Goal: Task Accomplishment & Management: Manage account settings

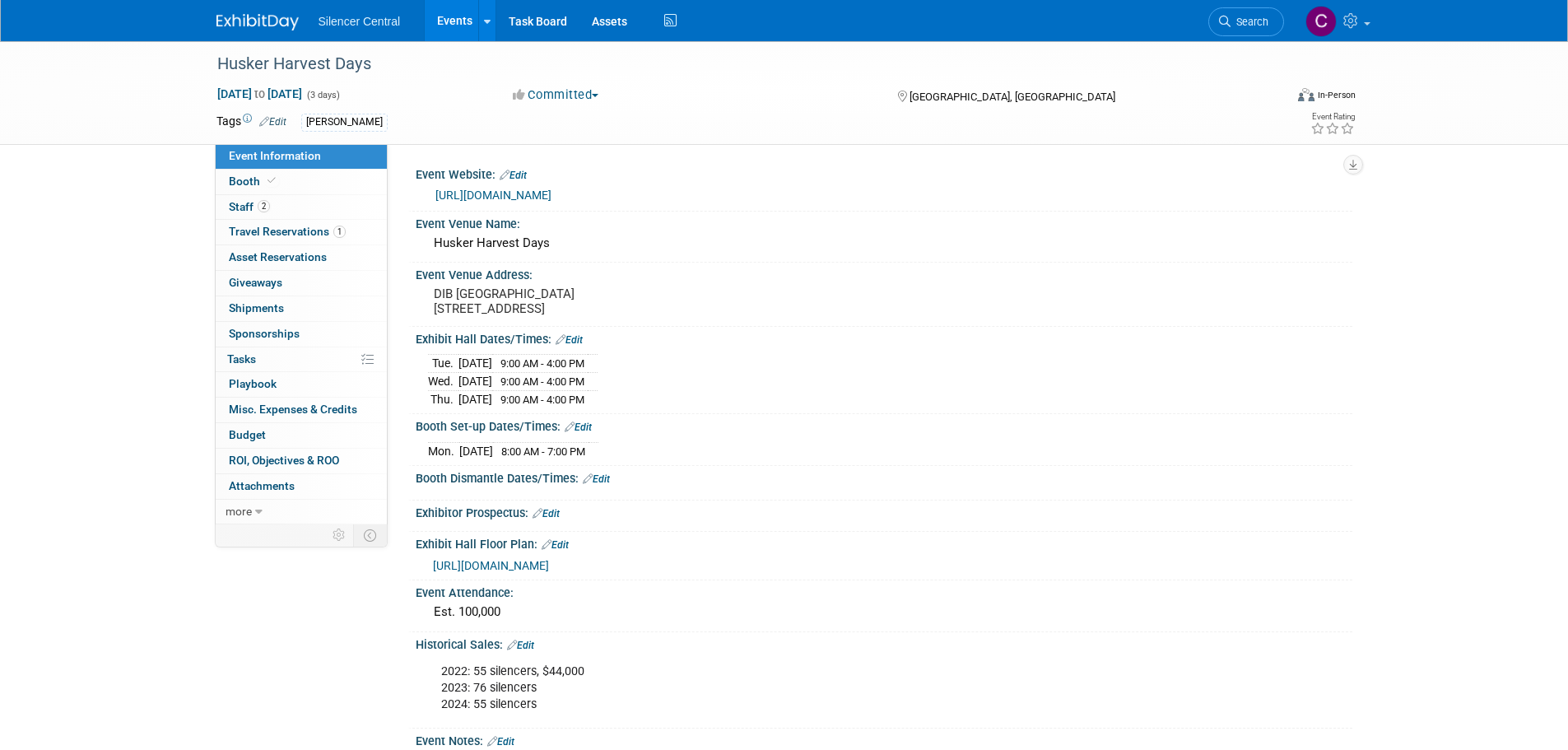
click at [268, 26] on img at bounding box center [257, 22] width 82 height 16
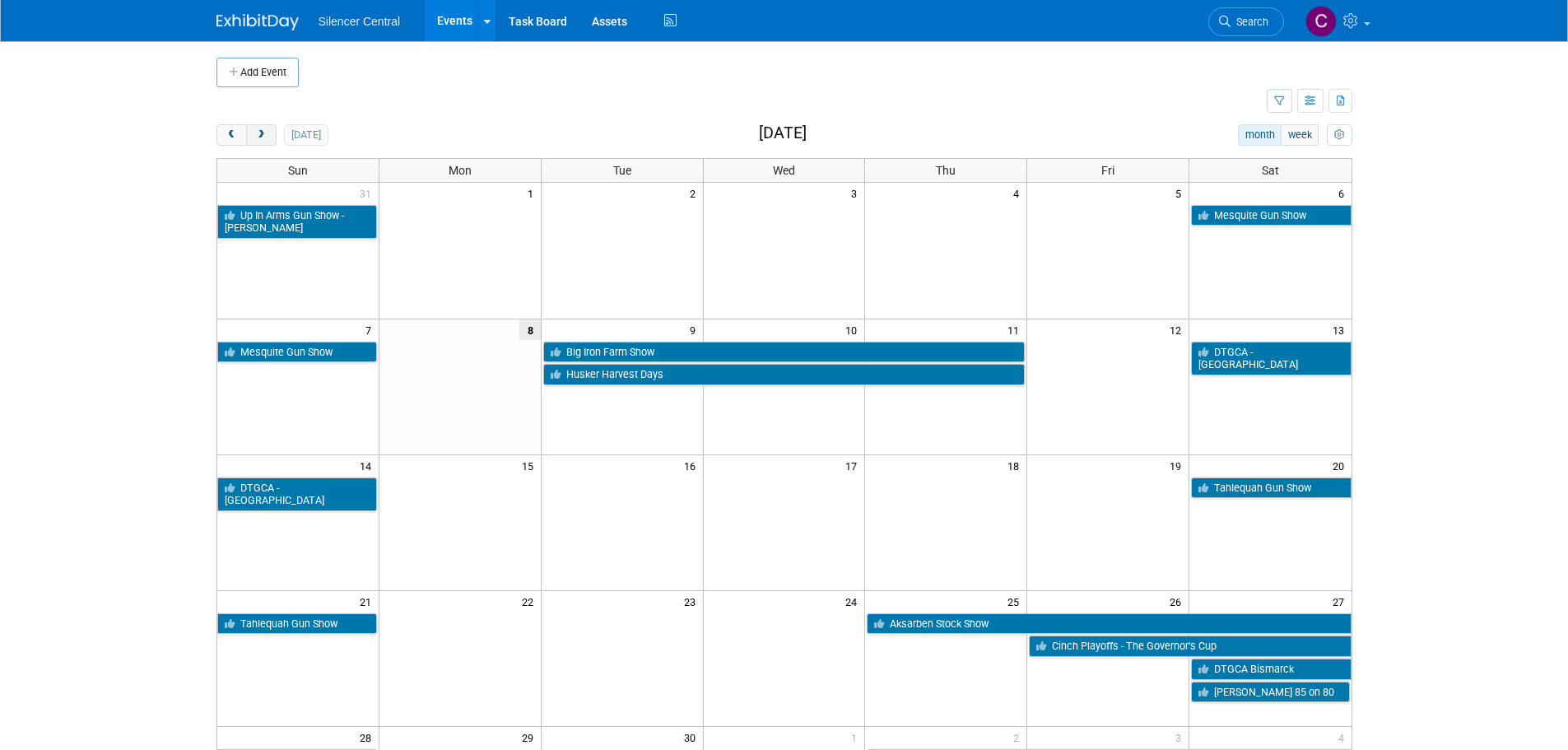
click at [266, 135] on span "next" at bounding box center [261, 135] width 13 height 11
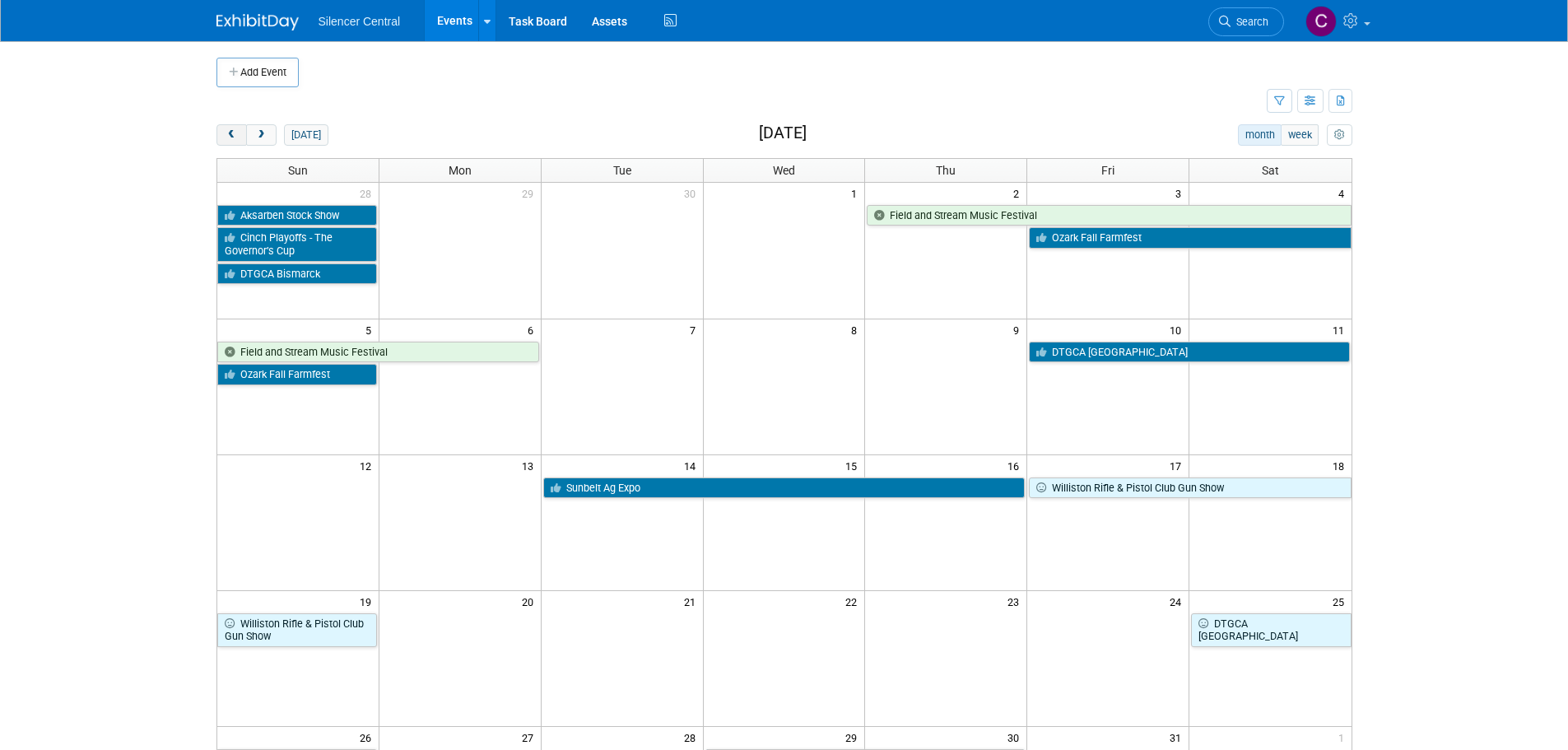
click at [234, 137] on span "prev" at bounding box center [232, 135] width 13 height 11
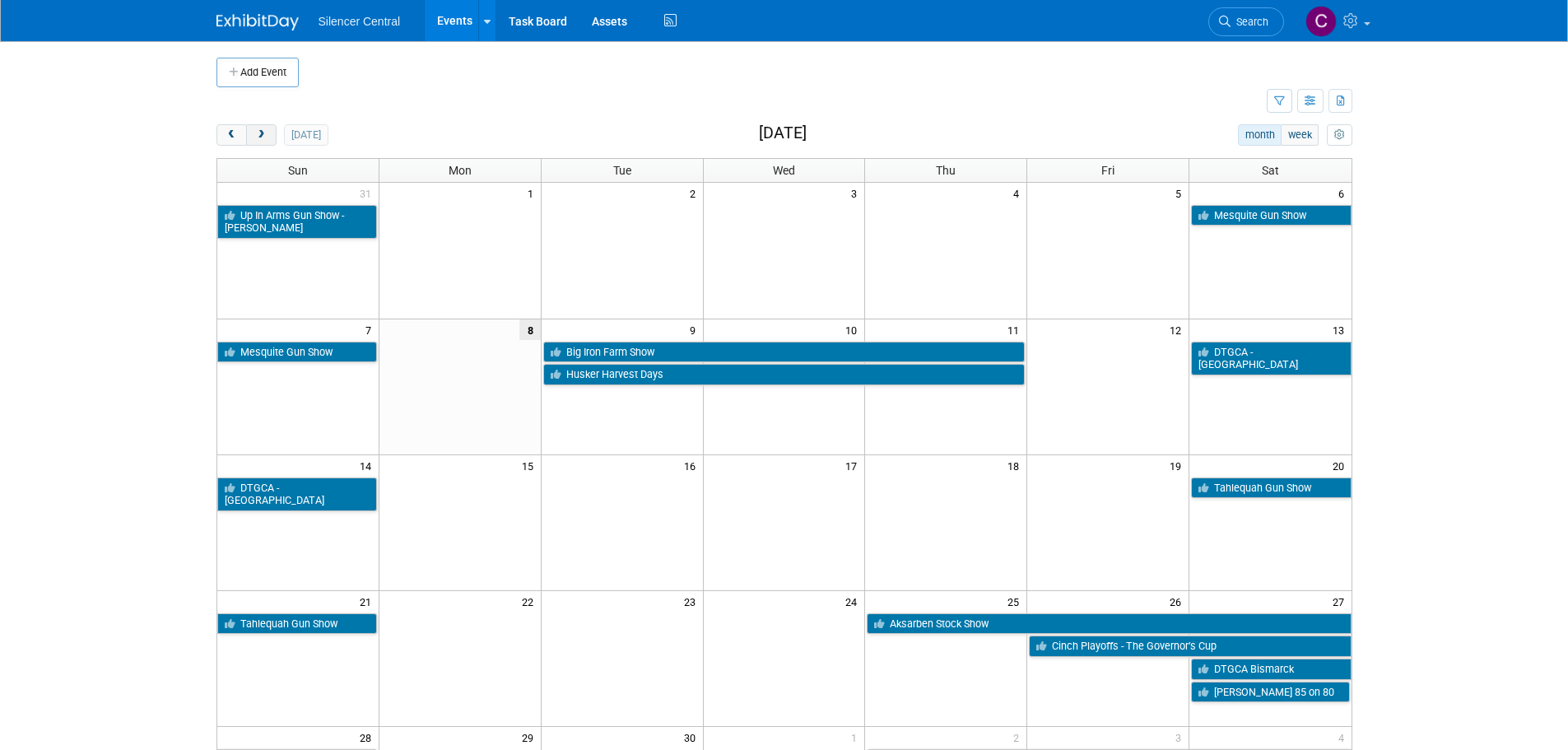
click at [261, 139] on span "next" at bounding box center [261, 135] width 13 height 11
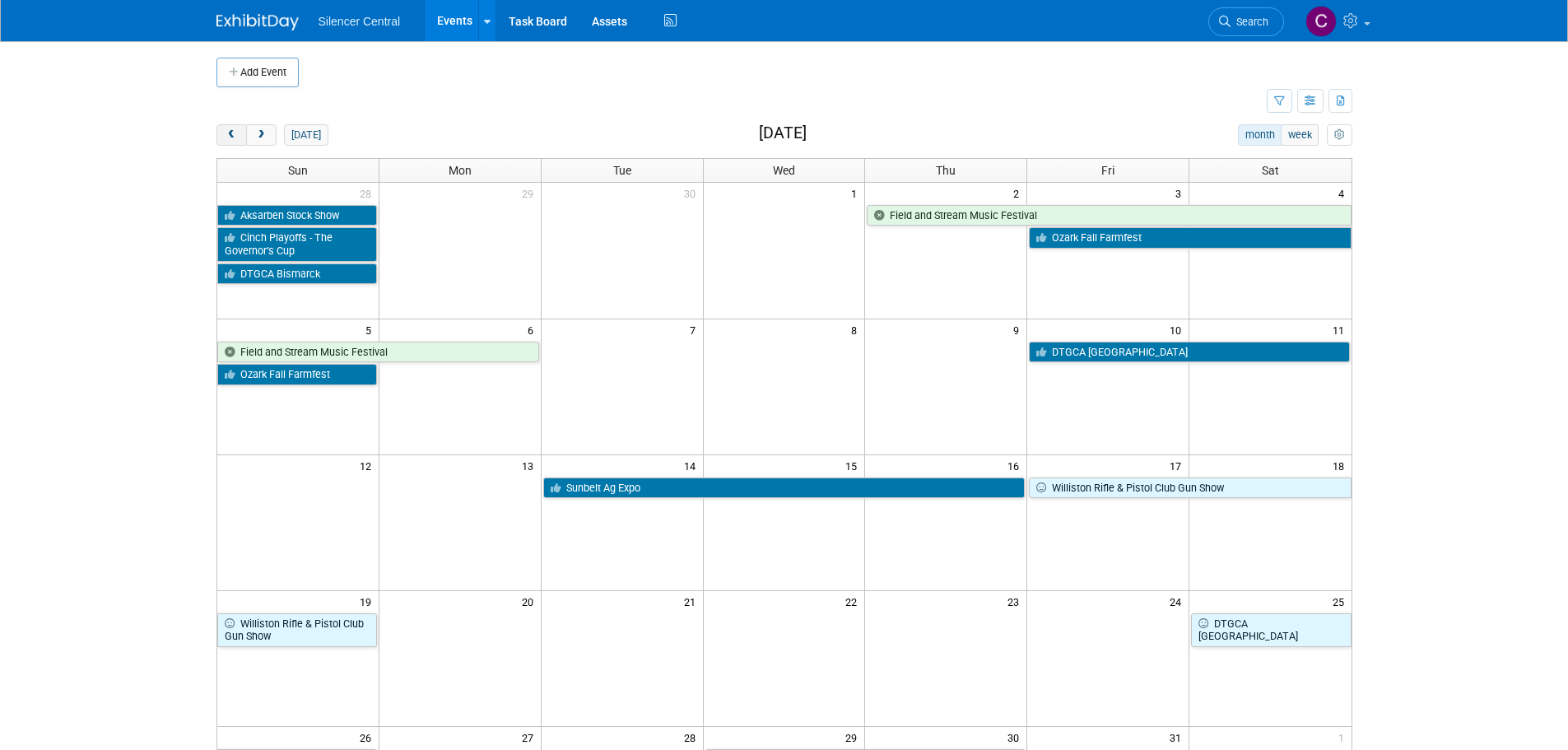
click at [233, 142] on button "prev" at bounding box center [232, 134] width 30 height 21
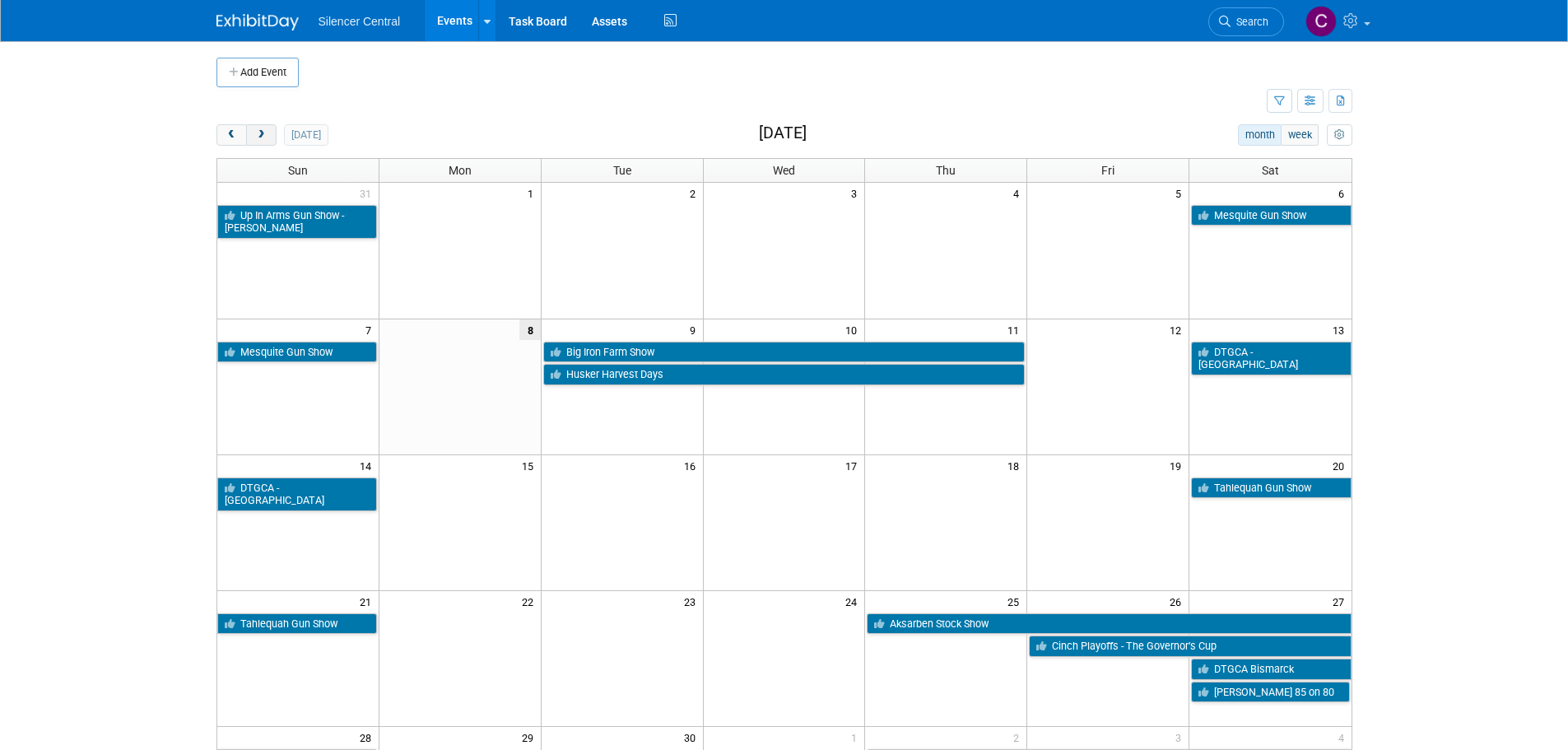
click at [260, 133] on span "next" at bounding box center [261, 135] width 13 height 11
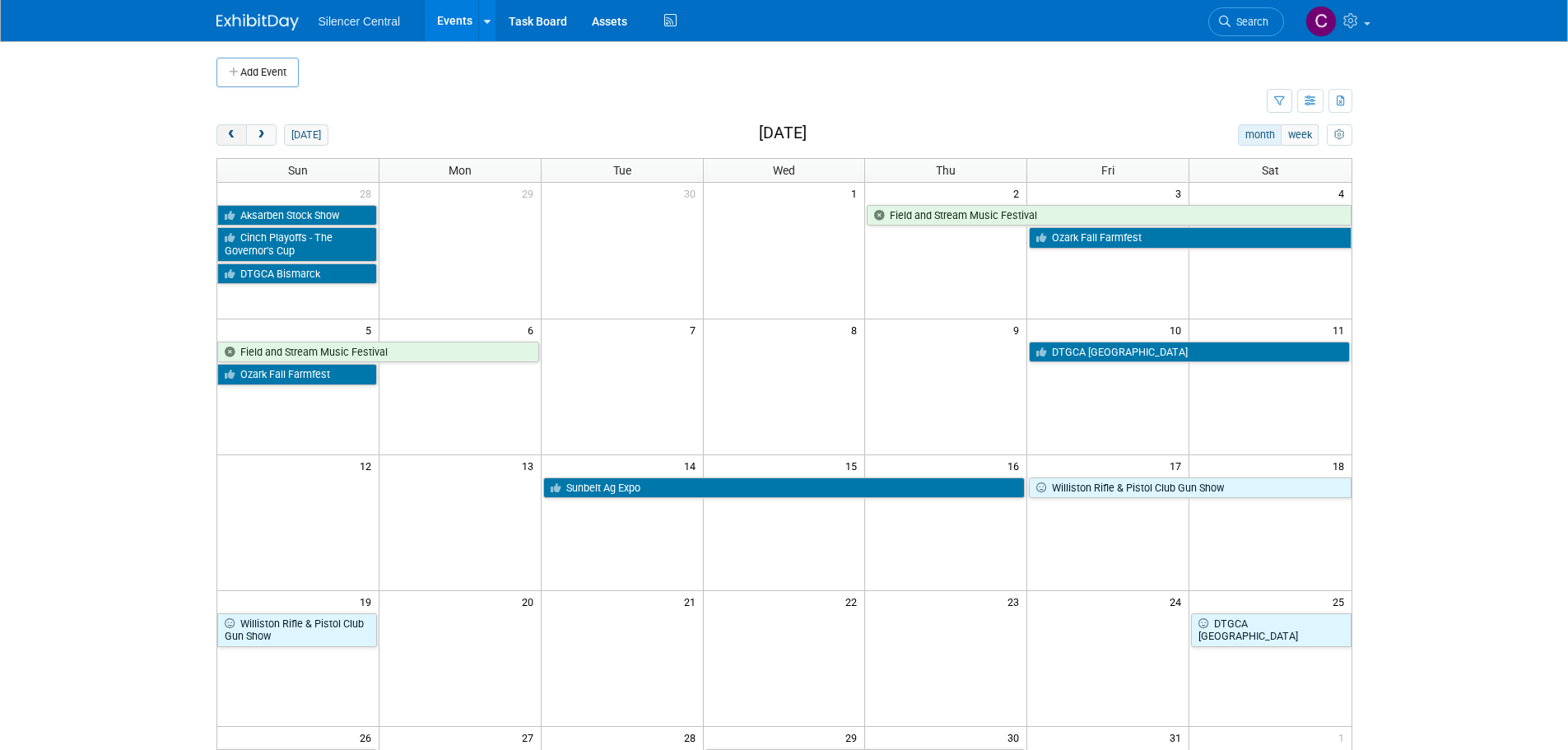
click at [233, 143] on button "prev" at bounding box center [232, 134] width 30 height 21
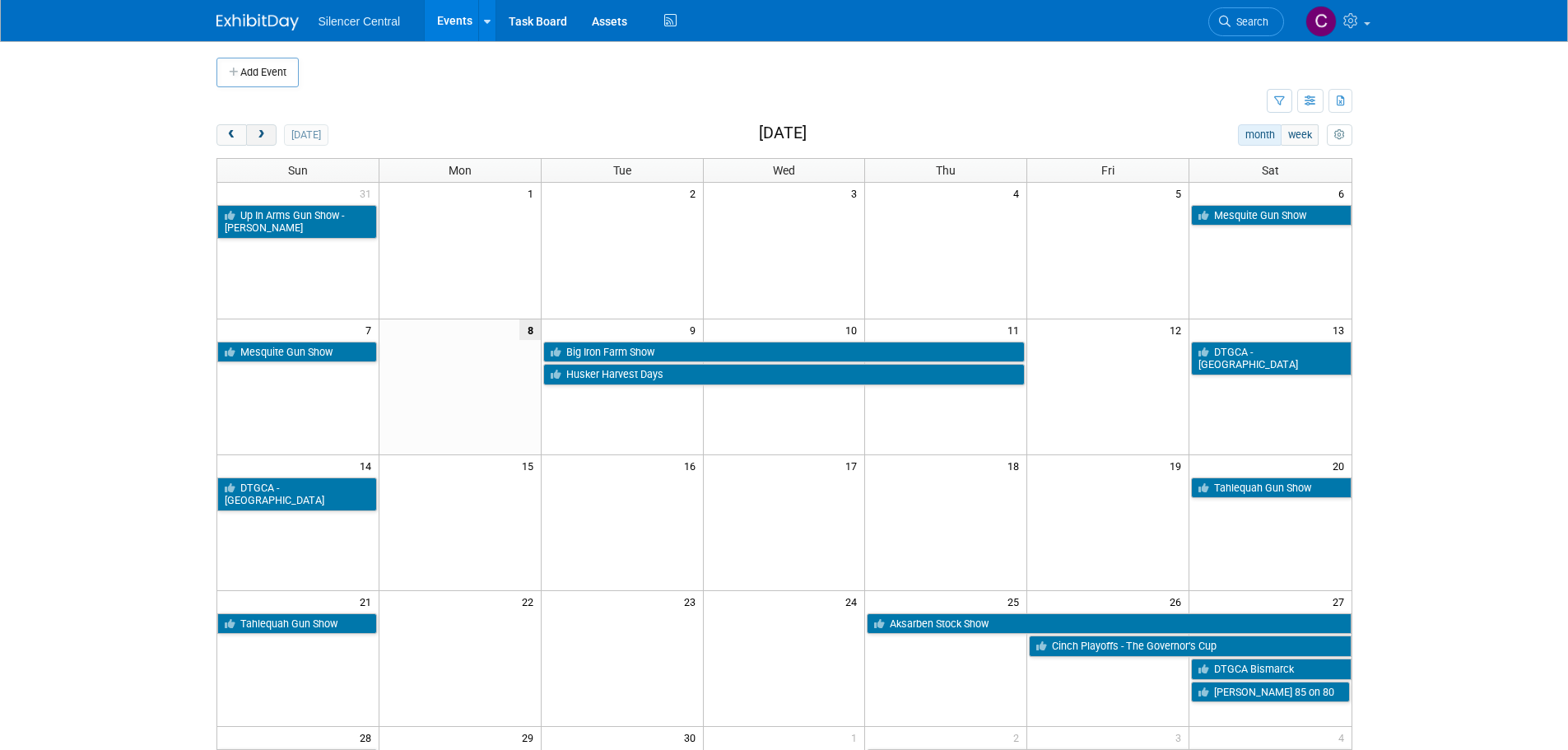
click at [261, 139] on span "next" at bounding box center [261, 135] width 13 height 11
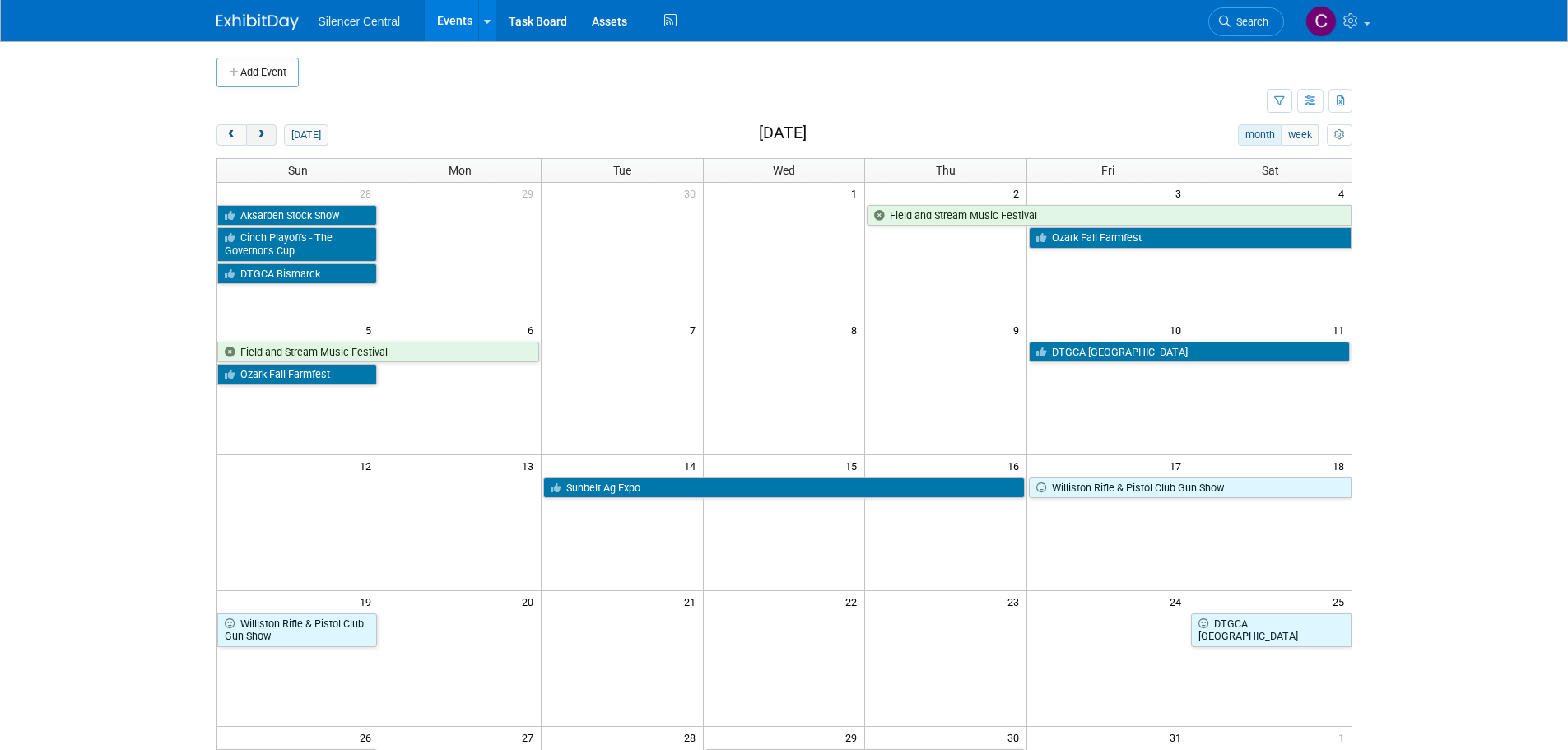
click at [261, 139] on span "next" at bounding box center [261, 135] width 13 height 11
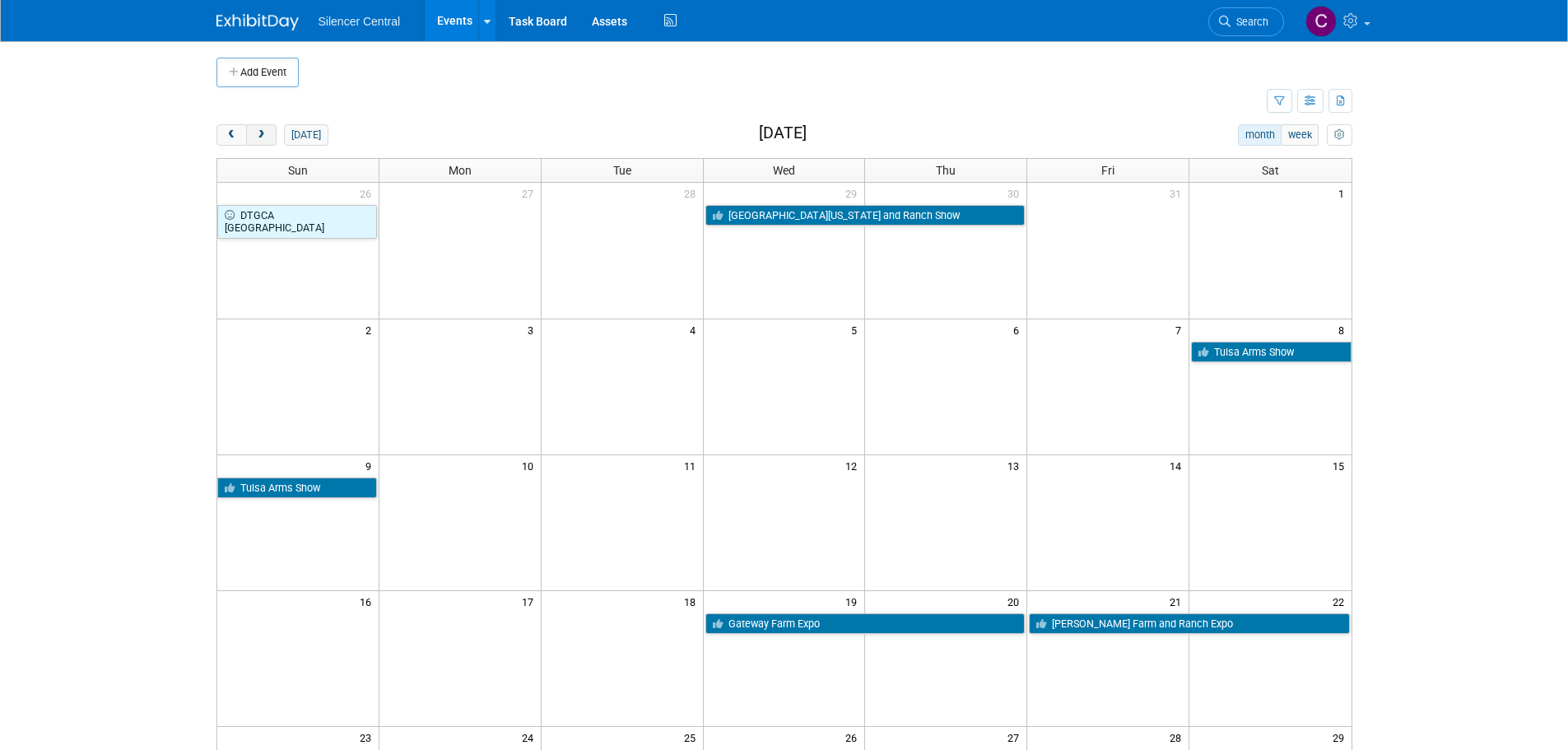
click at [267, 133] on button "next" at bounding box center [261, 134] width 30 height 21
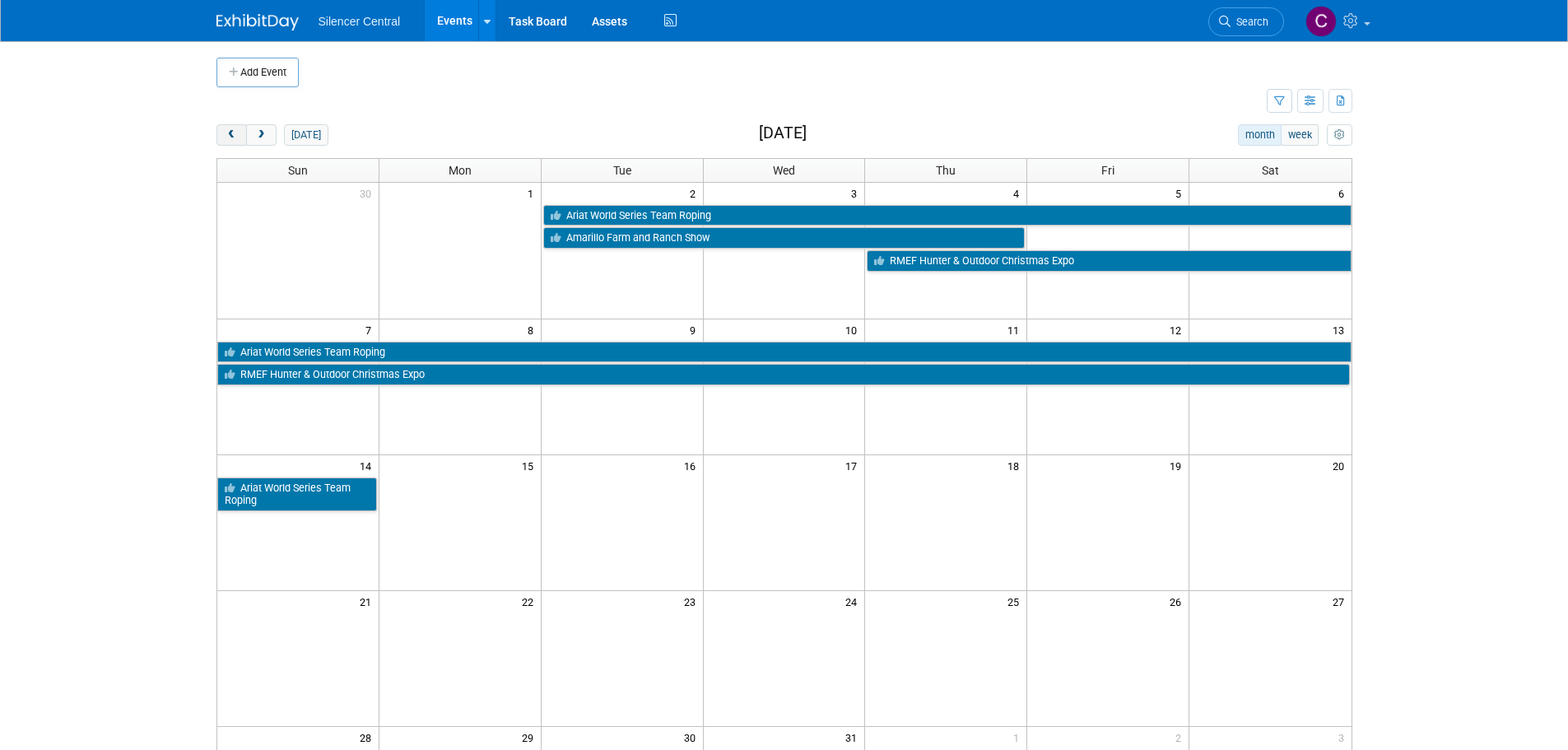
click at [224, 135] on button "prev" at bounding box center [232, 134] width 30 height 21
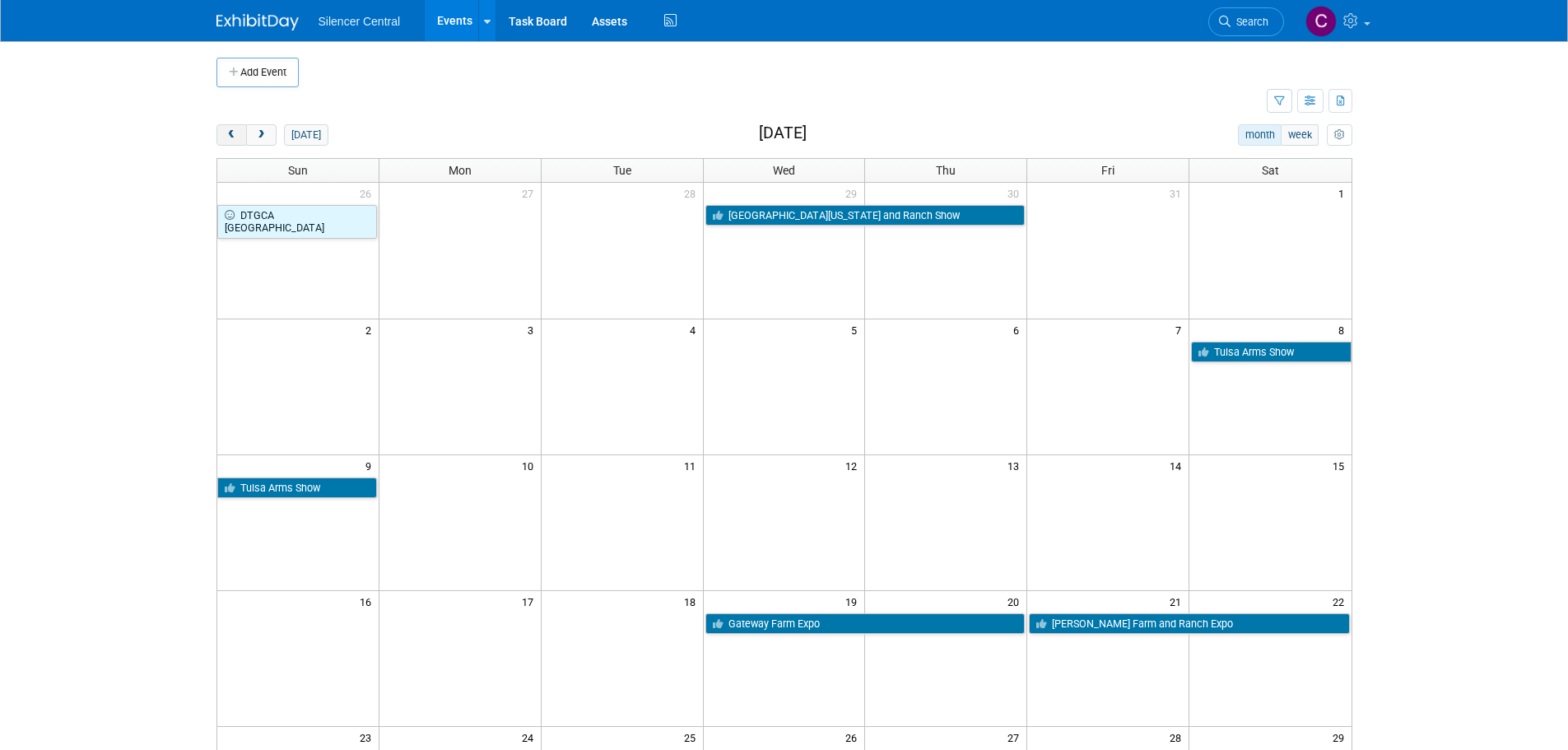
click at [226, 134] on span "prev" at bounding box center [232, 135] width 13 height 11
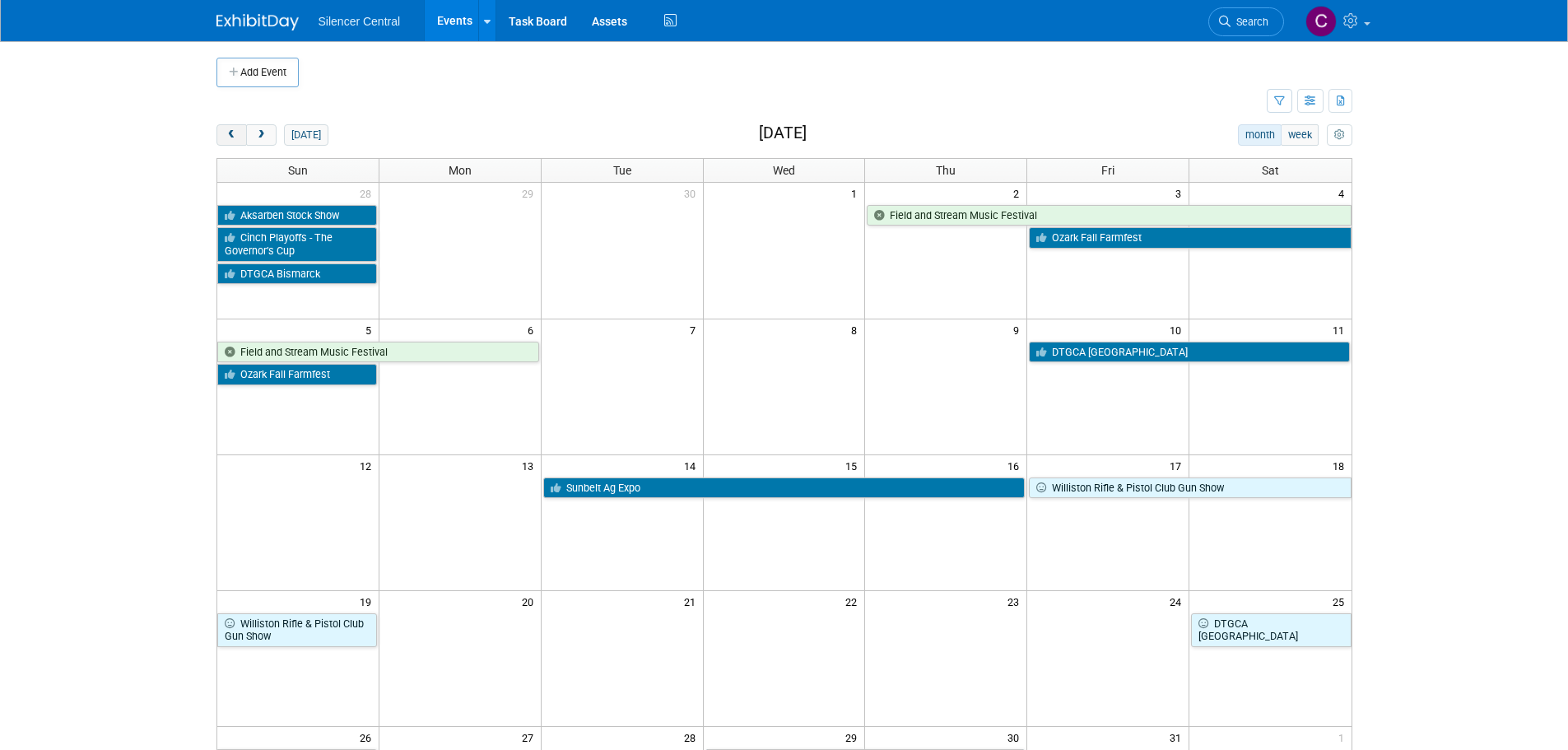
click at [226, 134] on span "prev" at bounding box center [232, 135] width 13 height 11
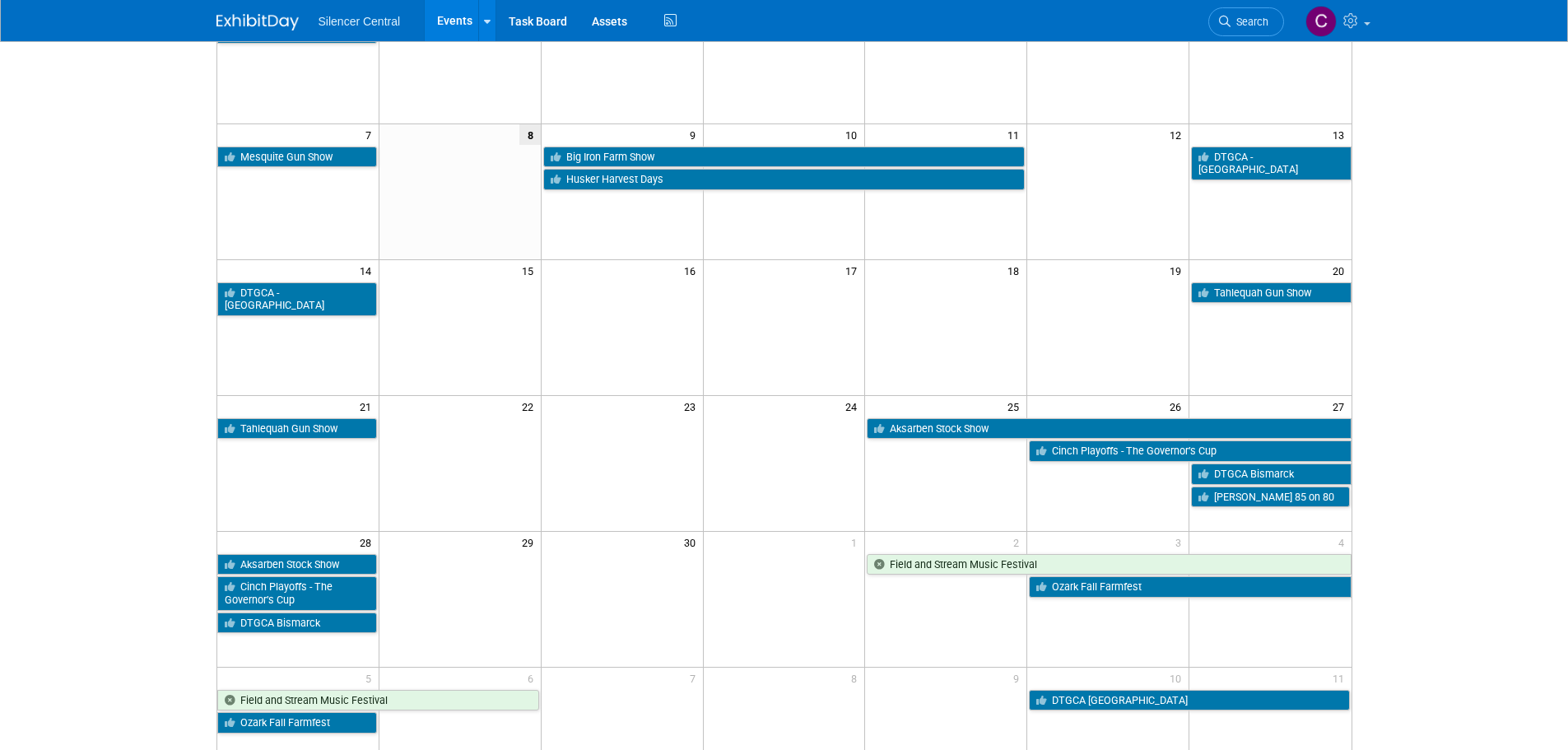
scroll to position [247, 0]
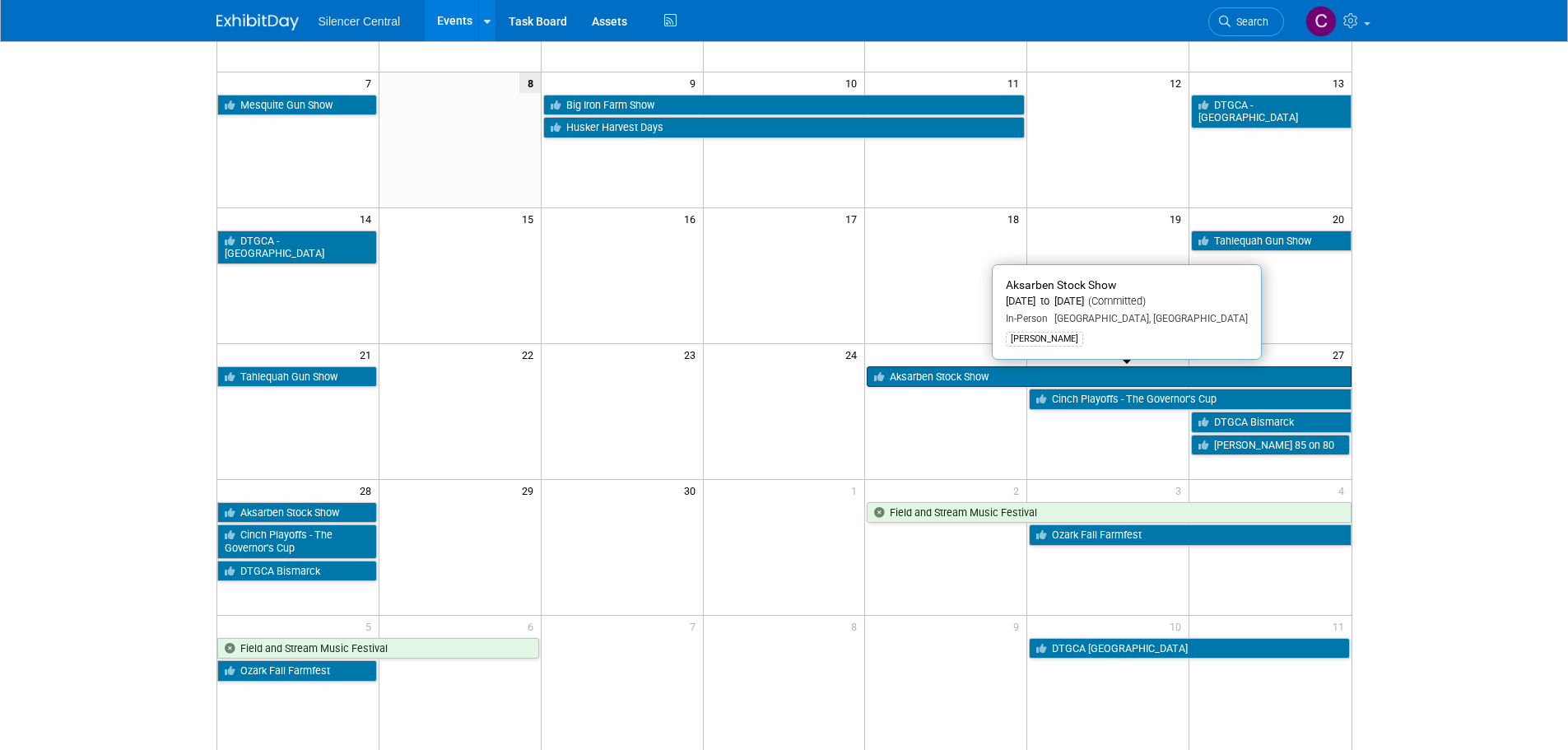
click at [932, 380] on link "Aksarben Stock Show" at bounding box center [1109, 376] width 484 height 21
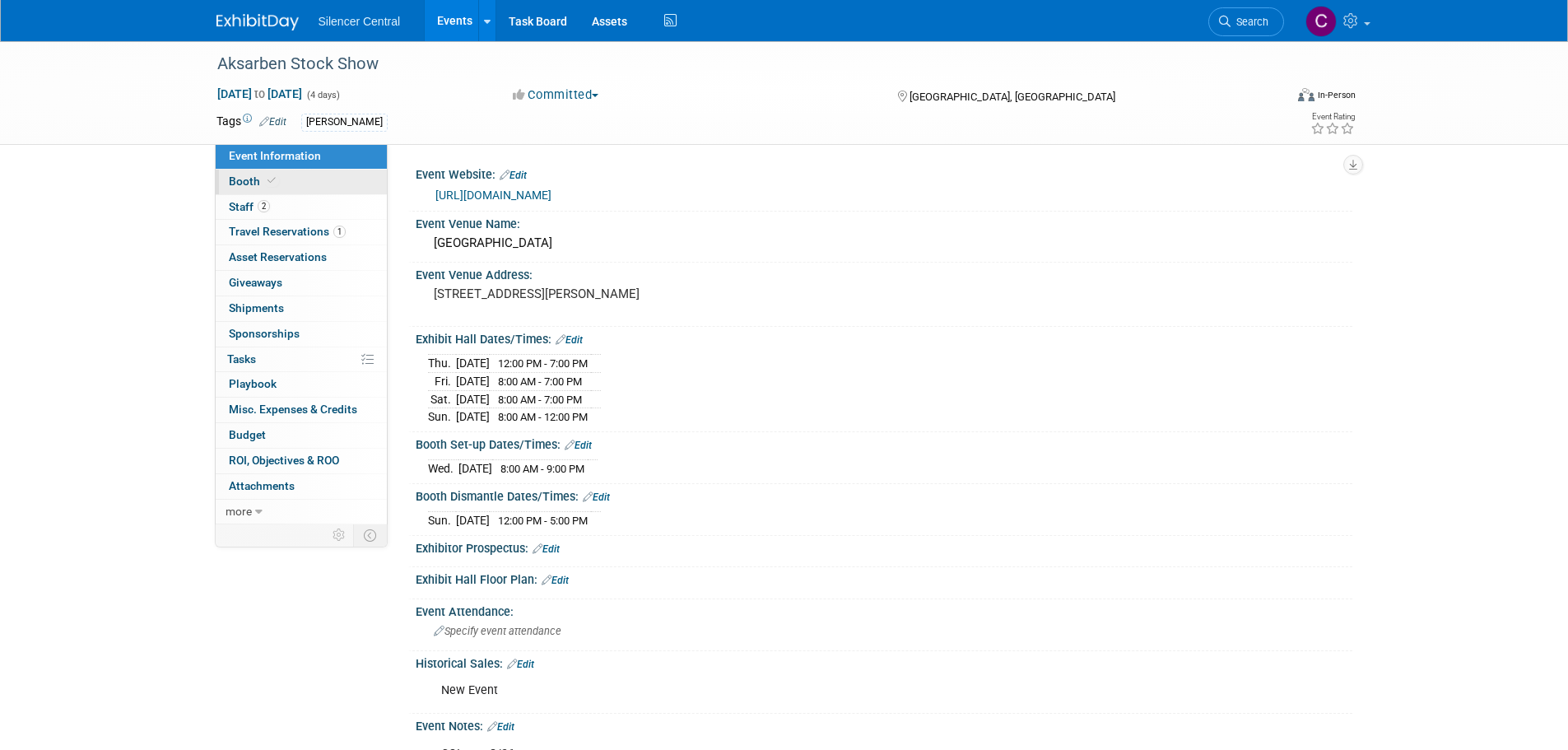
click at [288, 183] on link "Booth" at bounding box center [301, 181] width 171 height 25
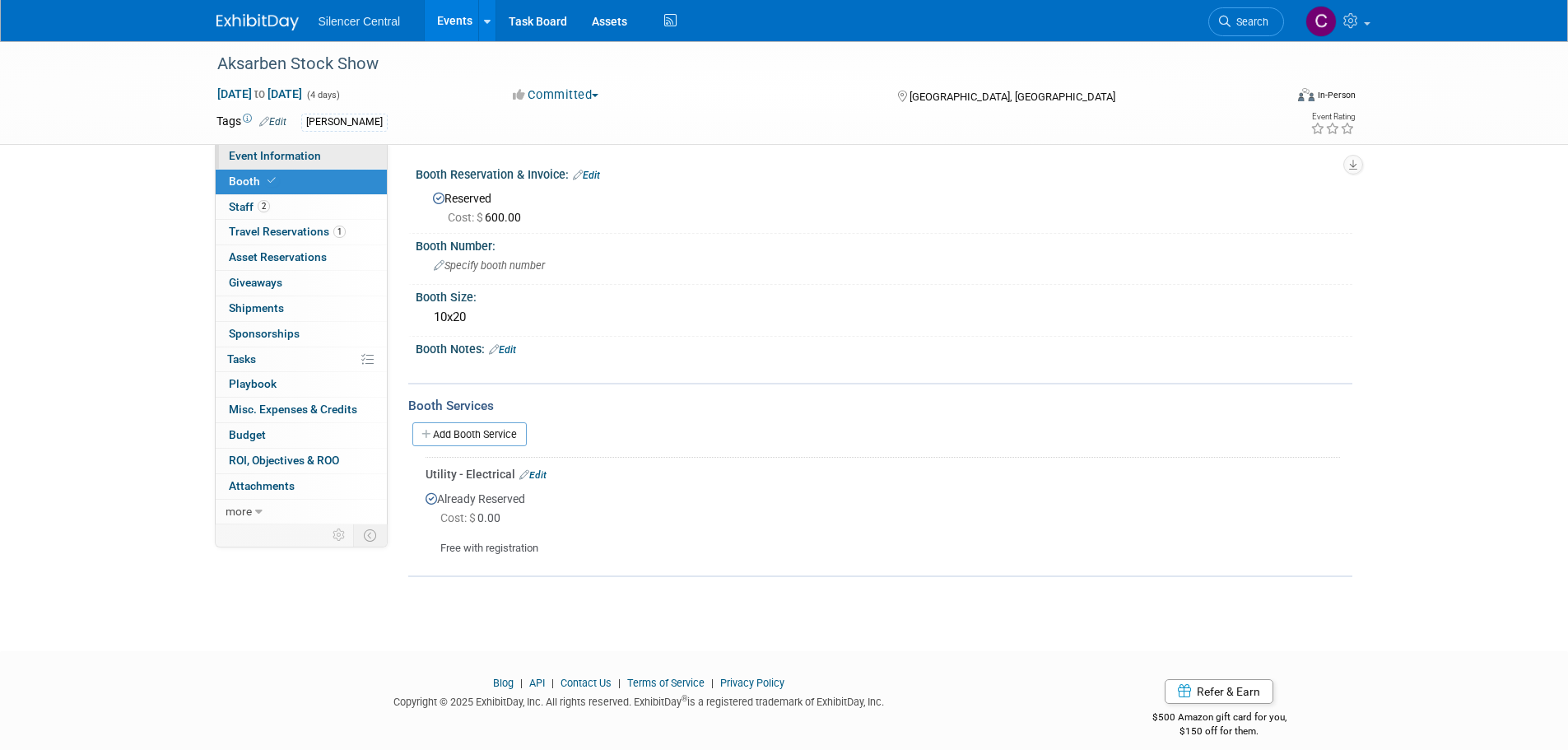
click at [311, 156] on span "Event Information" at bounding box center [275, 156] width 92 height 14
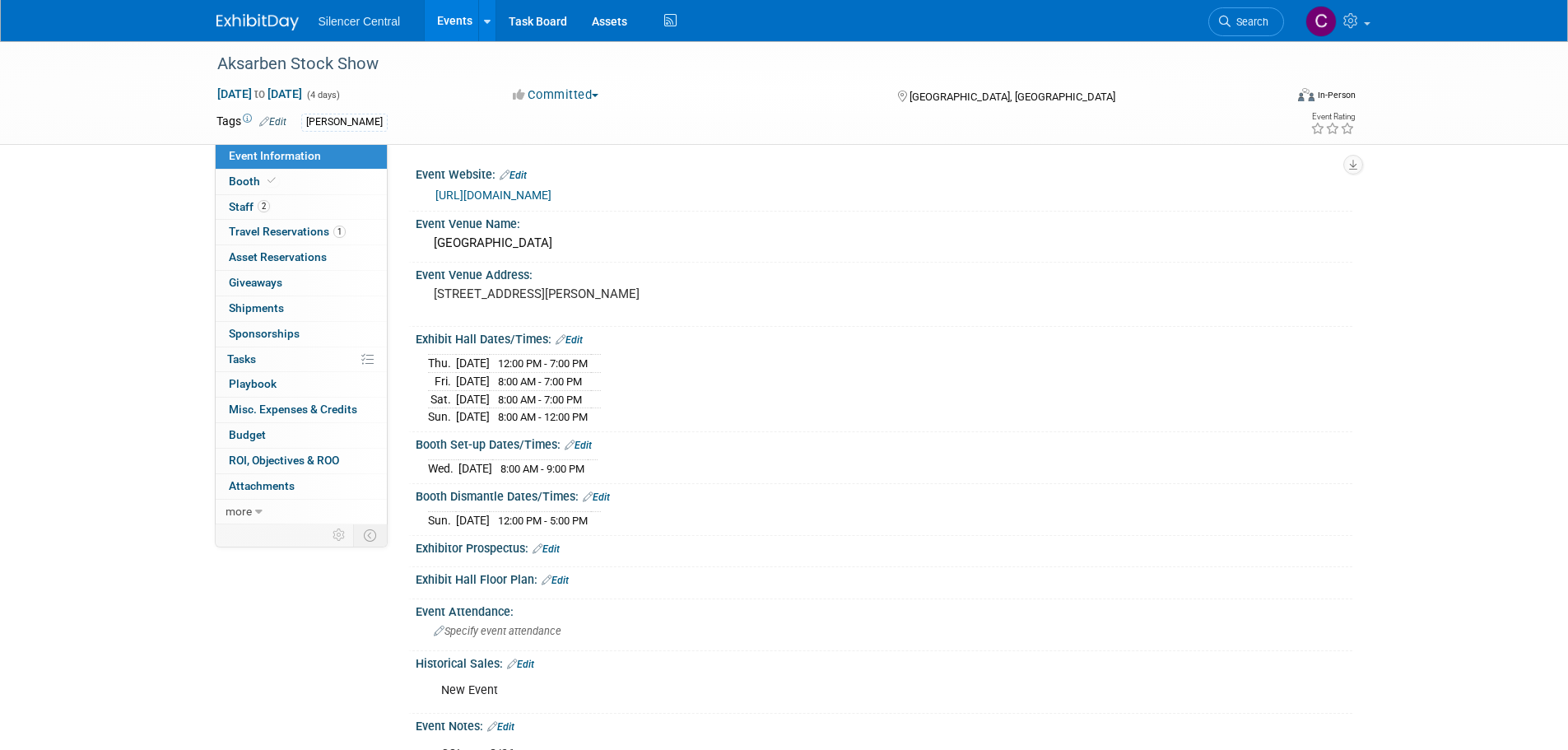
click at [732, 111] on div "Tags Edit Cade Cox" at bounding box center [689, 122] width 946 height 25
click at [310, 178] on link "Booth" at bounding box center [301, 181] width 171 height 25
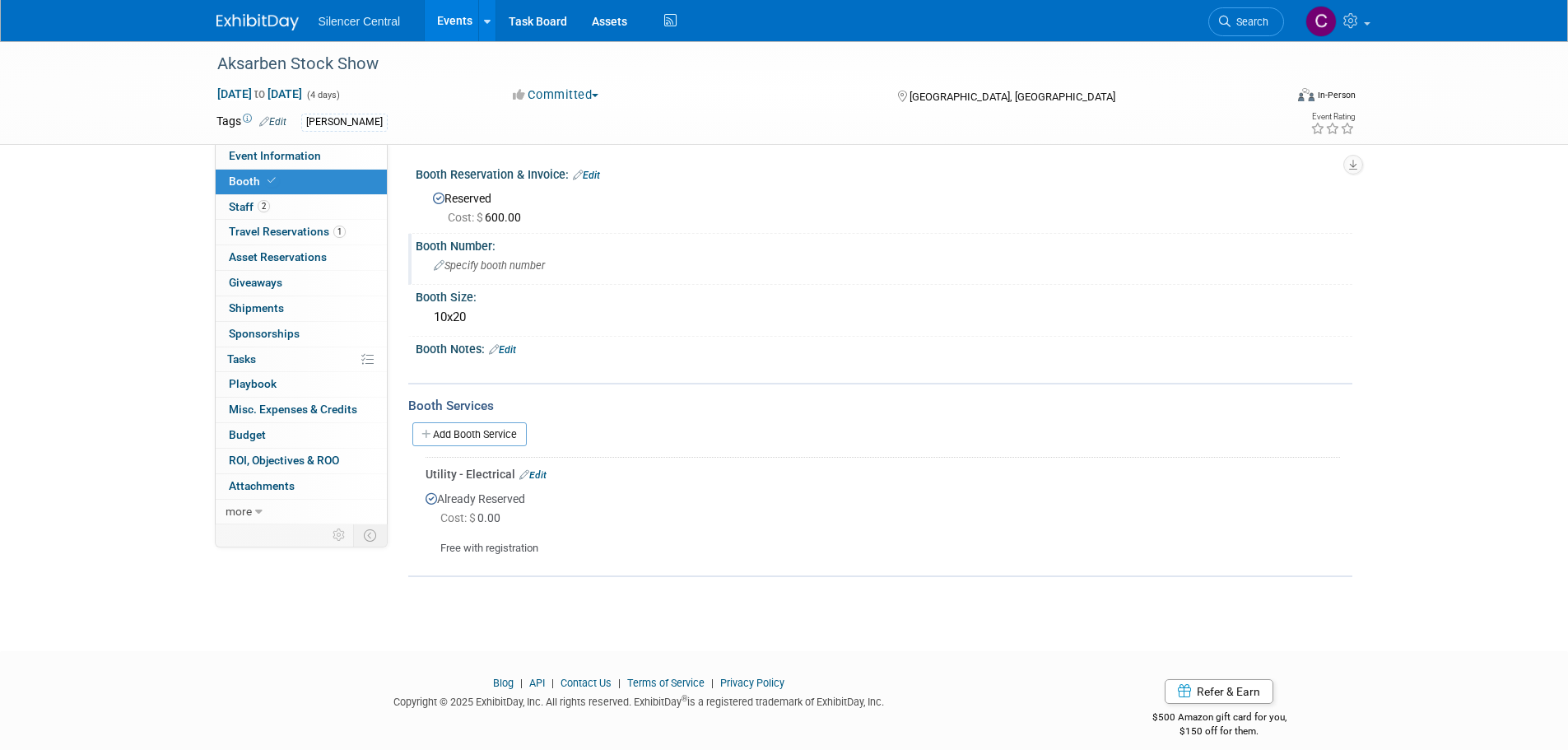
click at [518, 266] on span "Specify booth number" at bounding box center [489, 266] width 111 height 13
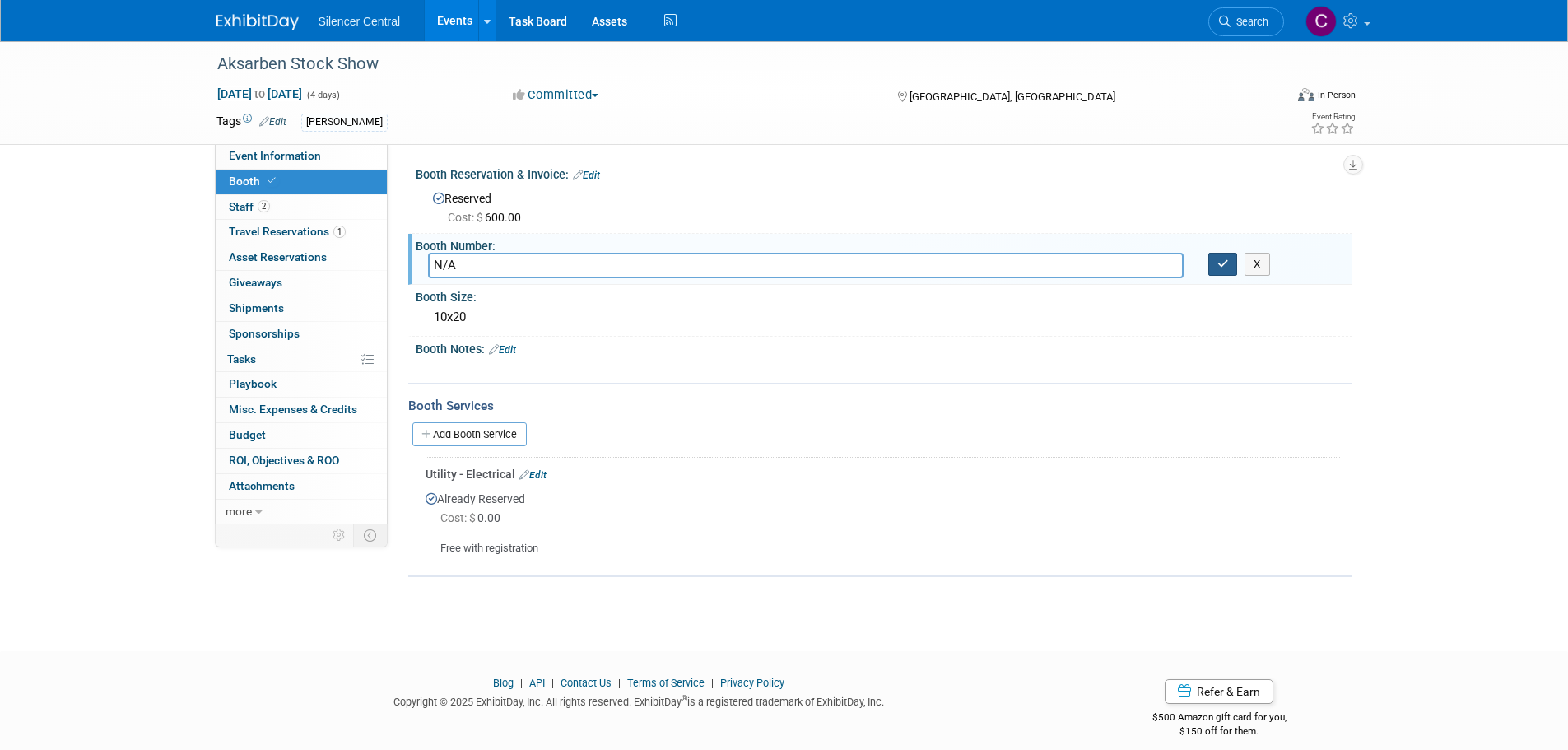
type input "N/A"
click at [1228, 266] on icon "button" at bounding box center [1224, 264] width 12 height 11
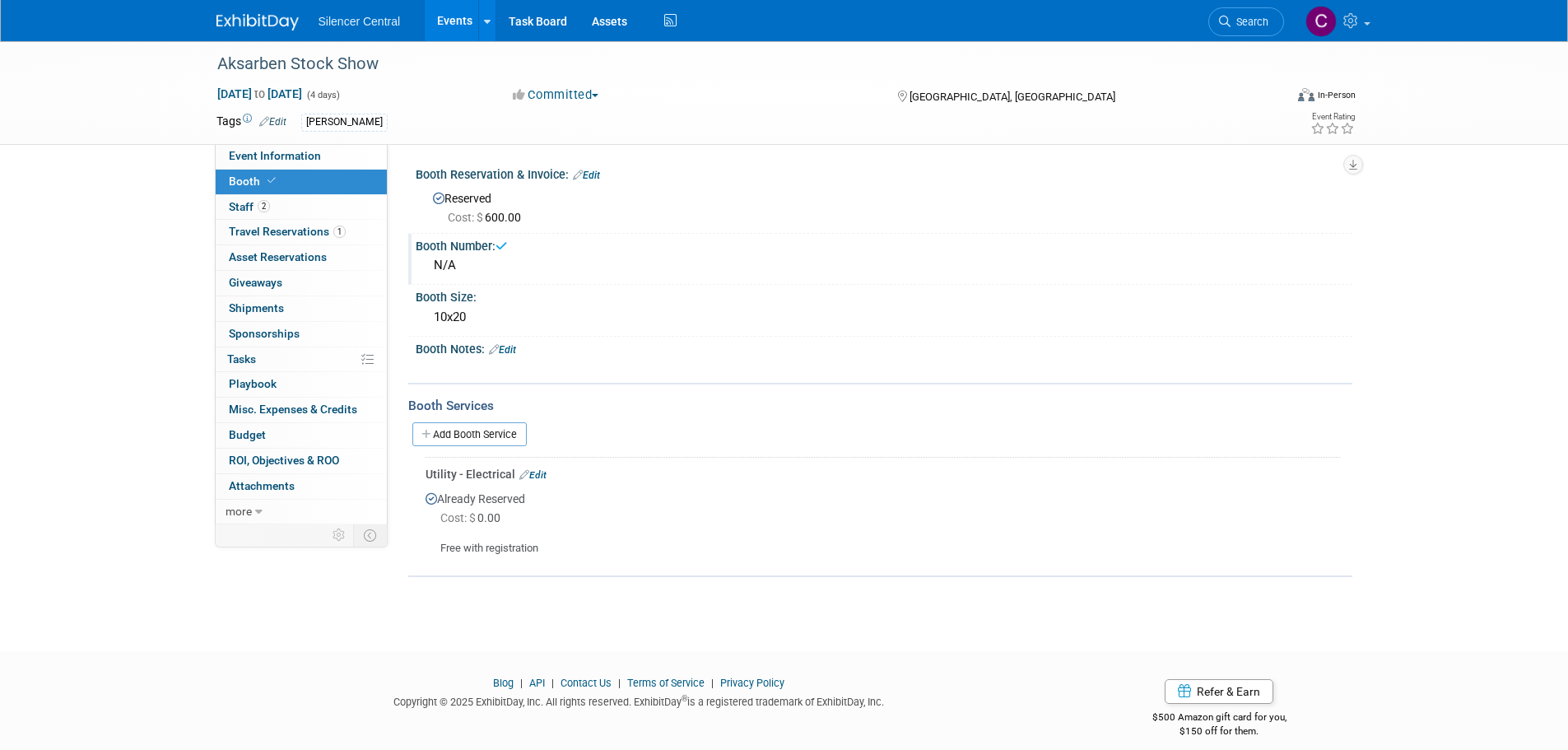
click at [514, 348] on link "Edit" at bounding box center [502, 350] width 27 height 12
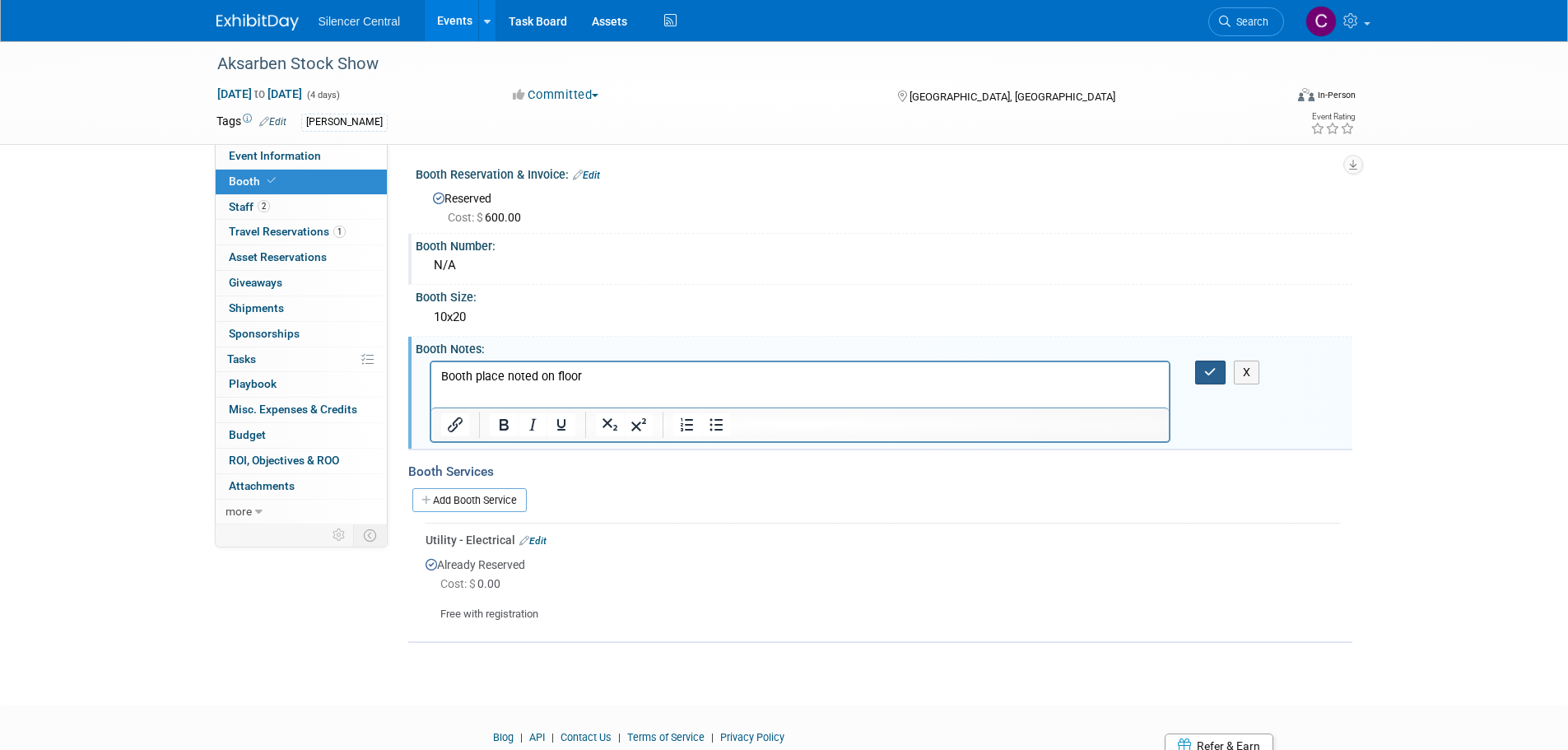
click at [1204, 370] on icon "button" at bounding box center [1210, 372] width 13 height 12
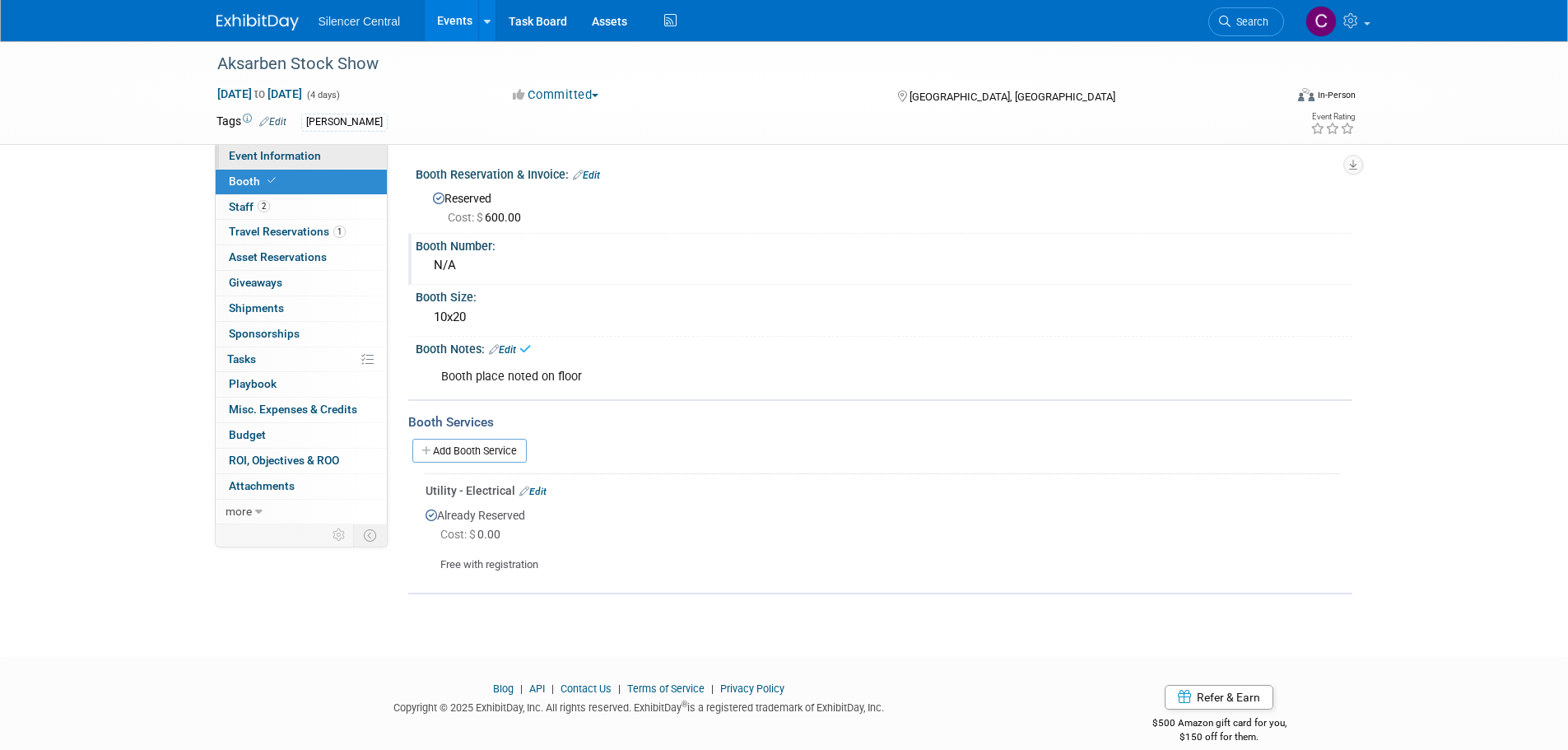
click at [268, 151] on span "Event Information" at bounding box center [275, 156] width 92 height 14
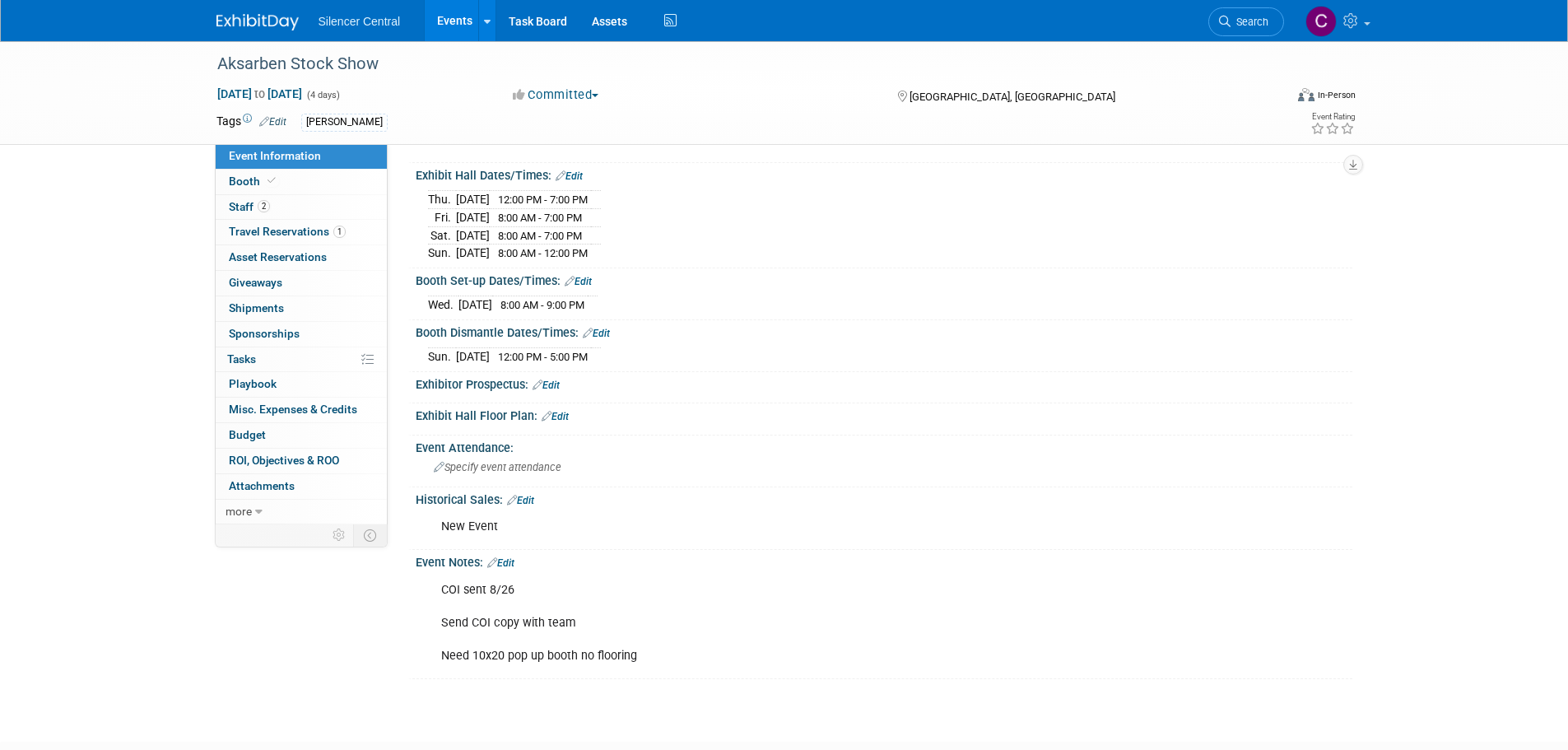
scroll to position [165, 0]
click at [259, 7] on div at bounding box center [267, 15] width 102 height 30
click at [252, 17] on img at bounding box center [257, 22] width 82 height 16
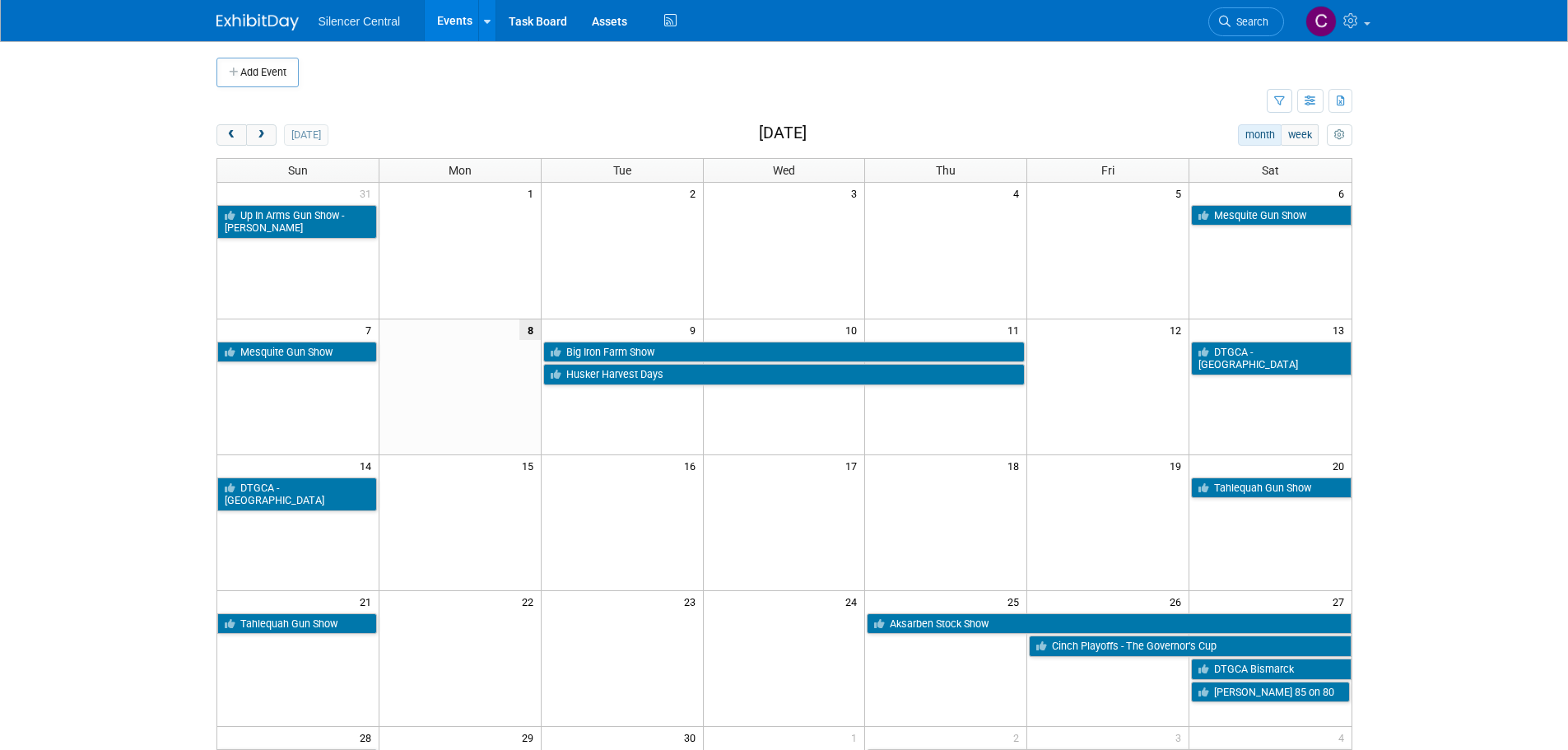
drag, startPoint x: 257, startPoint y: 139, endPoint x: 275, endPoint y: 156, distance: 24.8
click at [257, 139] on span "next" at bounding box center [261, 135] width 13 height 11
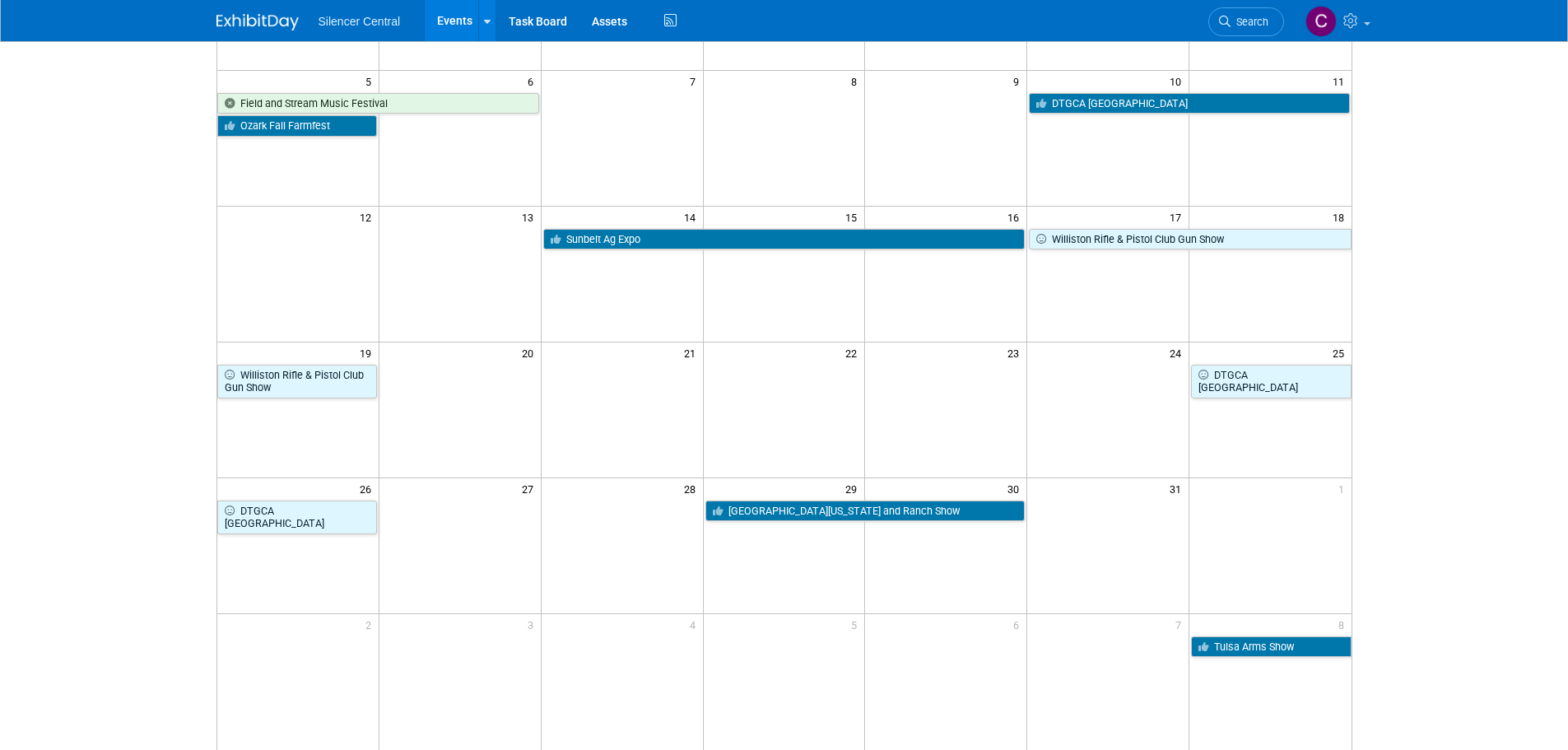
scroll to position [247, 0]
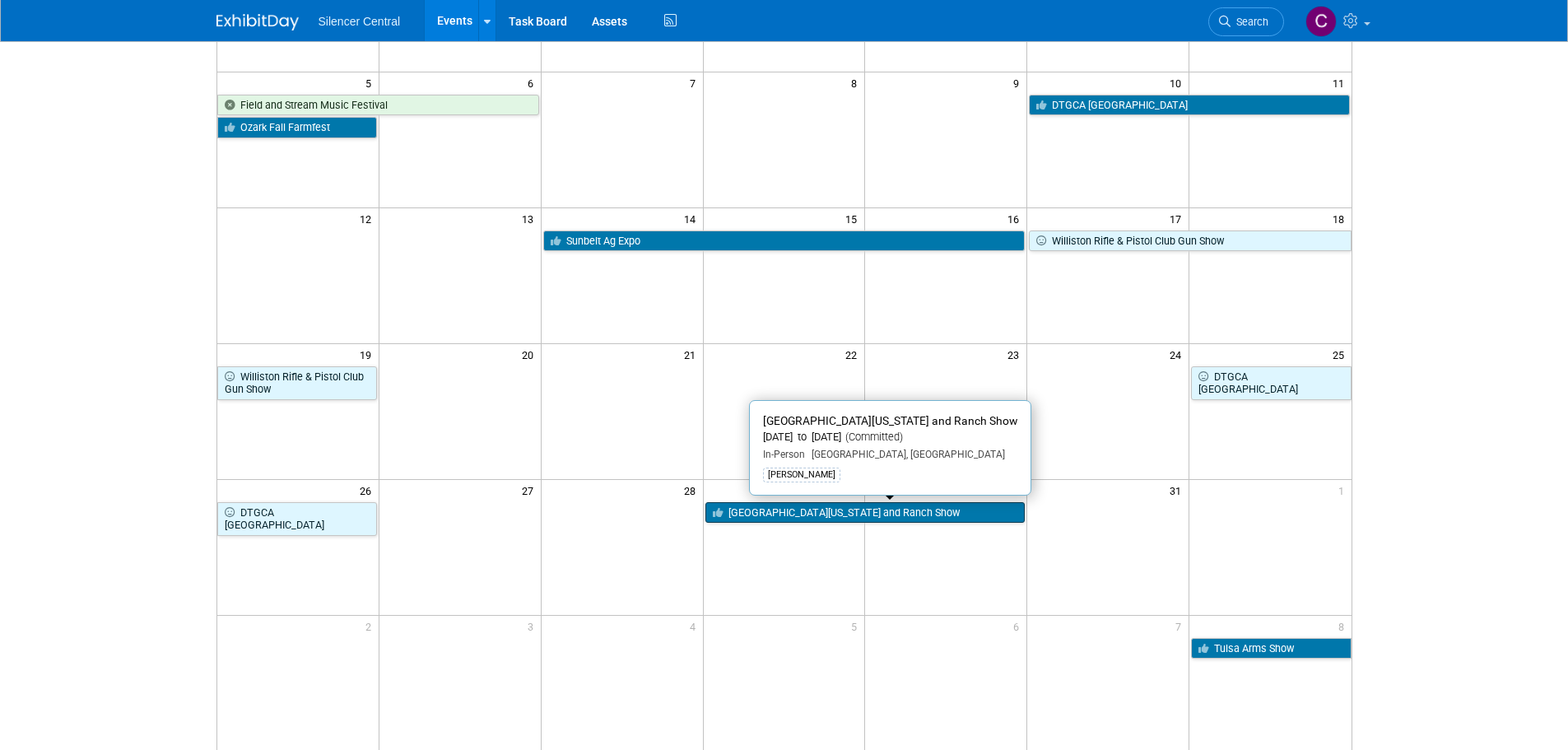
click at [808, 514] on link "[GEOGRAPHIC_DATA][US_STATE] and Ranch Show" at bounding box center [865, 512] width 321 height 21
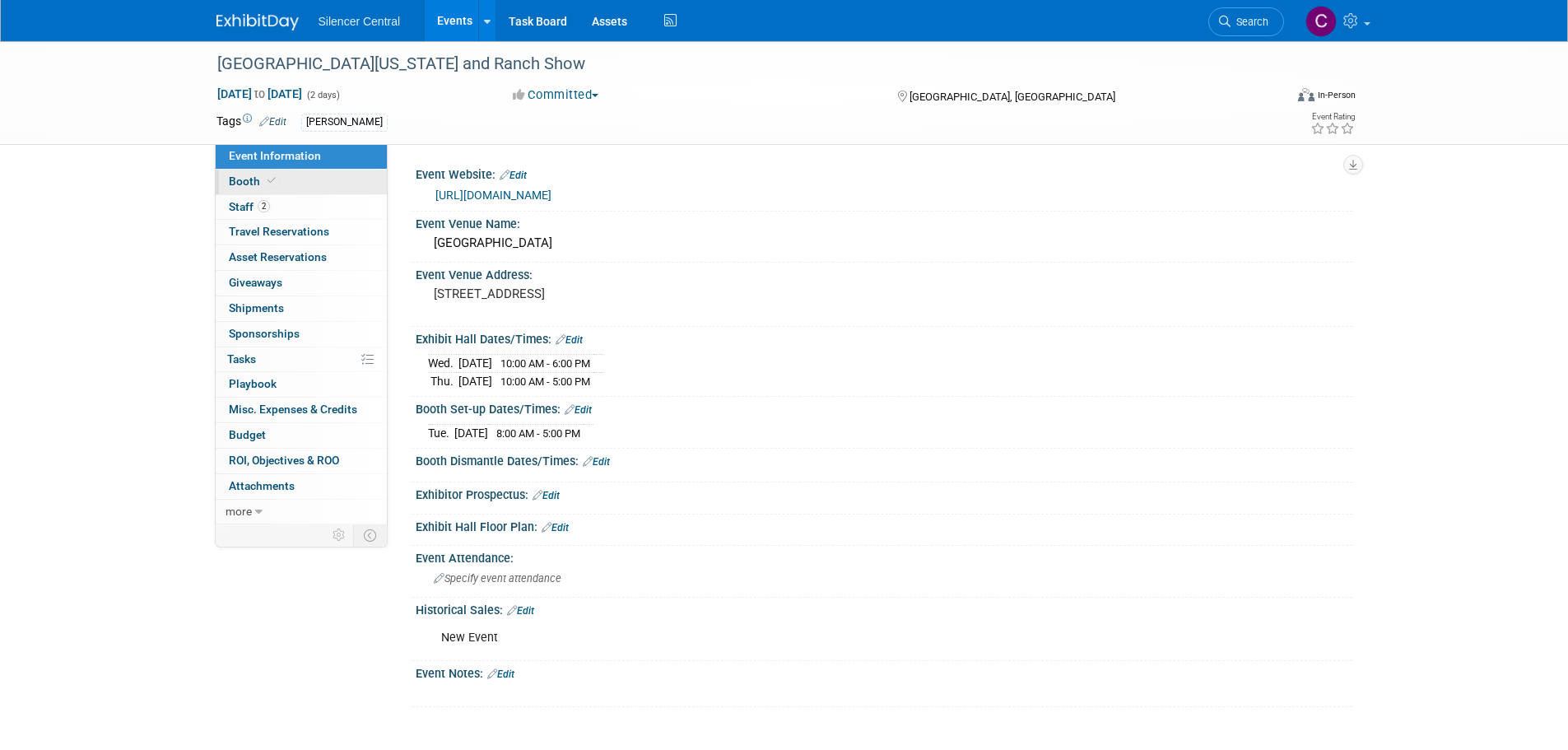
click at [282, 178] on link "Booth" at bounding box center [301, 181] width 171 height 25
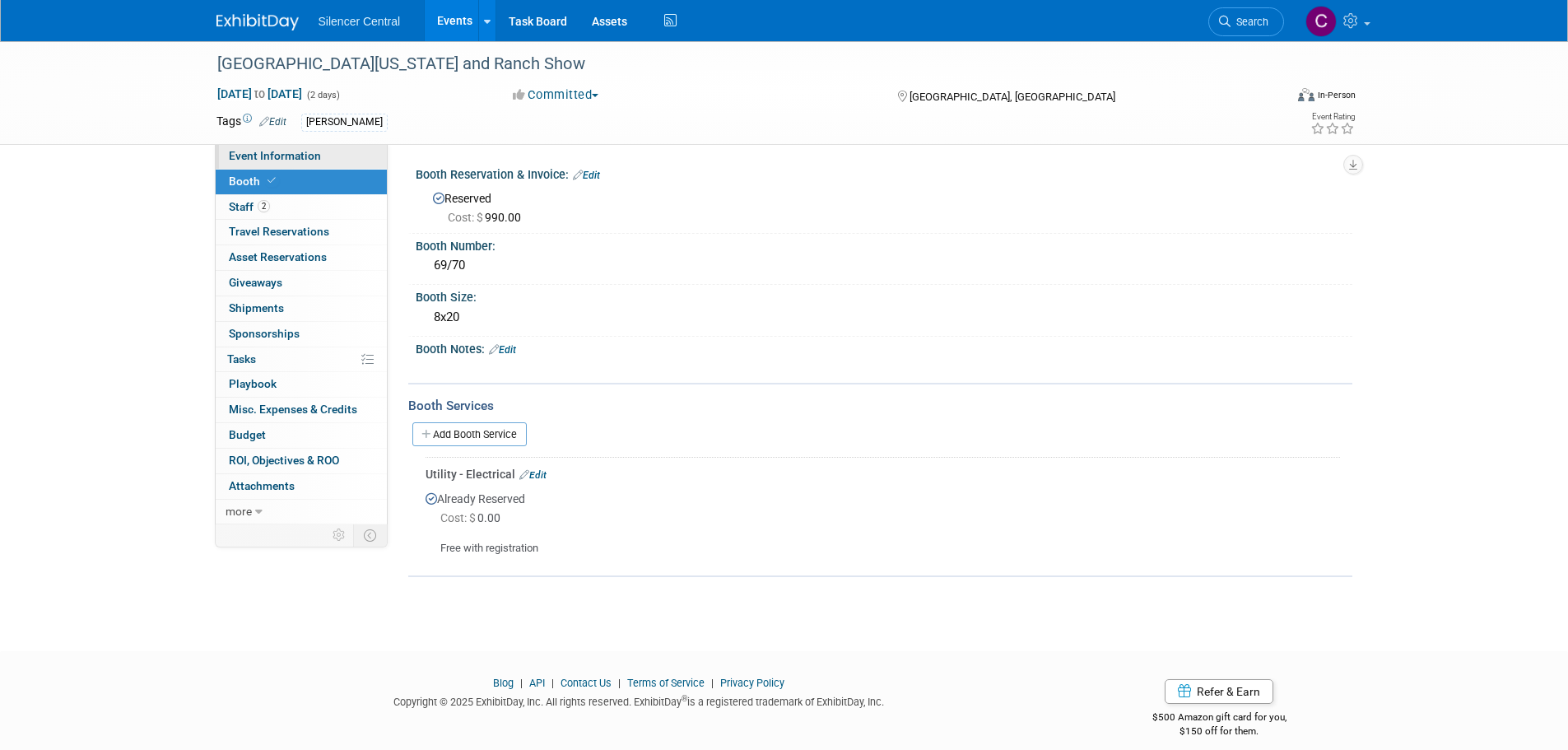
click at [293, 159] on span "Event Information" at bounding box center [275, 156] width 92 height 14
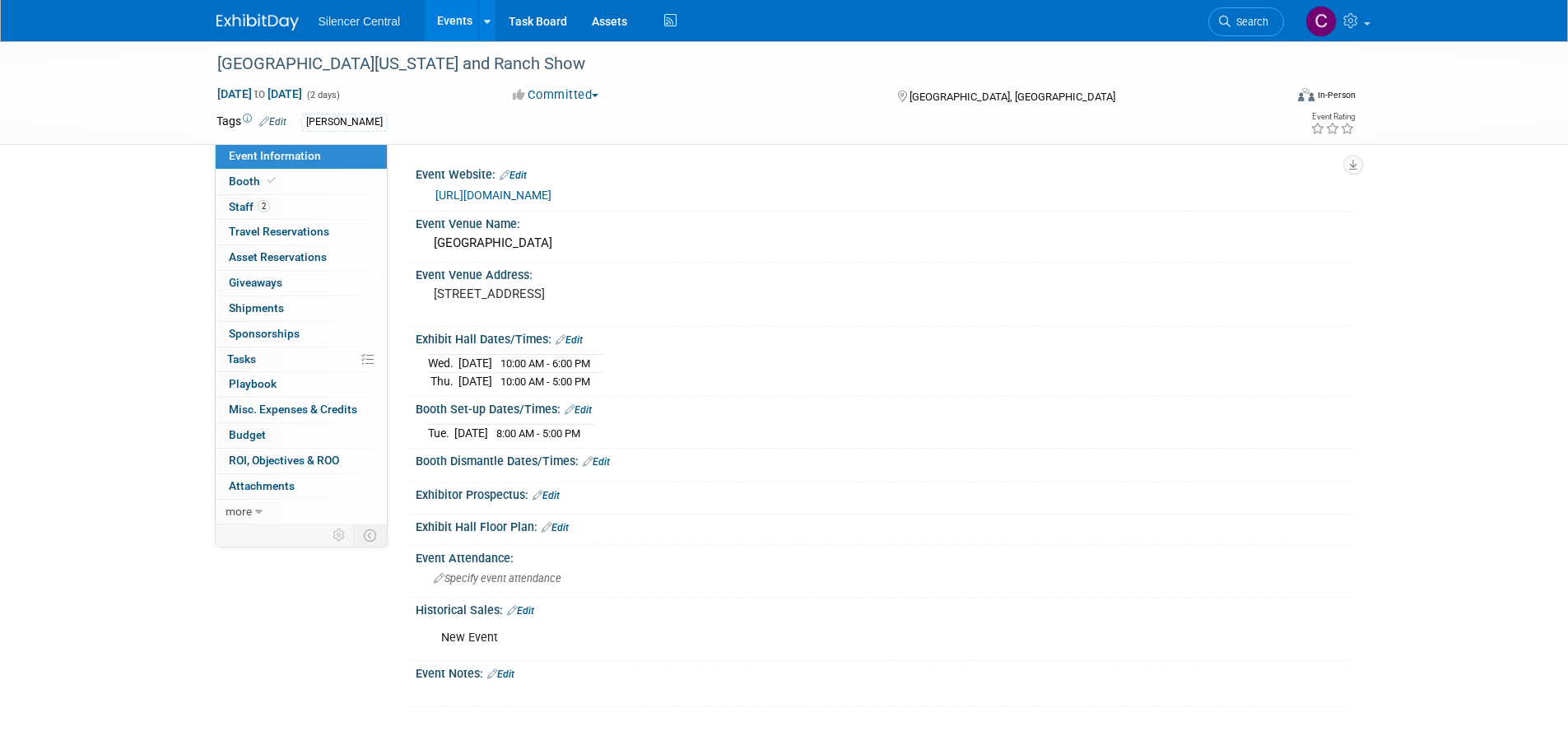
click at [269, 28] on img at bounding box center [257, 22] width 82 height 16
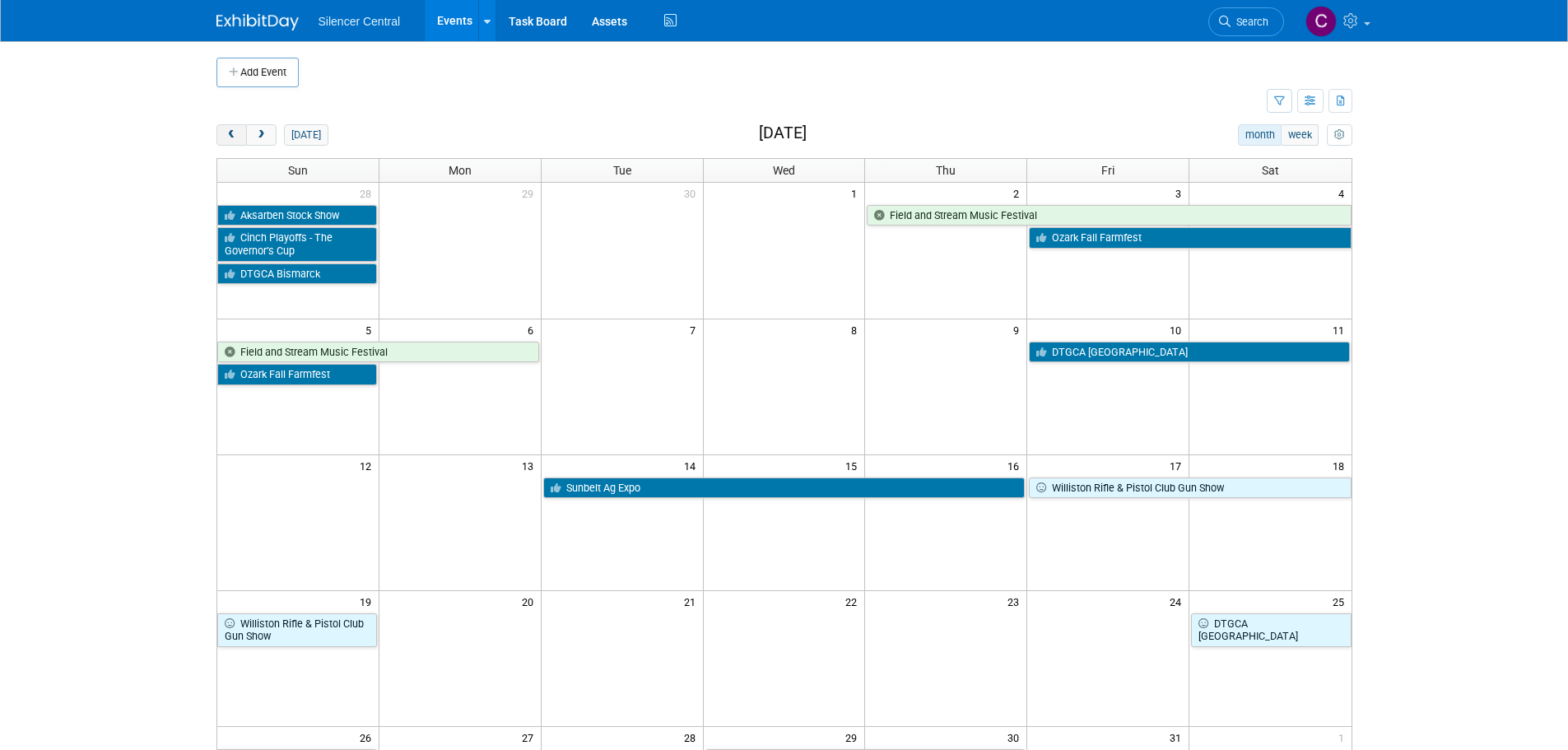
click at [223, 129] on button "prev" at bounding box center [232, 134] width 30 height 21
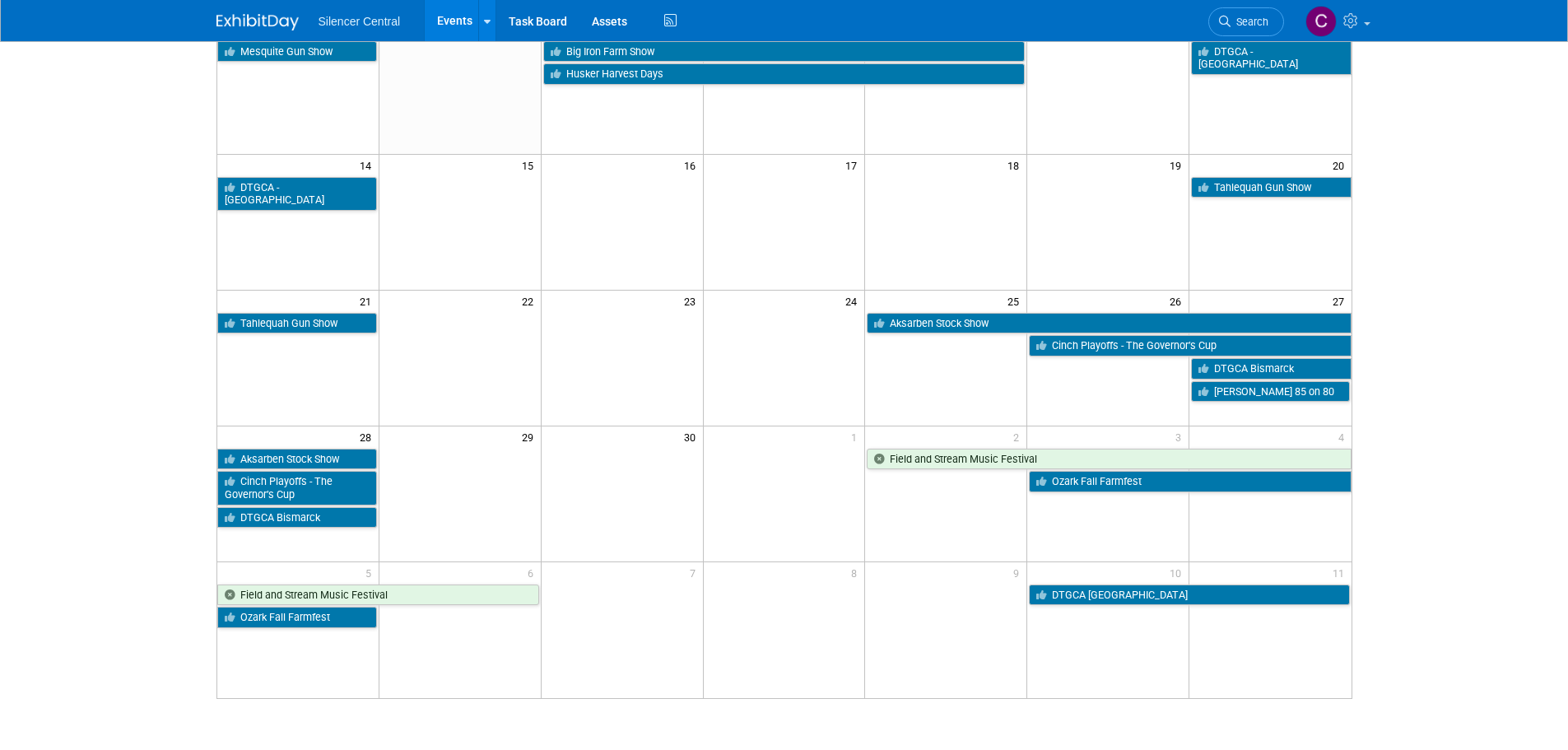
scroll to position [329, 0]
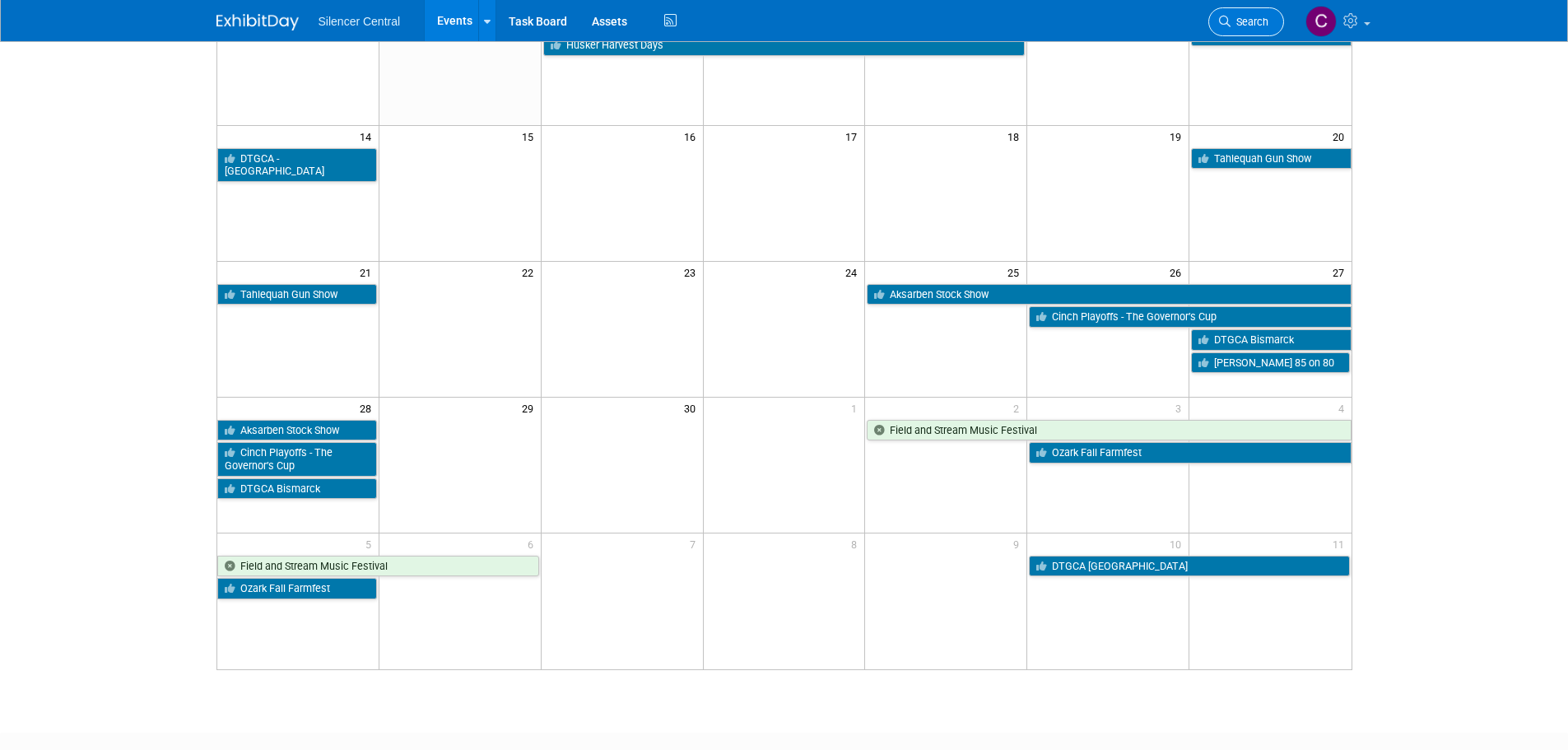
click at [1248, 23] on span "Search" at bounding box center [1249, 21] width 38 height 13
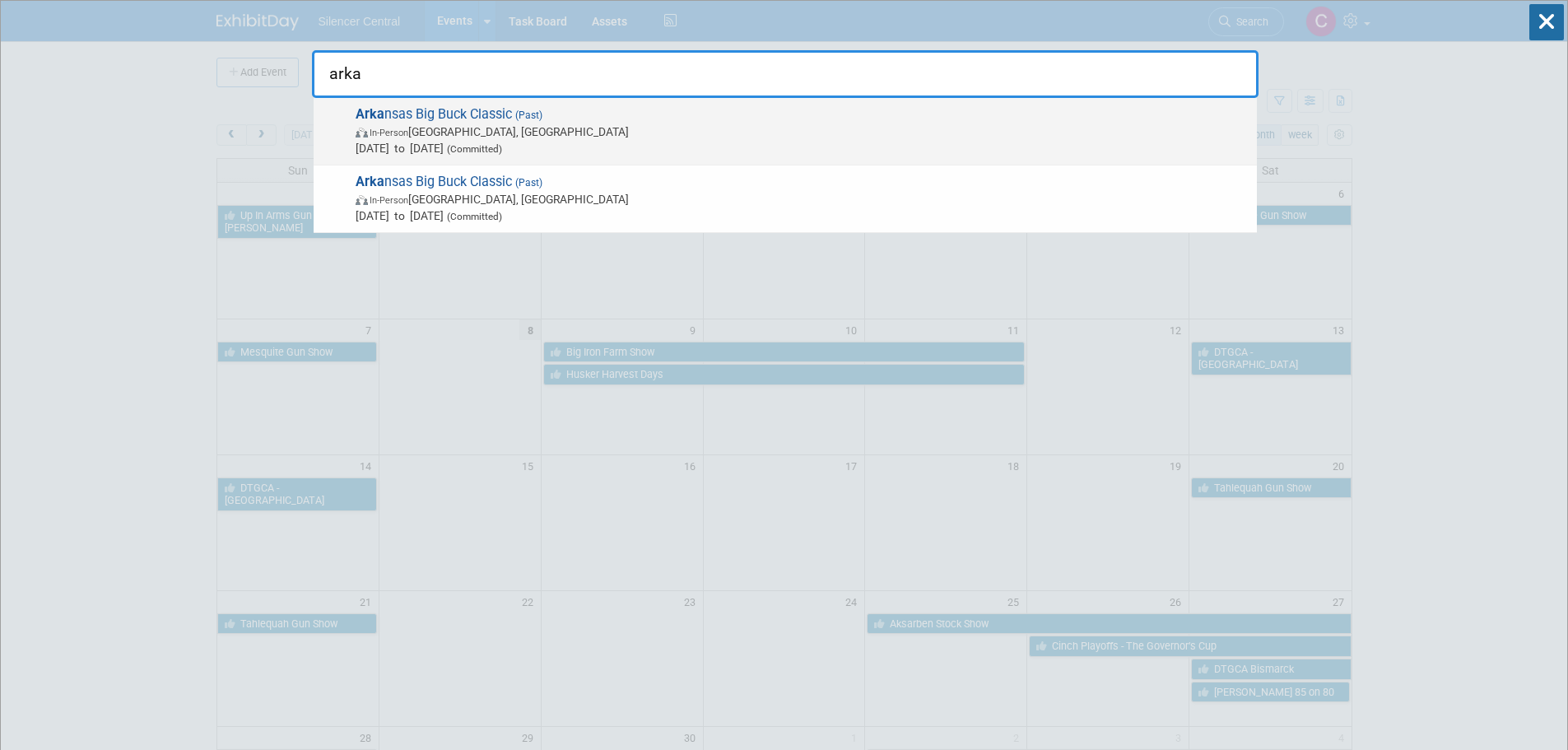
type input "arka"
click at [814, 140] on span "Jan 24, 2025 to Jan 26, 2025 (Committed)" at bounding box center [802, 147] width 893 height 16
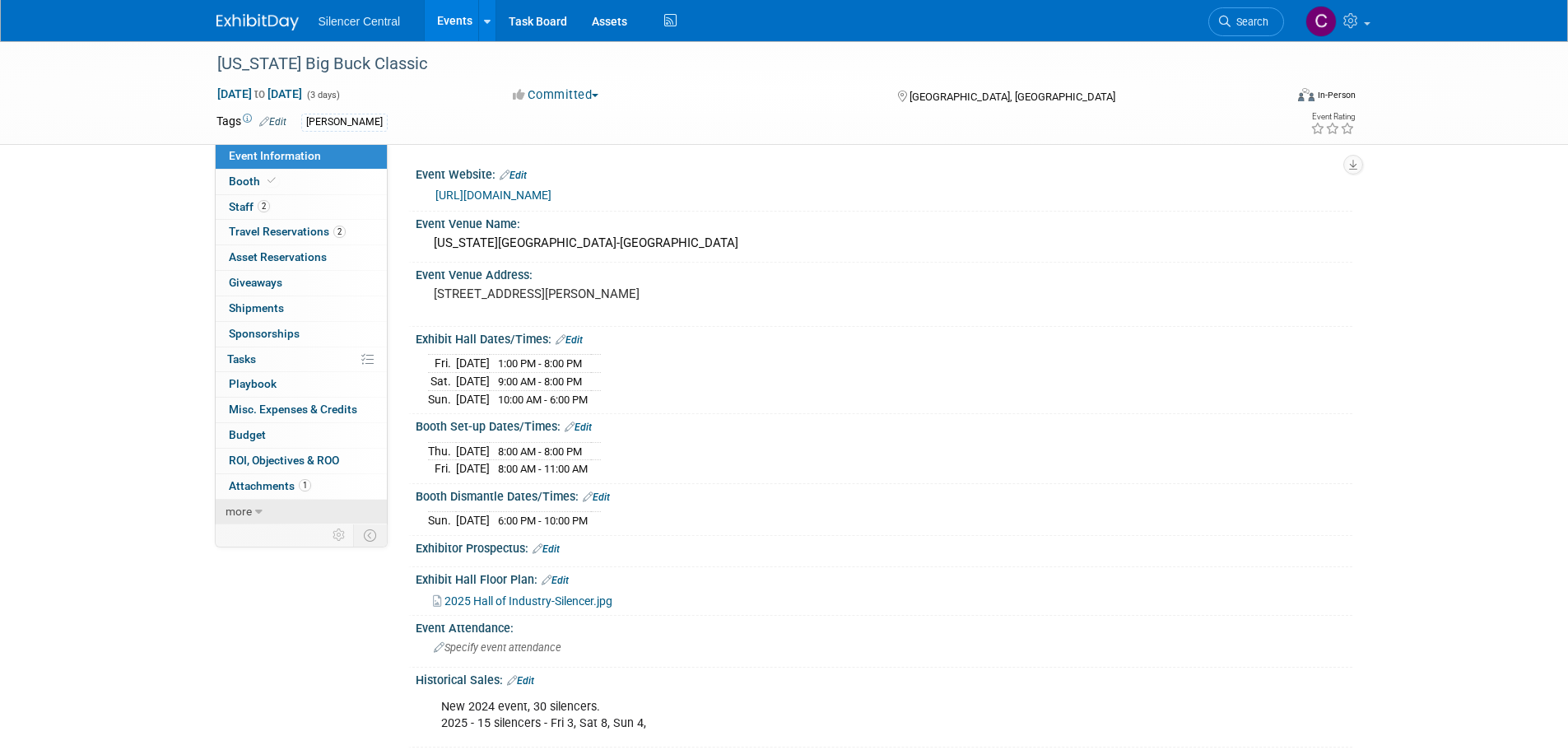
click at [283, 506] on link "more" at bounding box center [301, 512] width 171 height 25
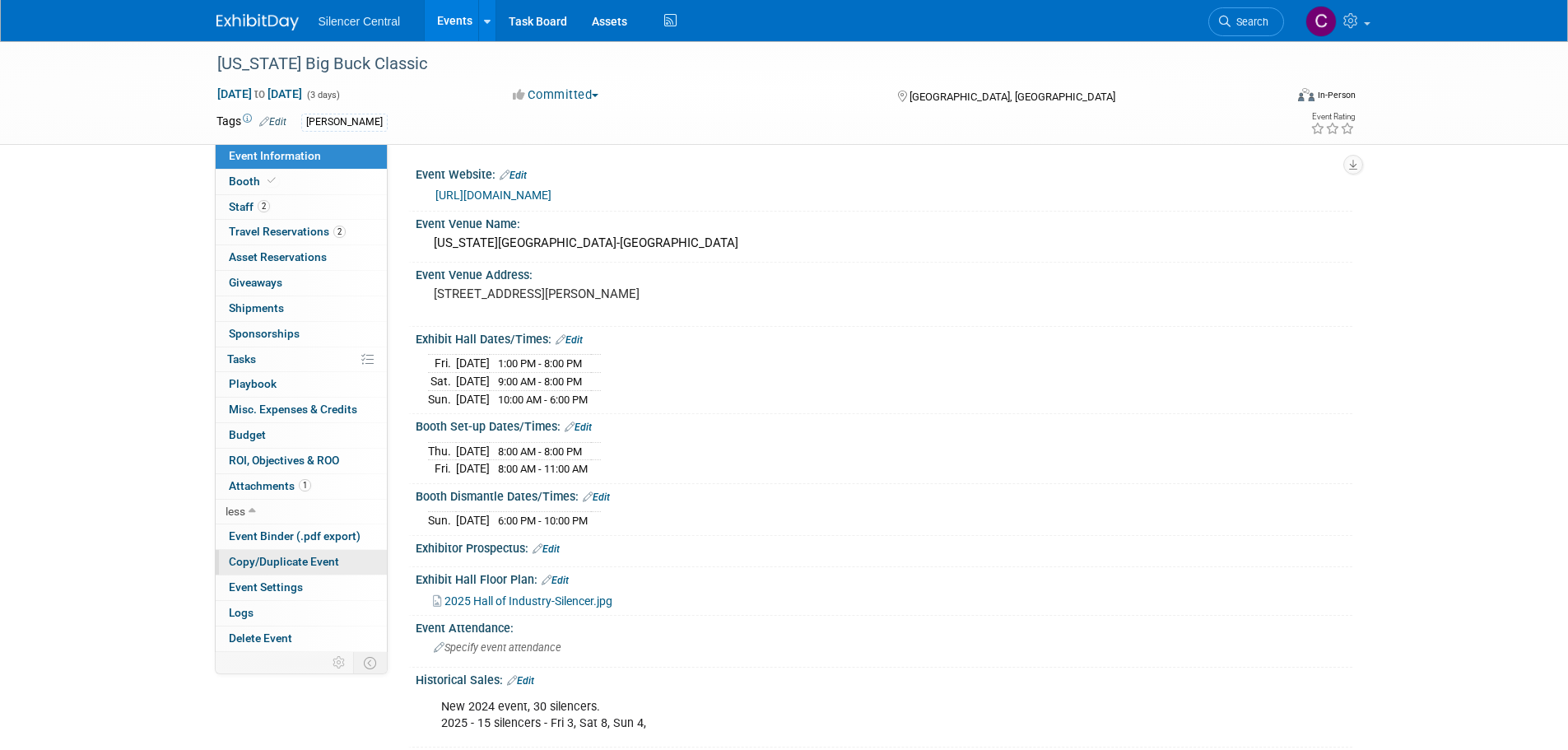
click at [287, 556] on span "Copy/Duplicate Event" at bounding box center [284, 561] width 110 height 14
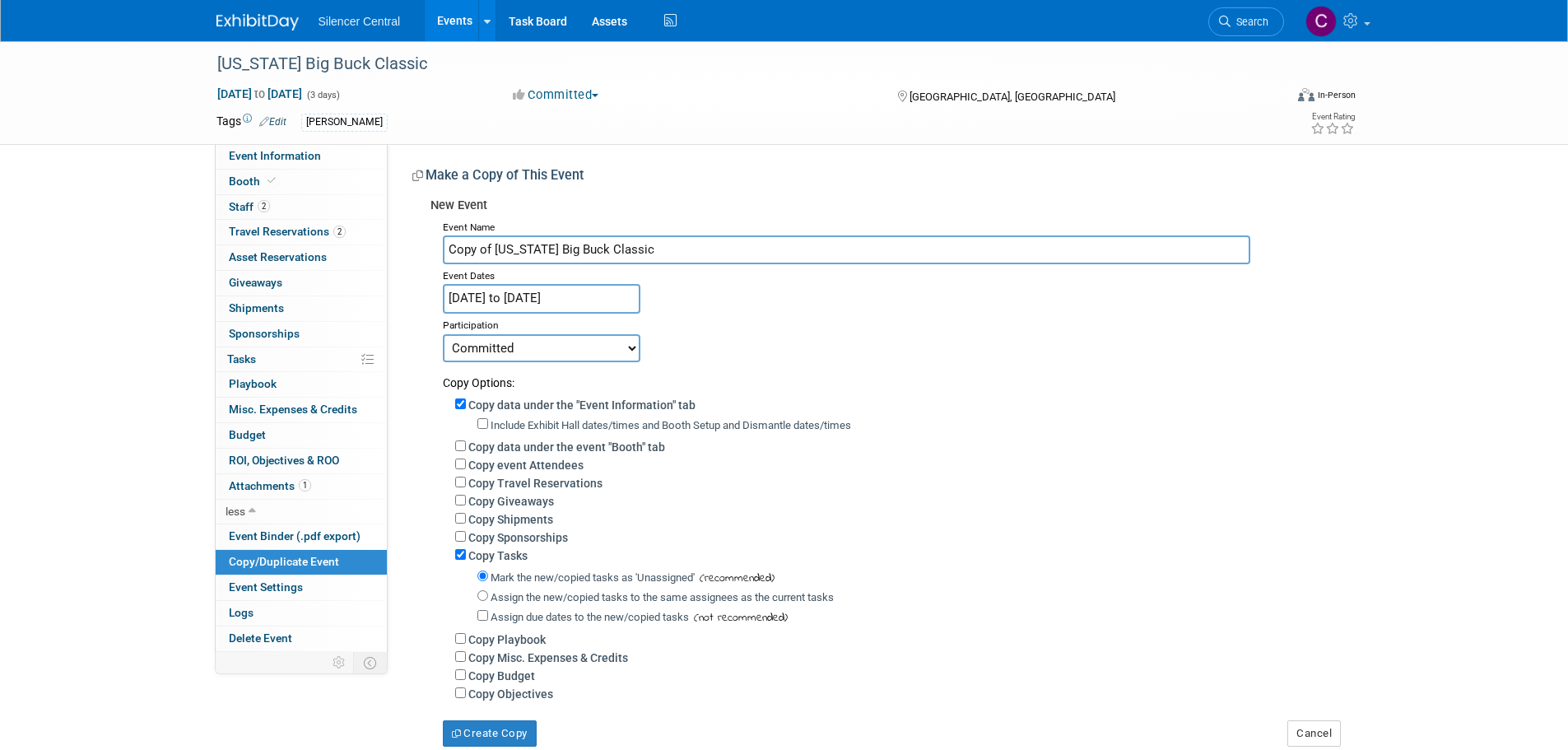
drag, startPoint x: 493, startPoint y: 249, endPoint x: 52, endPoint y: 275, distance: 441.8
click at [253, 287] on div "Event Information Event Info Booth Booth 2 Staff 2 Staff 2 Travel Reservations …" at bounding box center [784, 394] width 1160 height 705
type input "[US_STATE] Big Buck Classic"
click at [538, 298] on input "Jan 24, 2025 to Jan 26, 2025" at bounding box center [542, 298] width 198 height 29
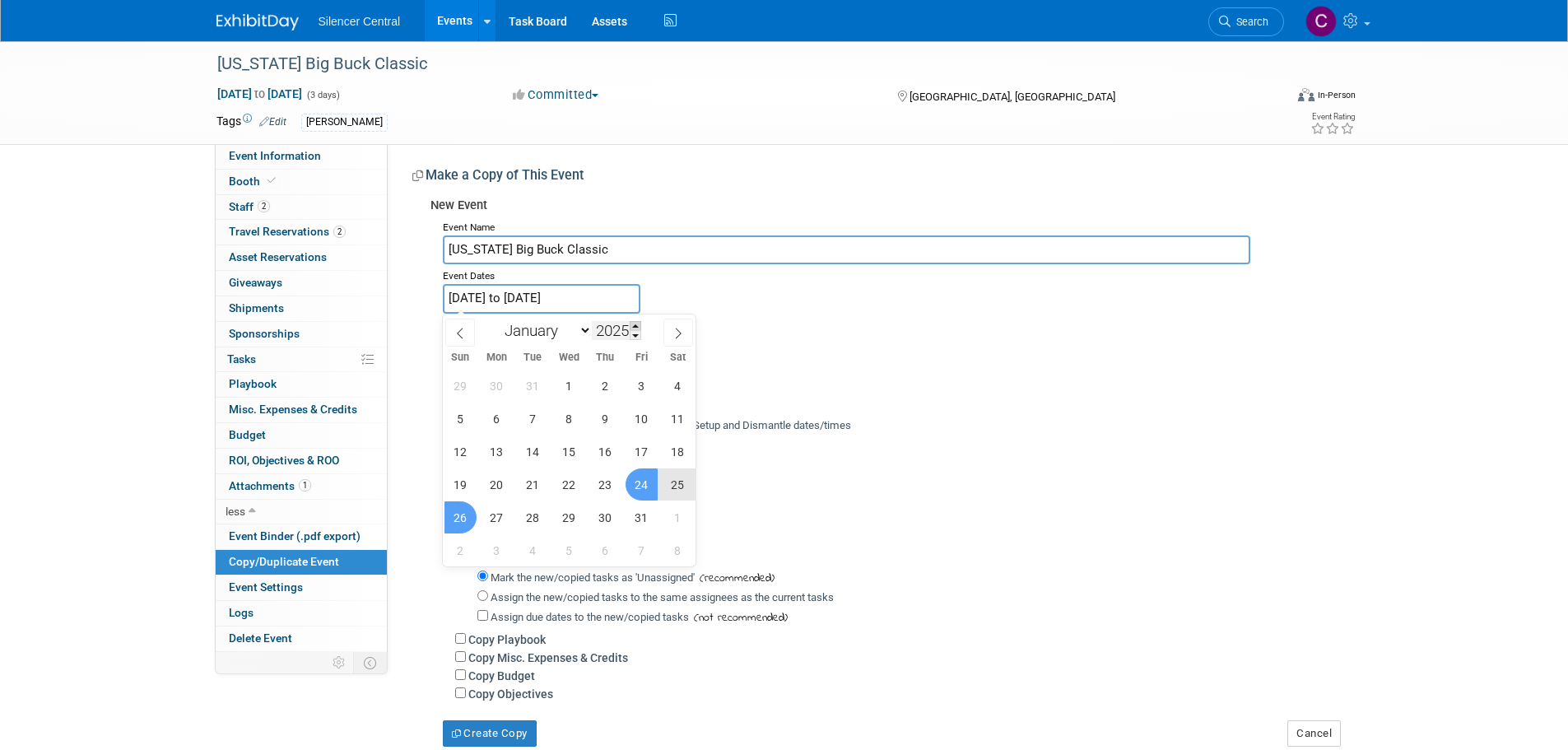
click at [638, 323] on span at bounding box center [636, 326] width 12 height 10
type input "2026"
click at [640, 490] on span "23" at bounding box center [642, 484] width 32 height 32
click at [463, 522] on span "25" at bounding box center [461, 517] width 32 height 32
type input "Jan 23, 2026 to Jan 25, 2026"
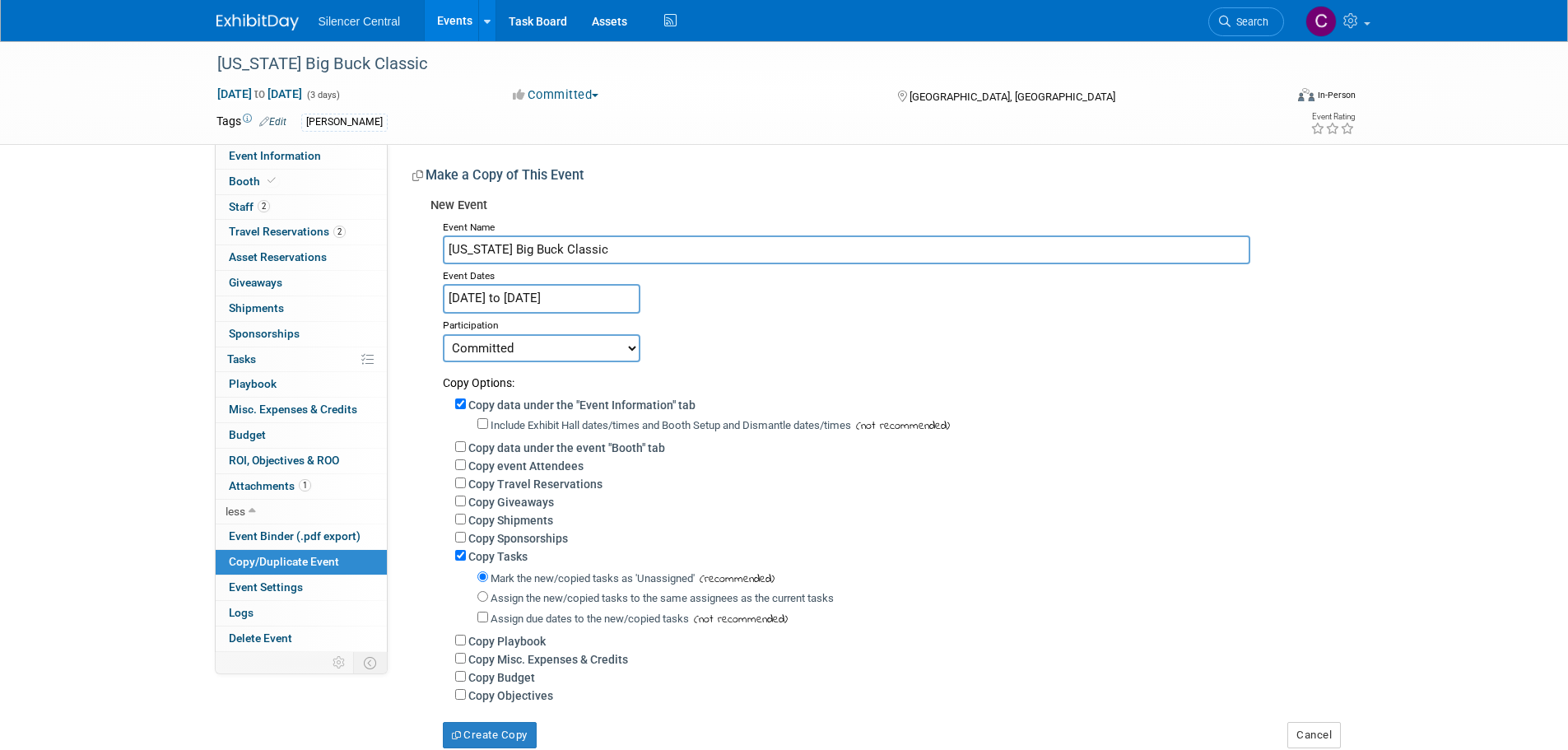
click at [552, 424] on label "Include Exhibit Hall dates/times and Booth Setup and Dismantle dates/times" at bounding box center [671, 424] width 360 height 13
click at [488, 424] on input "Include Exhibit Hall dates/times and Booth Setup and Dismantle dates/times" at bounding box center [483, 423] width 11 height 11
checkbox input "true"
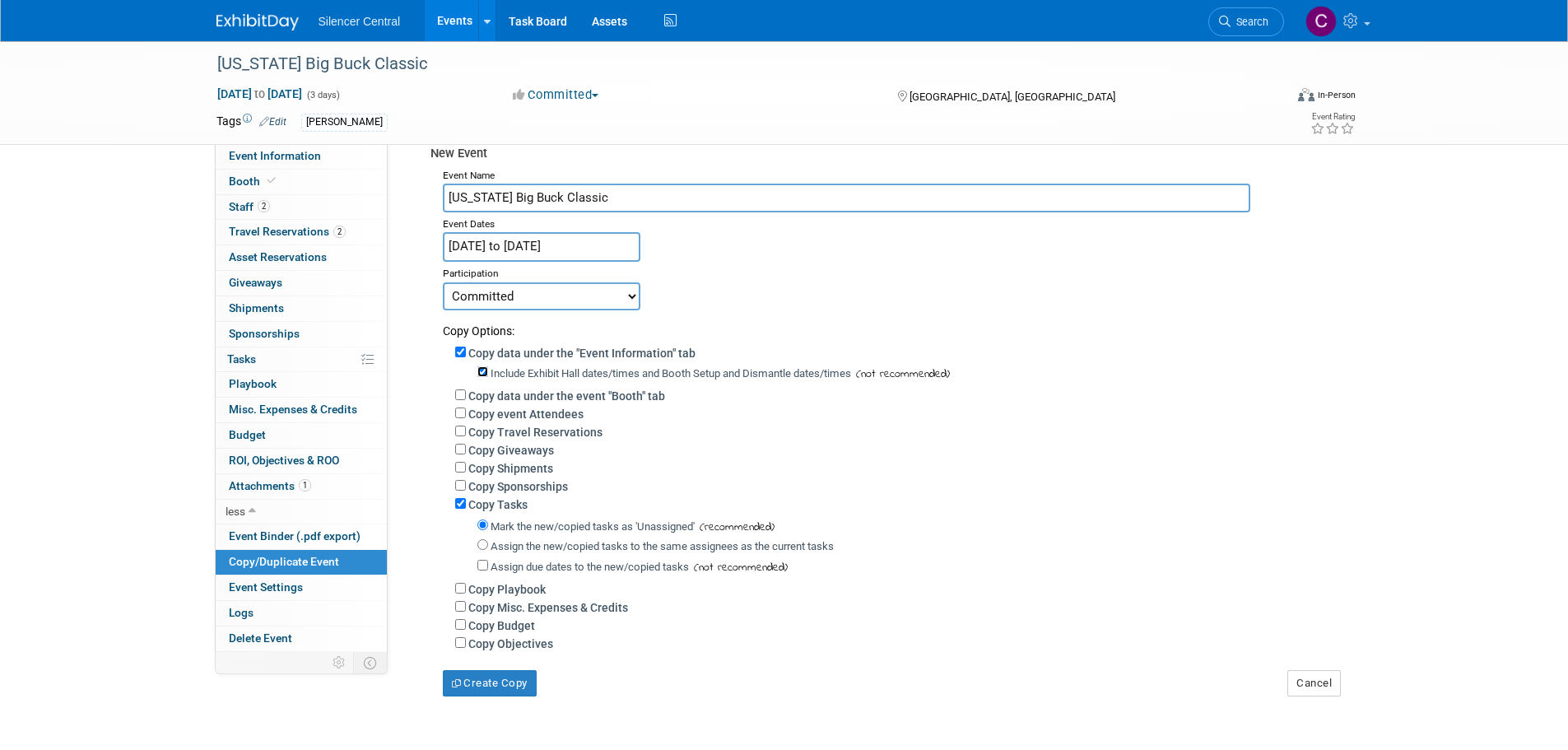
scroll to position [186, 0]
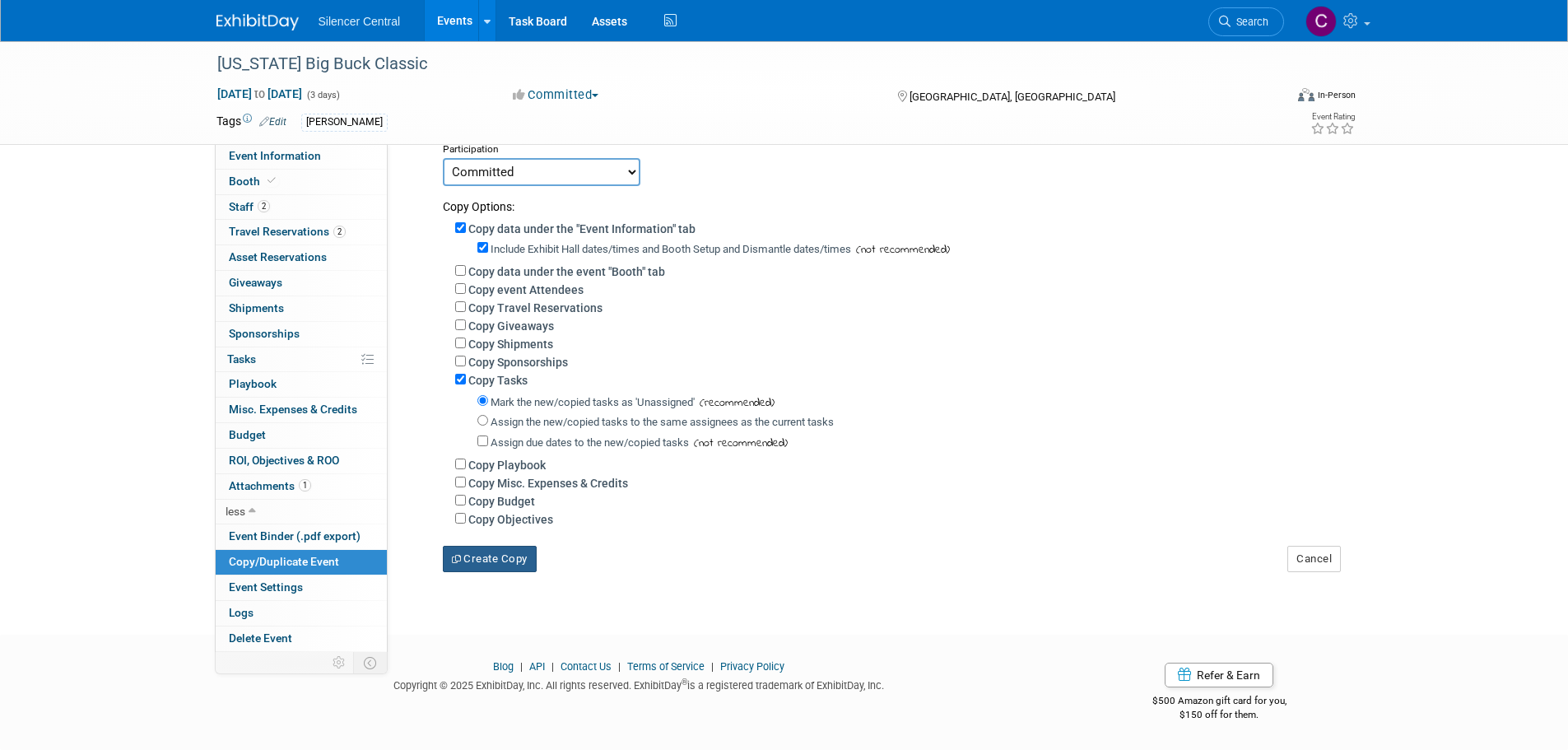
click at [497, 561] on button "Create Copy" at bounding box center [490, 558] width 94 height 26
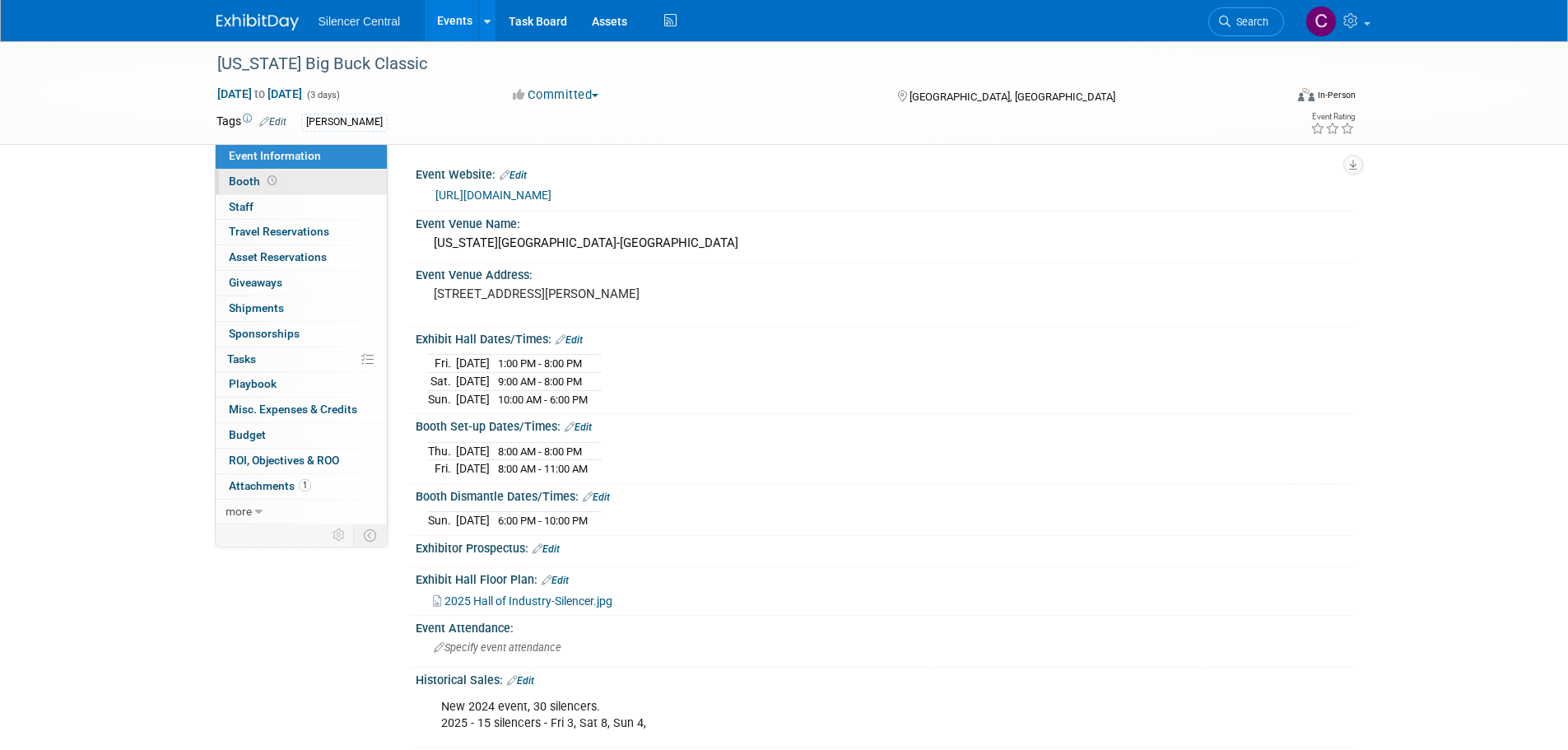
click at [266, 192] on link "Booth" at bounding box center [301, 181] width 171 height 25
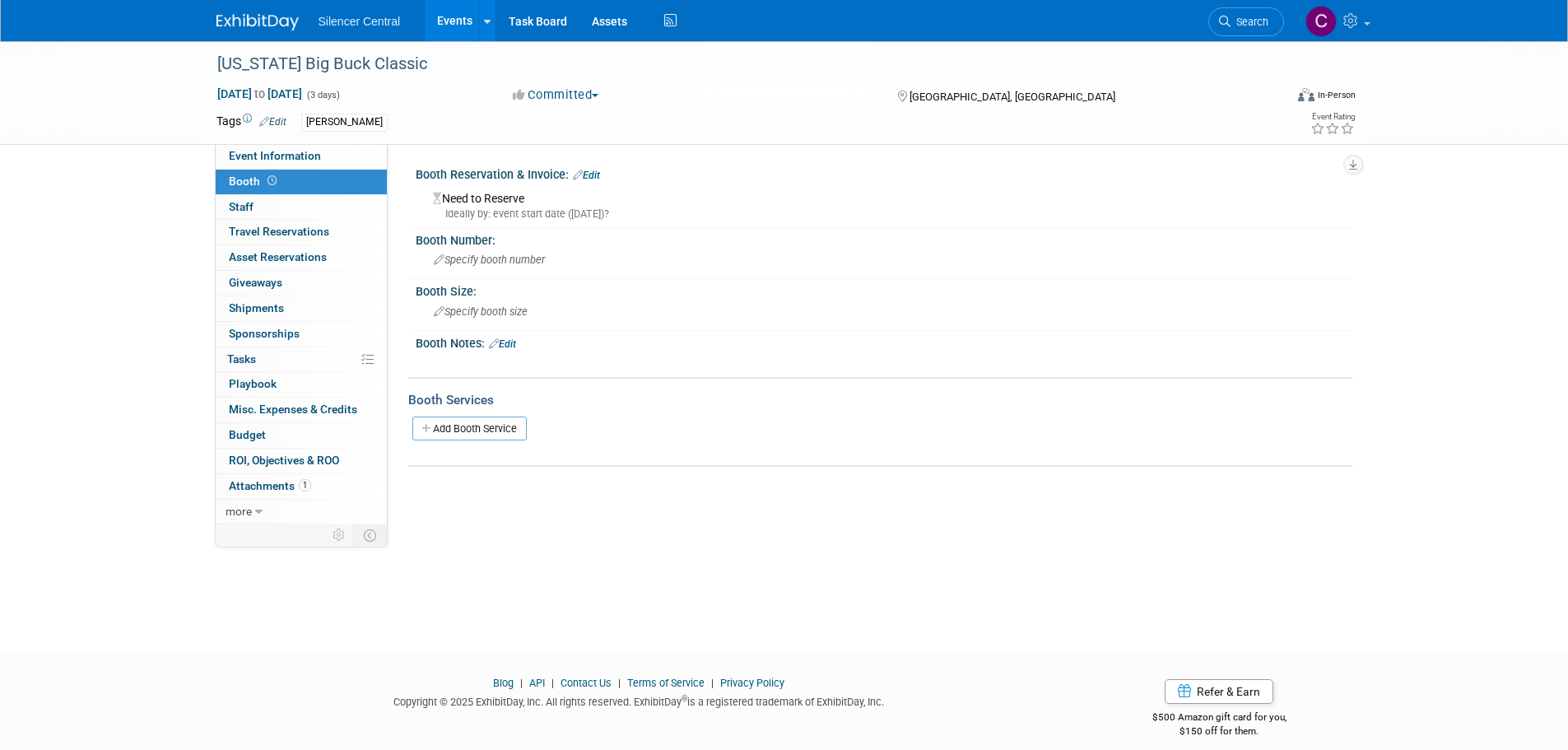
drag, startPoint x: 595, startPoint y: 172, endPoint x: 609, endPoint y: 249, distance: 78.3
click at [595, 172] on link "Edit" at bounding box center [586, 175] width 27 height 12
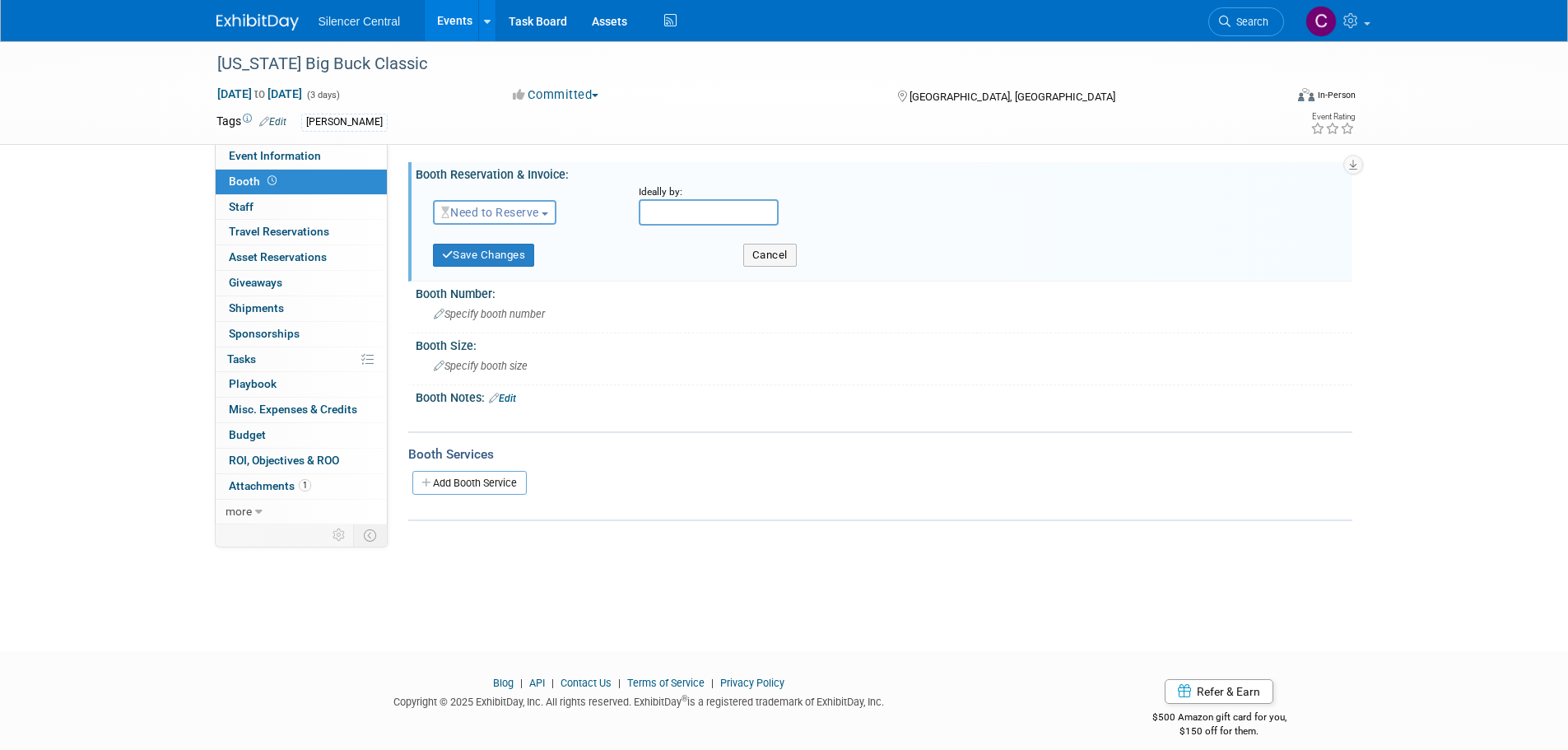
click at [492, 219] on button "Need to Reserve" at bounding box center [495, 212] width 124 height 25
click at [495, 266] on link "Reserved" at bounding box center [522, 263] width 176 height 23
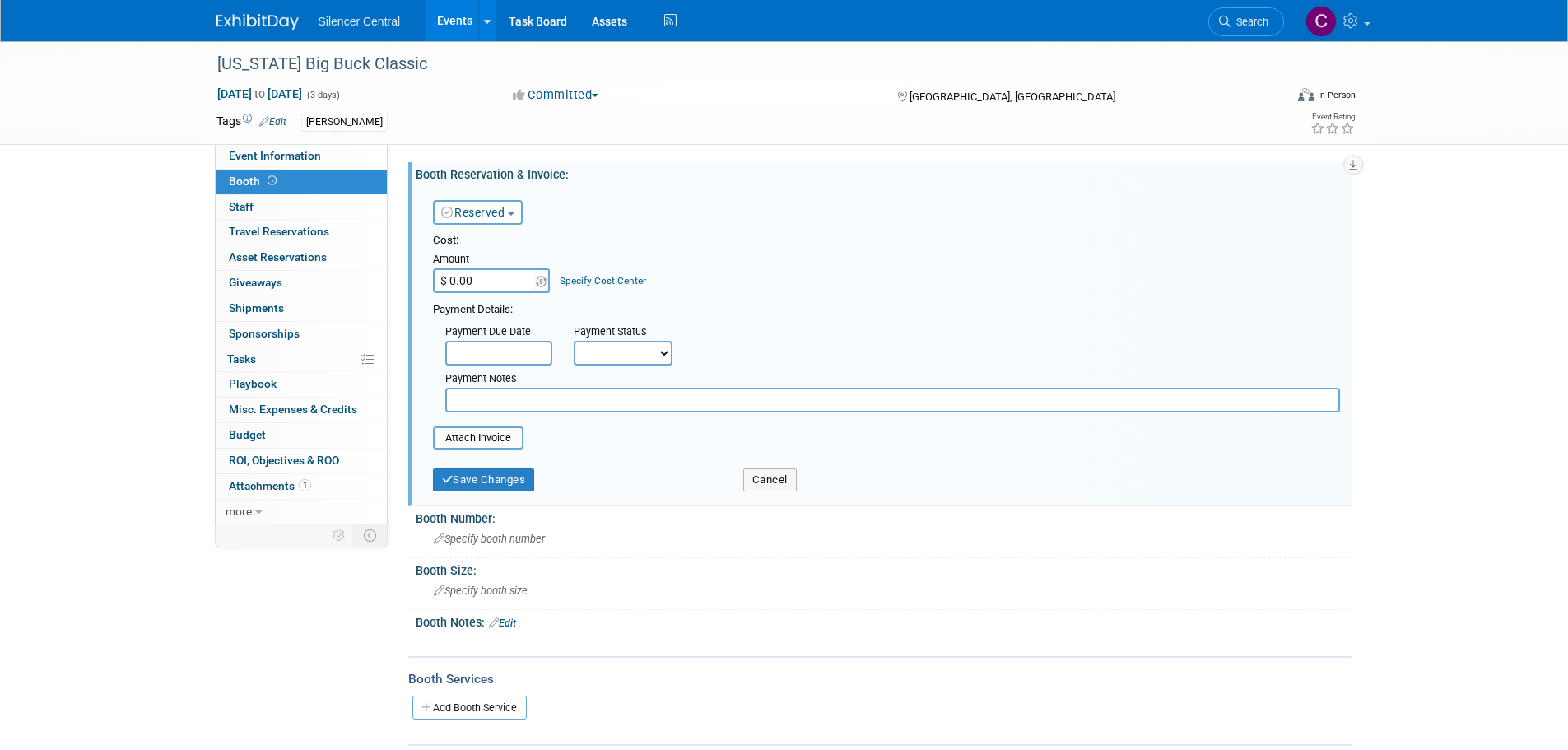
click at [480, 279] on input "$ 0.00" at bounding box center [485, 280] width 103 height 25
type input "$ 1,175.00"
click at [496, 479] on button "Save Changes" at bounding box center [484, 479] width 102 height 23
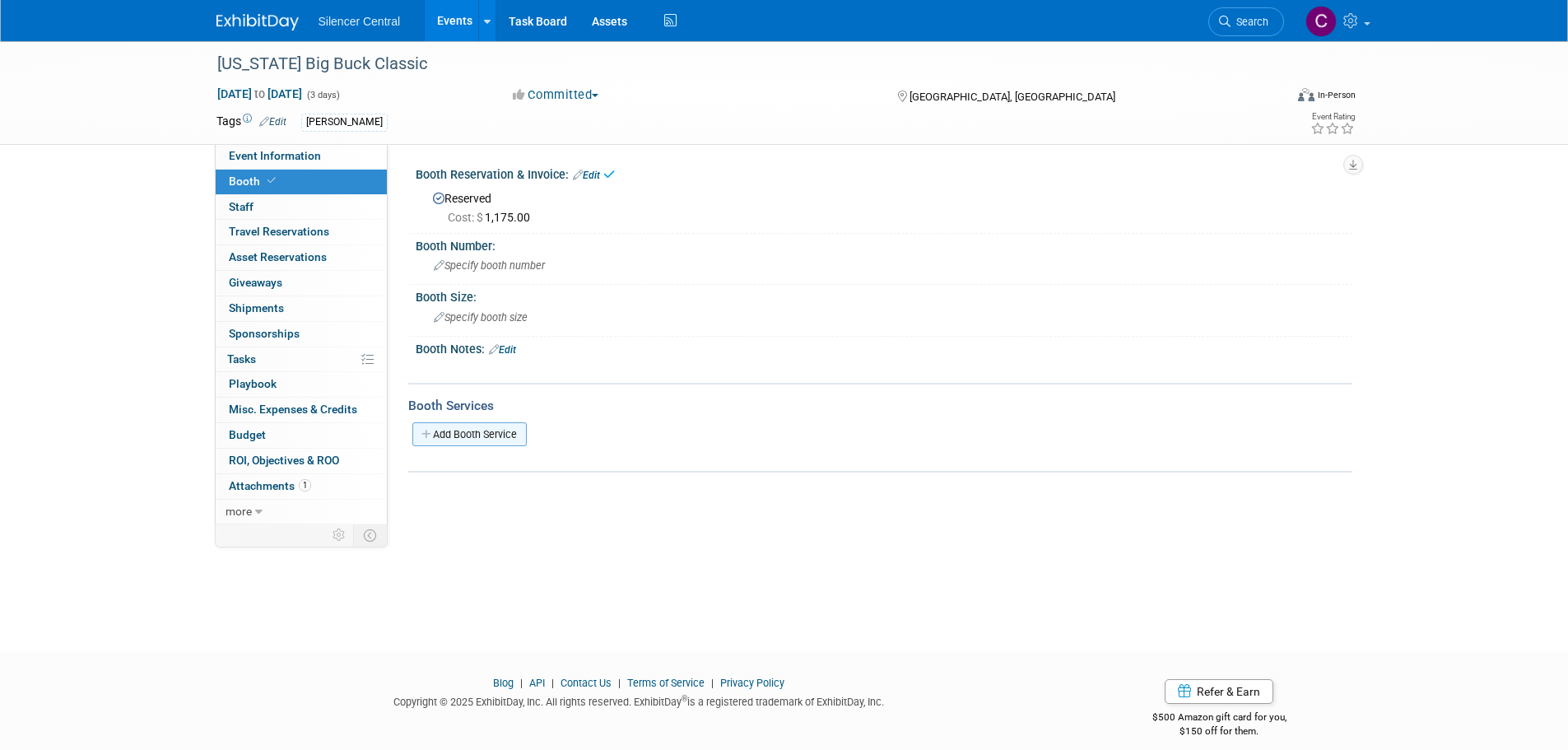
click at [458, 442] on link "Add Booth Service" at bounding box center [469, 434] width 114 height 24
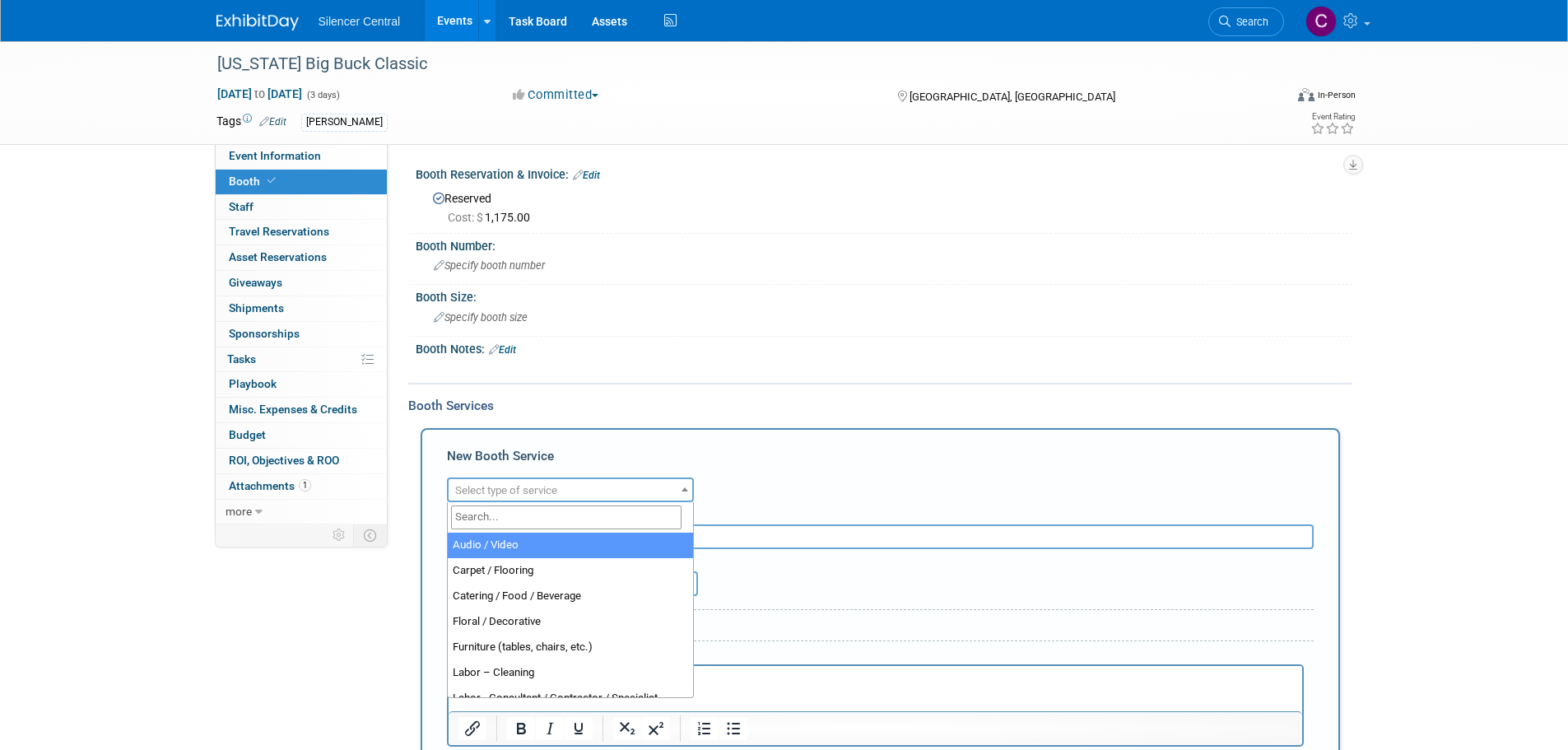
click at [508, 491] on span "Select type of service" at bounding box center [506, 490] width 102 height 13
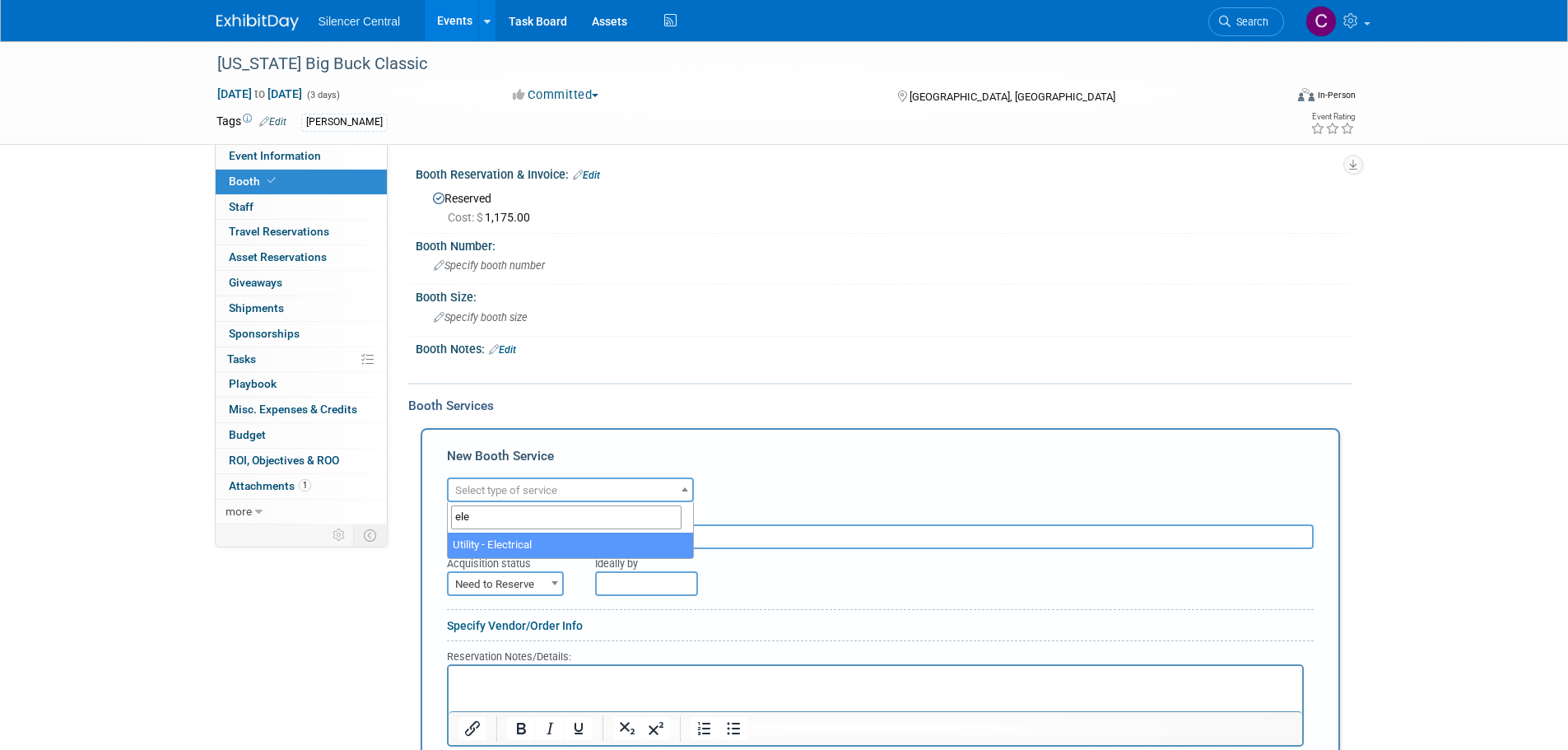
type input "elec"
click at [514, 559] on div "Acquisition status" at bounding box center [509, 560] width 124 height 22
click at [568, 495] on span "Select type of service" at bounding box center [570, 490] width 244 height 23
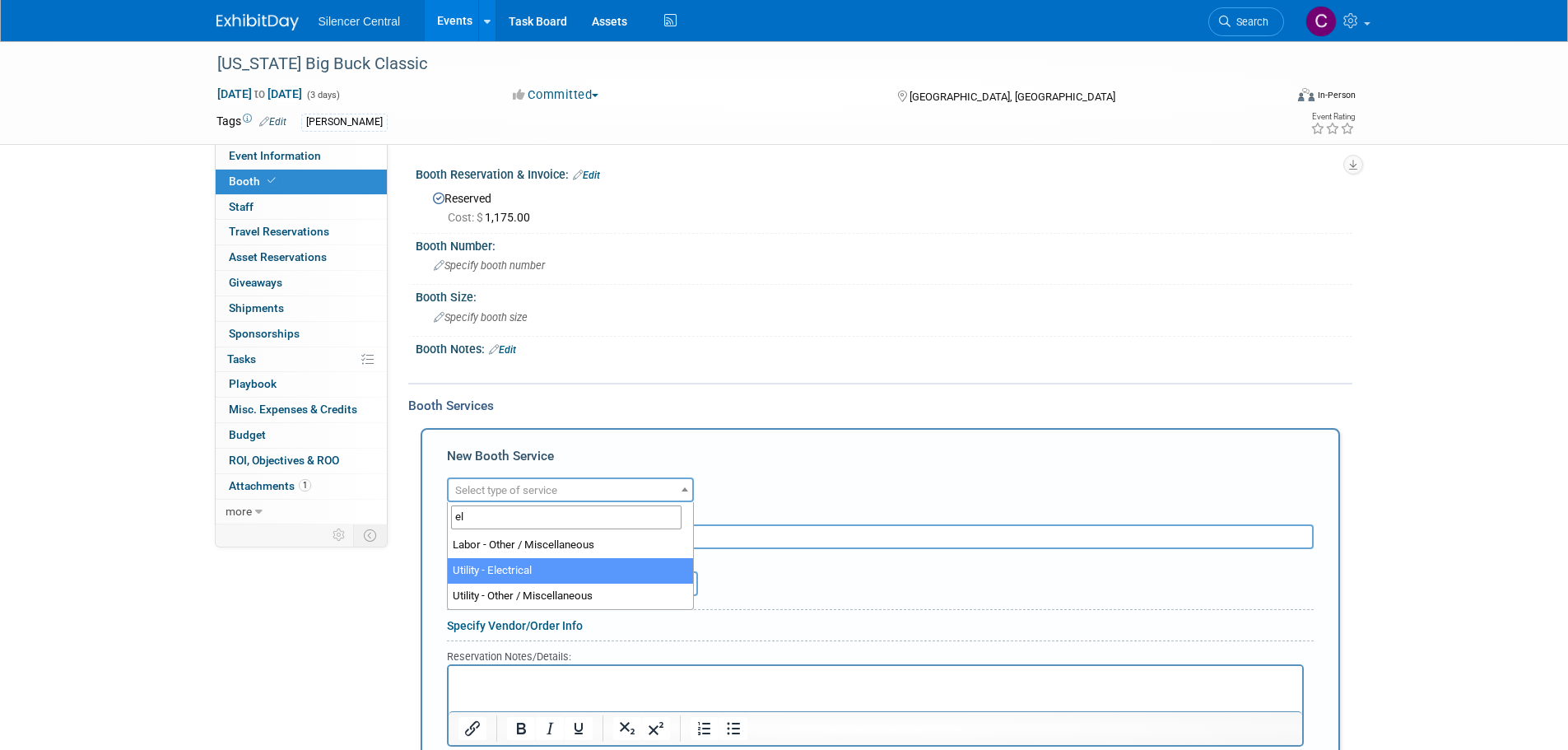
type input "el"
select select "8"
click at [527, 586] on span "Need to Reserve" at bounding box center [505, 583] width 113 height 23
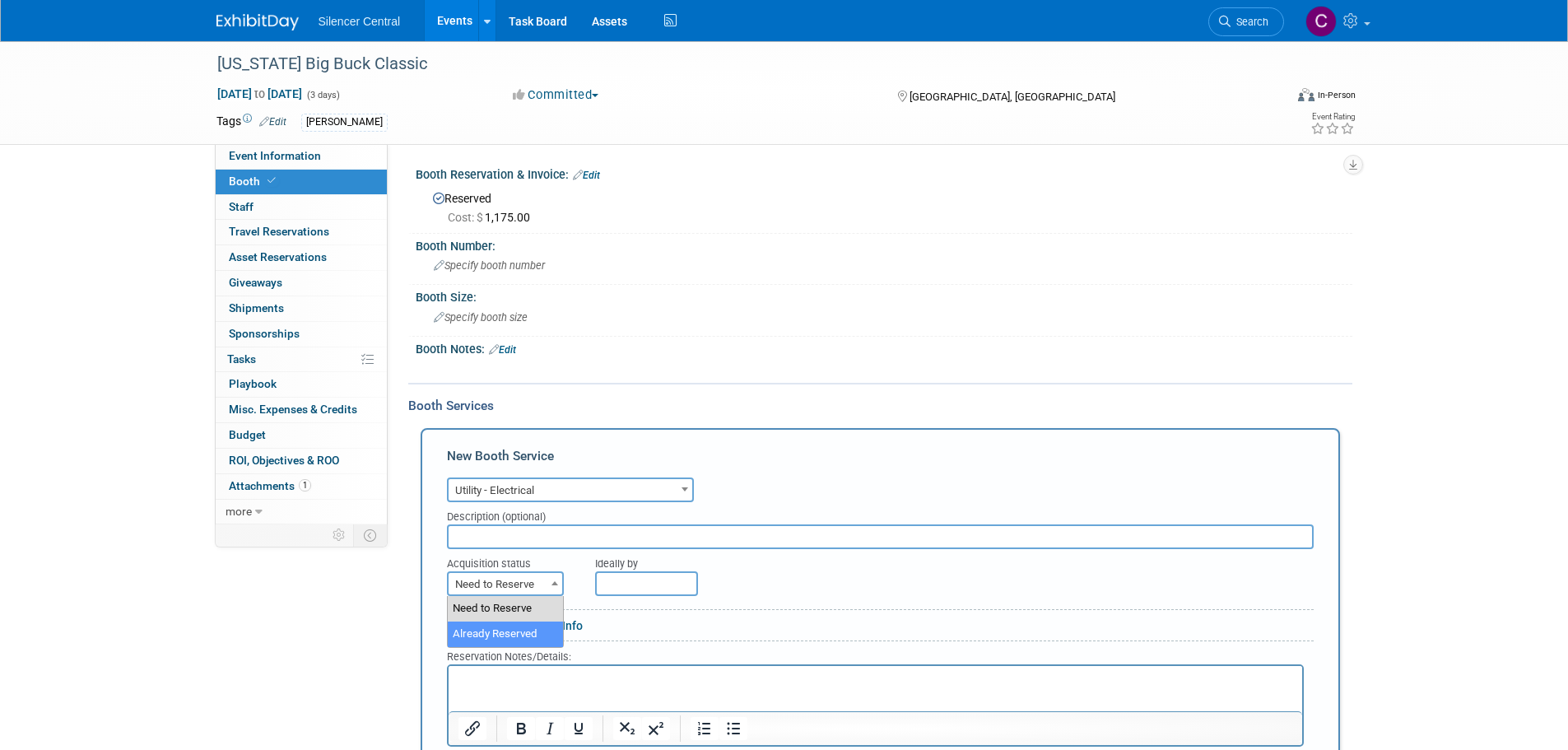
select select "2"
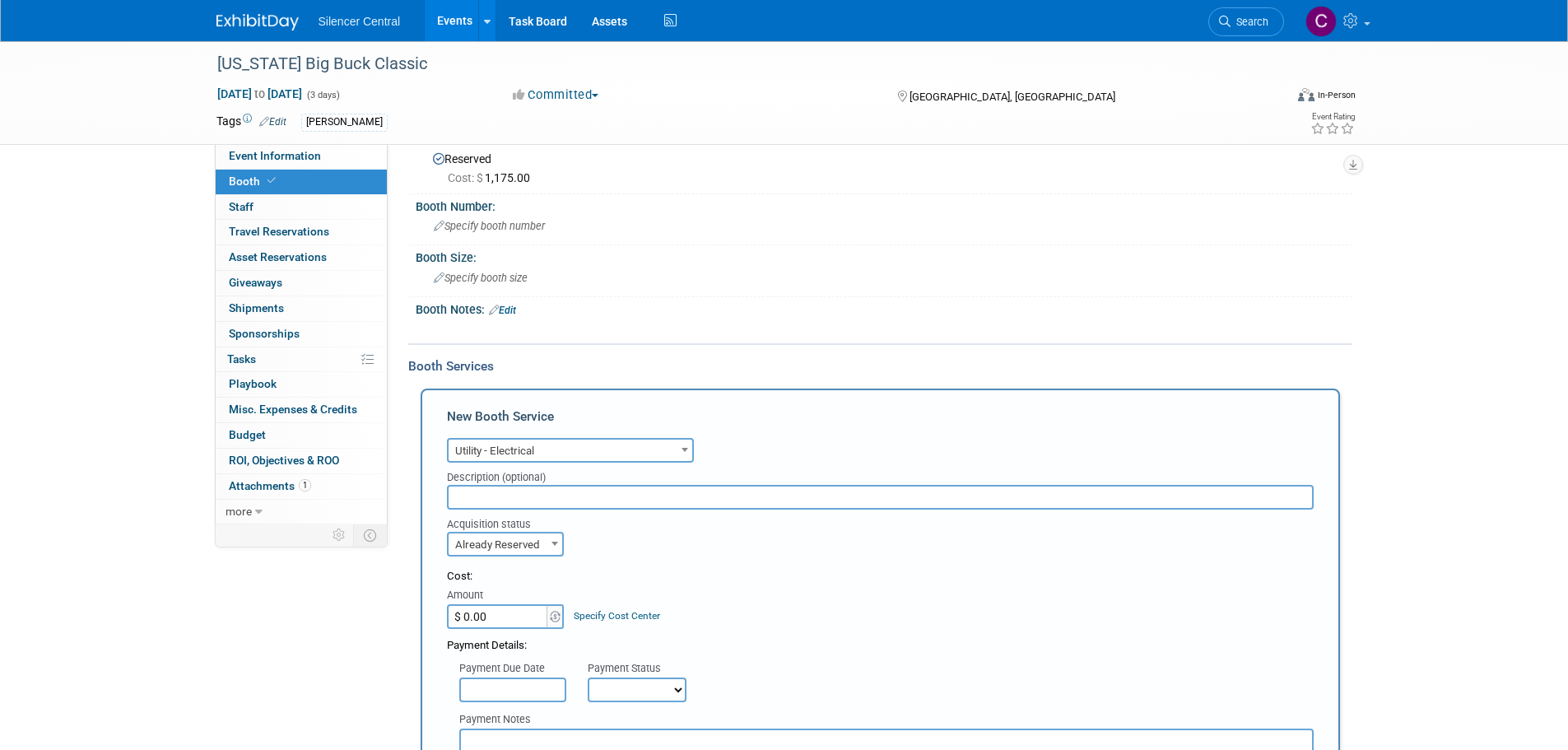
scroll to position [329, 0]
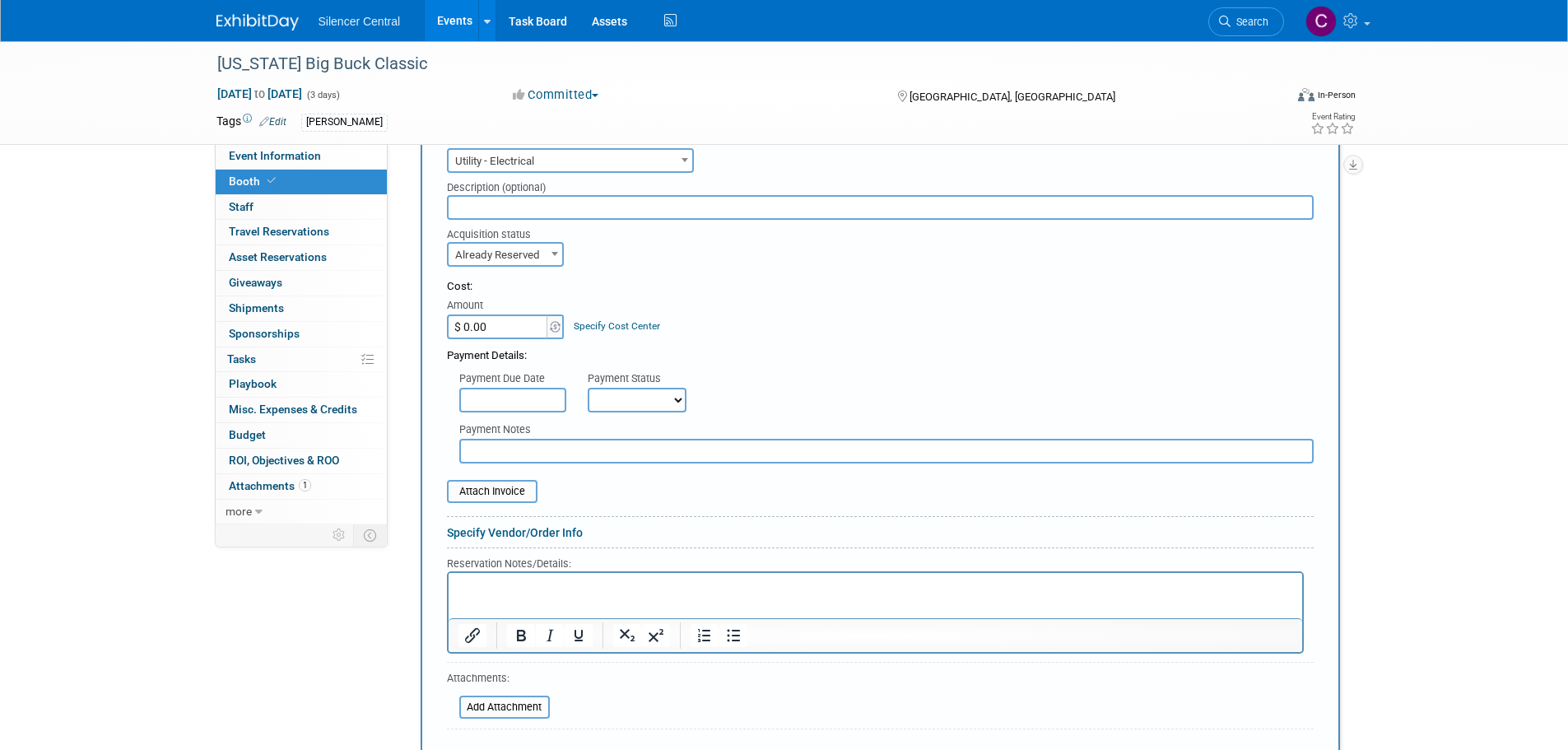
click at [519, 329] on input "$ 0.00" at bounding box center [499, 326] width 103 height 25
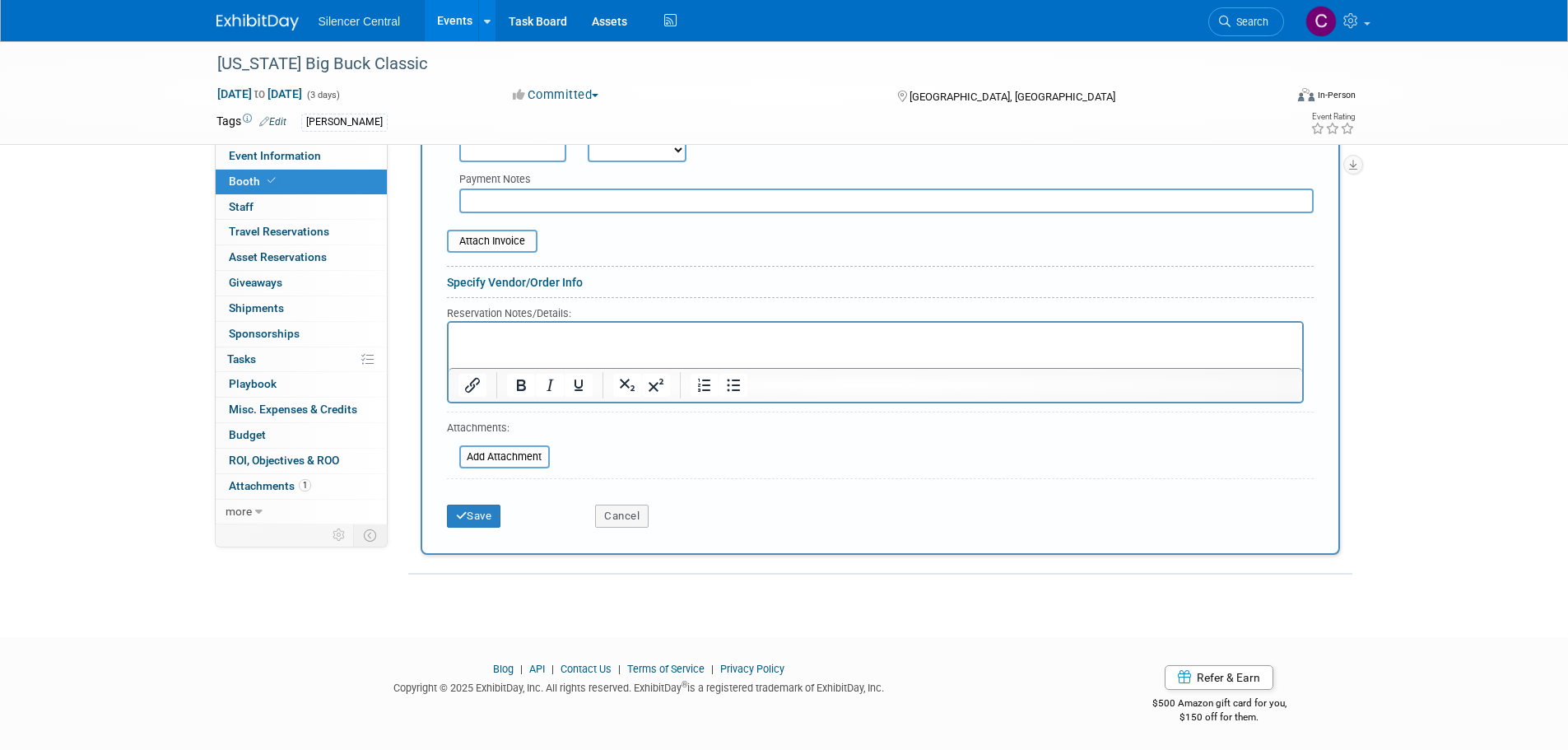
scroll to position [583, 0]
type input "$ 25.00"
click at [480, 511] on button "Save" at bounding box center [474, 513] width 54 height 23
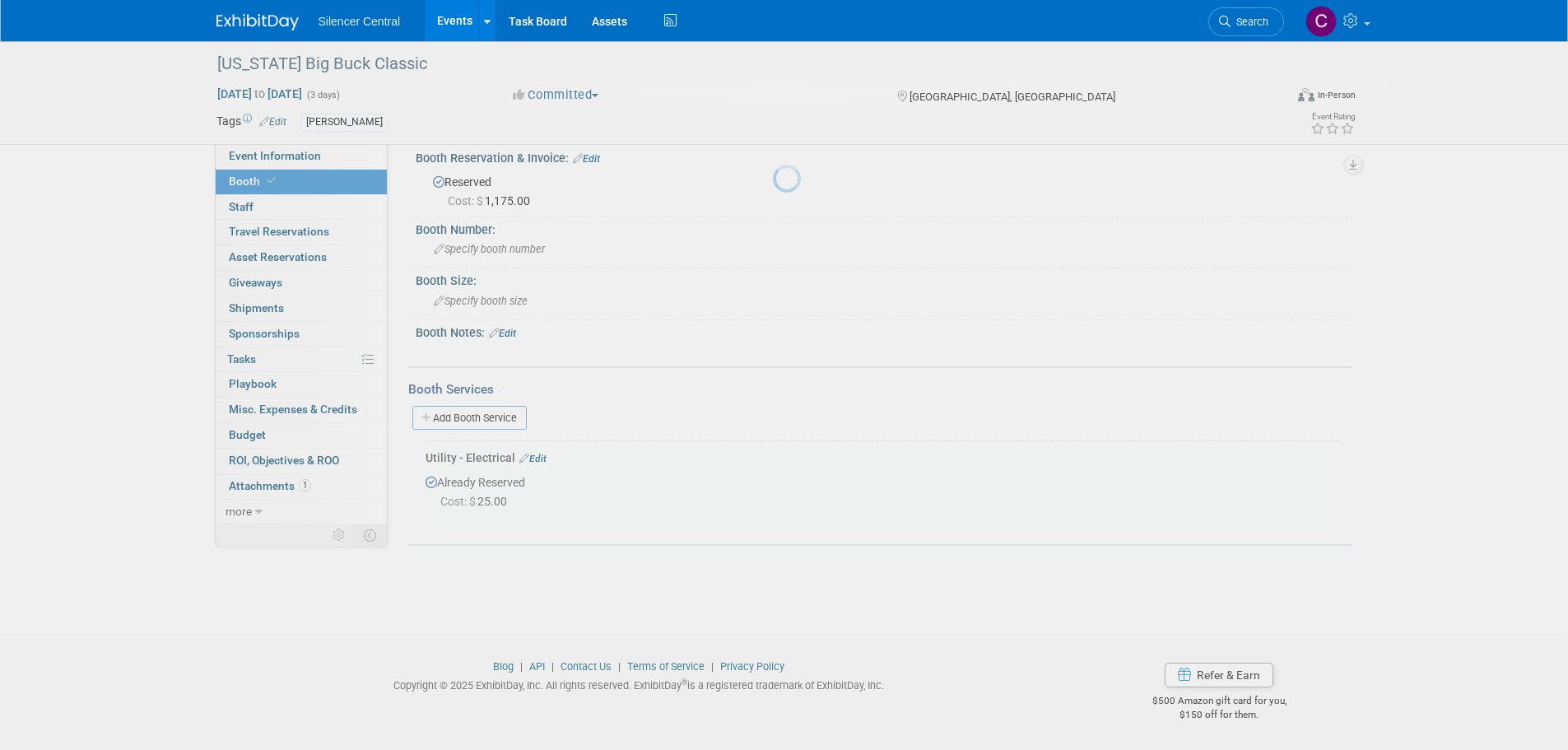
scroll to position [16, 0]
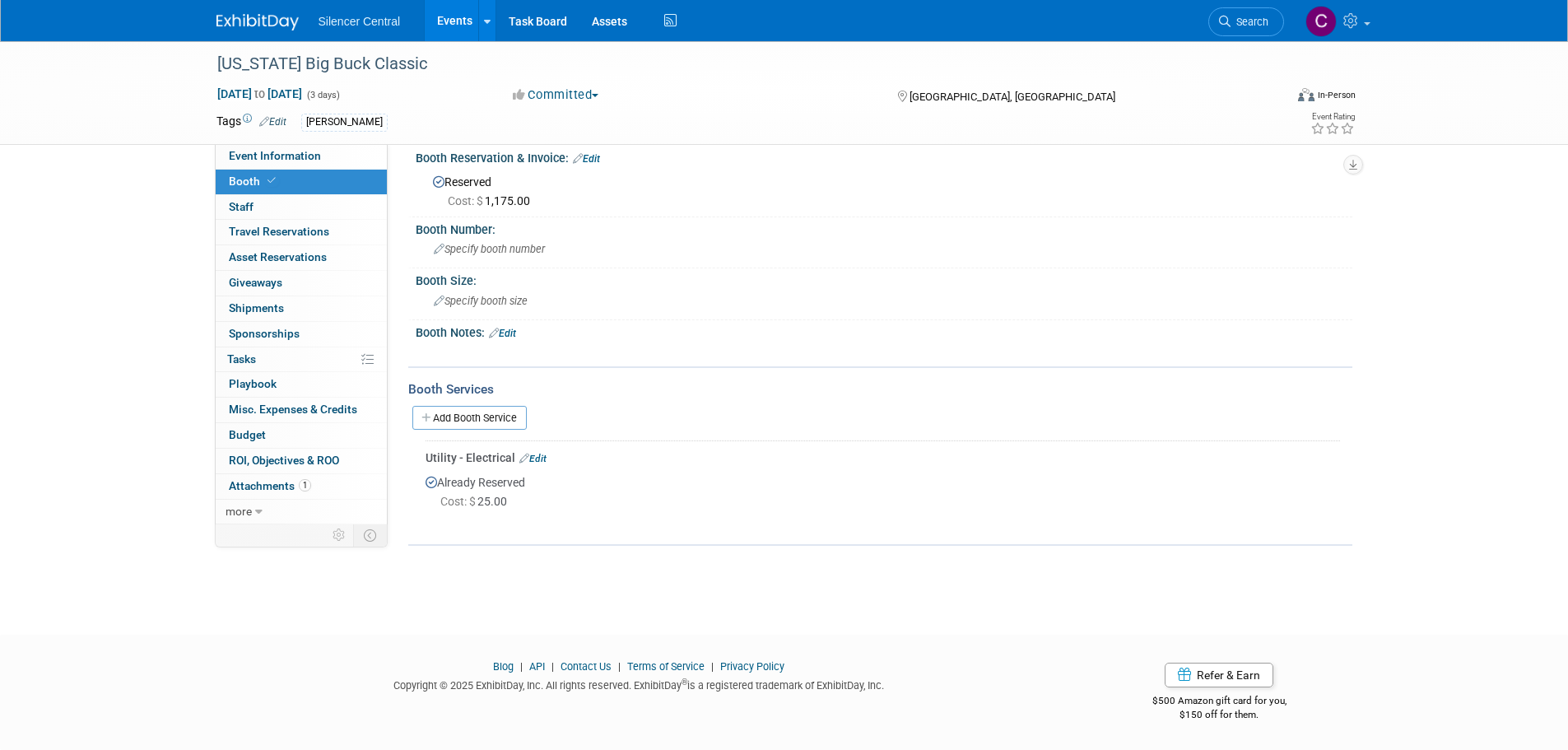
click at [255, 24] on img at bounding box center [257, 22] width 82 height 16
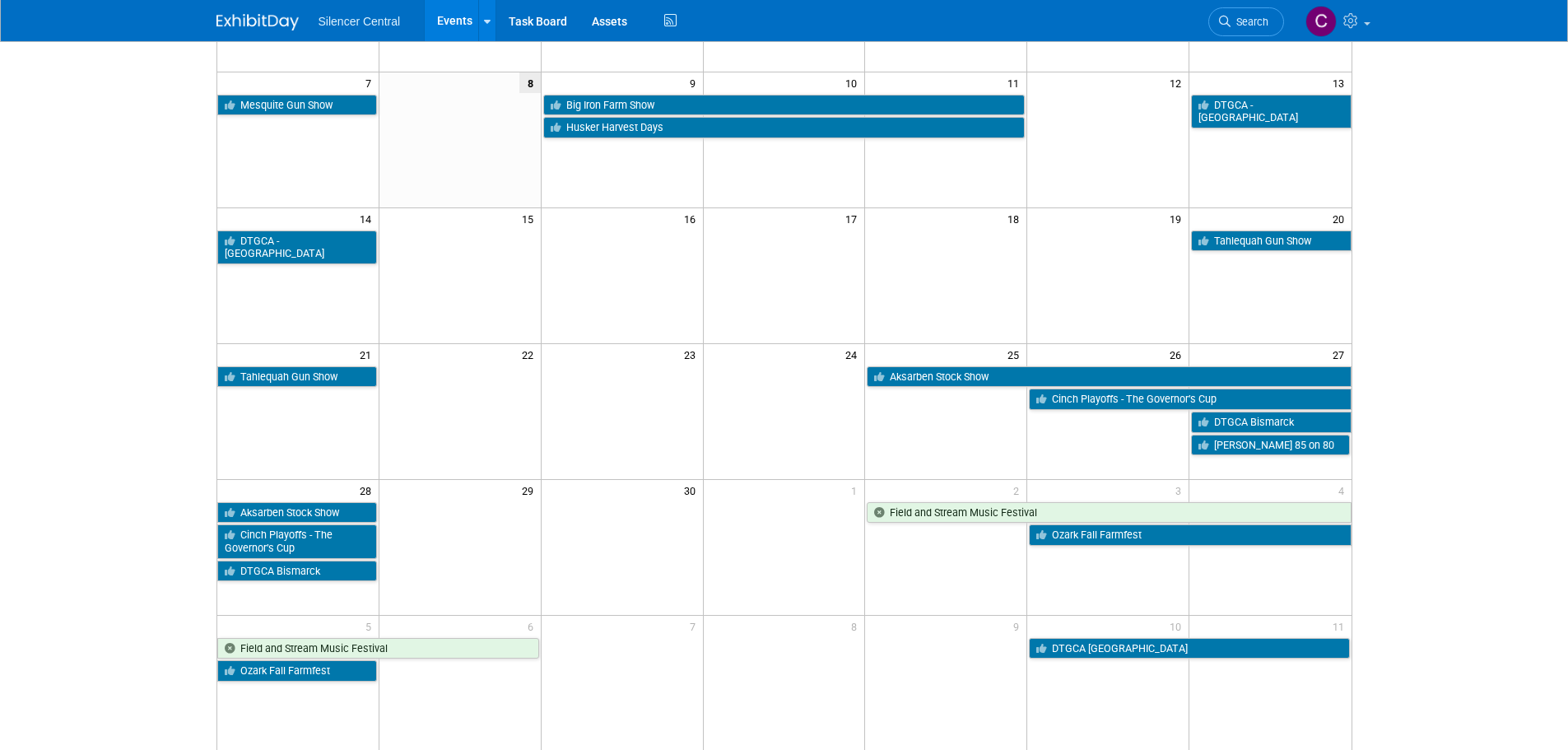
scroll to position [165, 0]
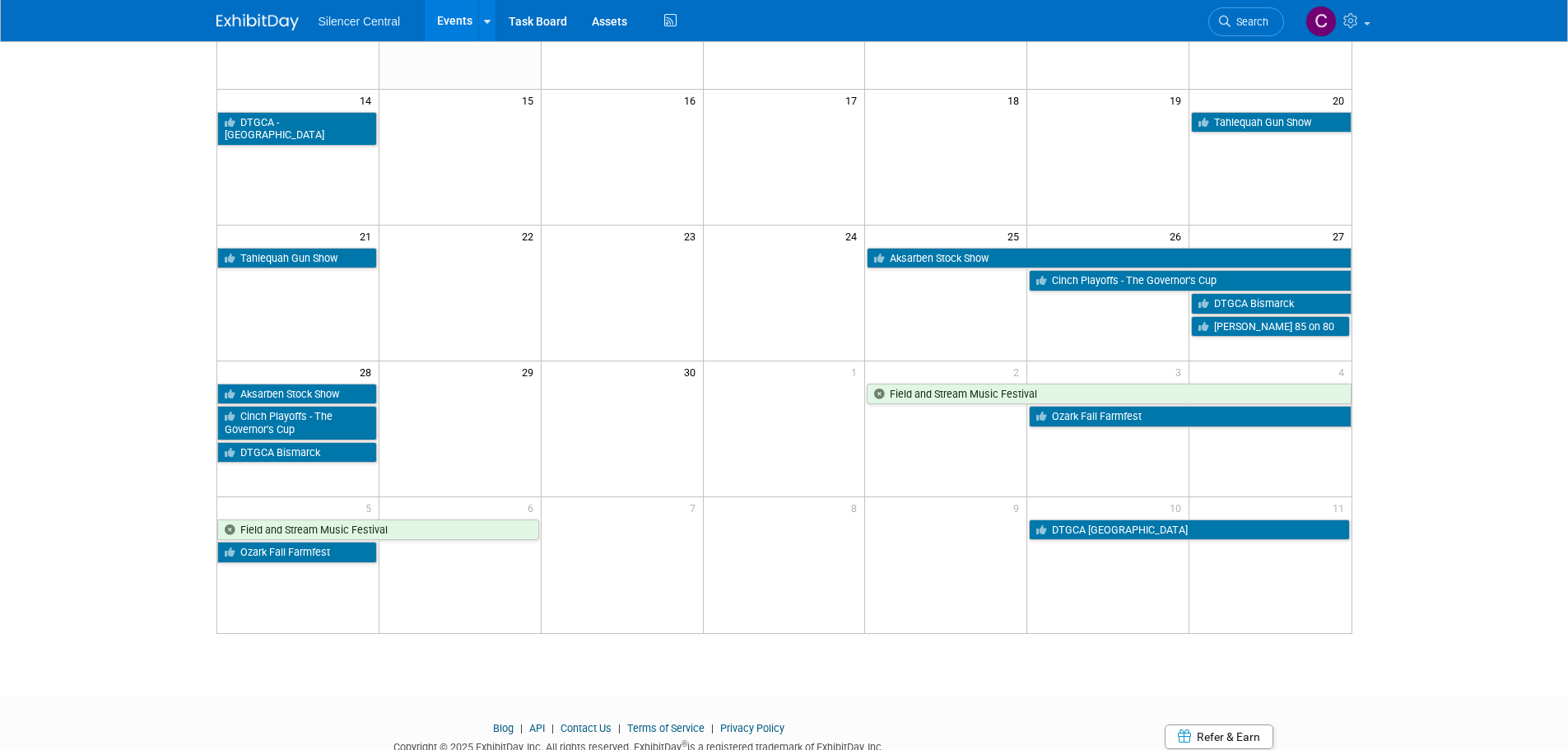
drag, startPoint x: 617, startPoint y: 366, endPoint x: 617, endPoint y: 413, distance: 47.0
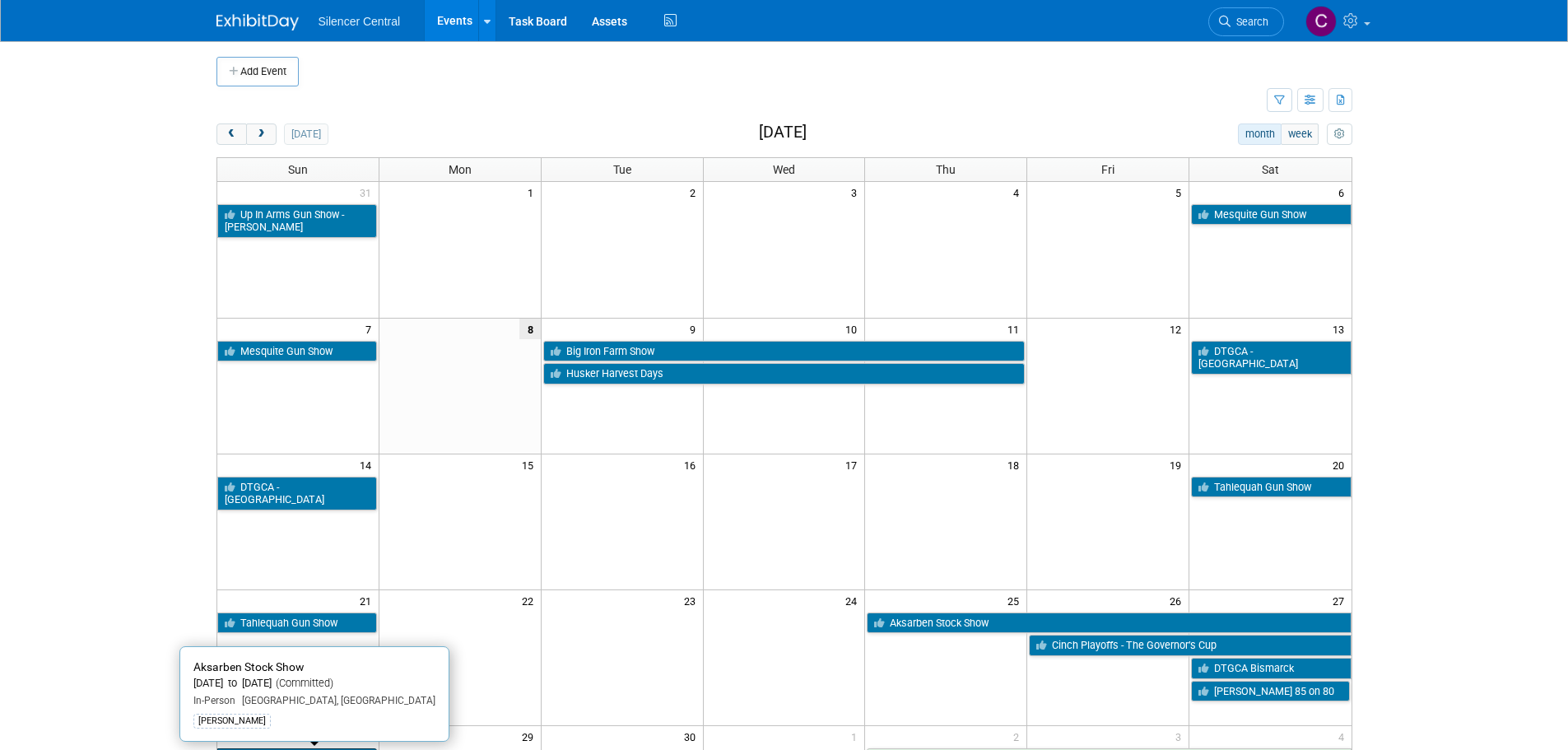
scroll to position [0, 0]
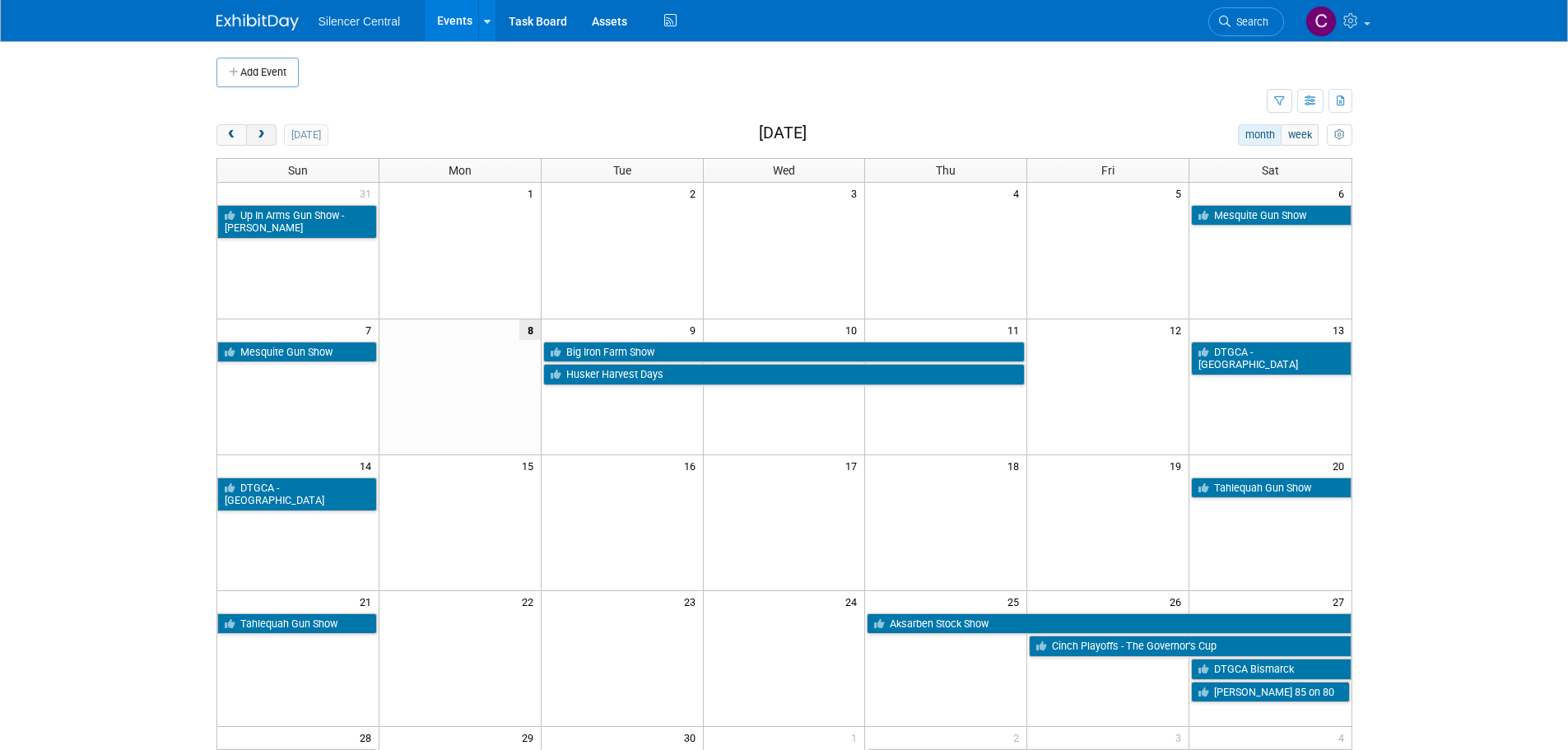
click at [252, 141] on button "next" at bounding box center [261, 134] width 30 height 21
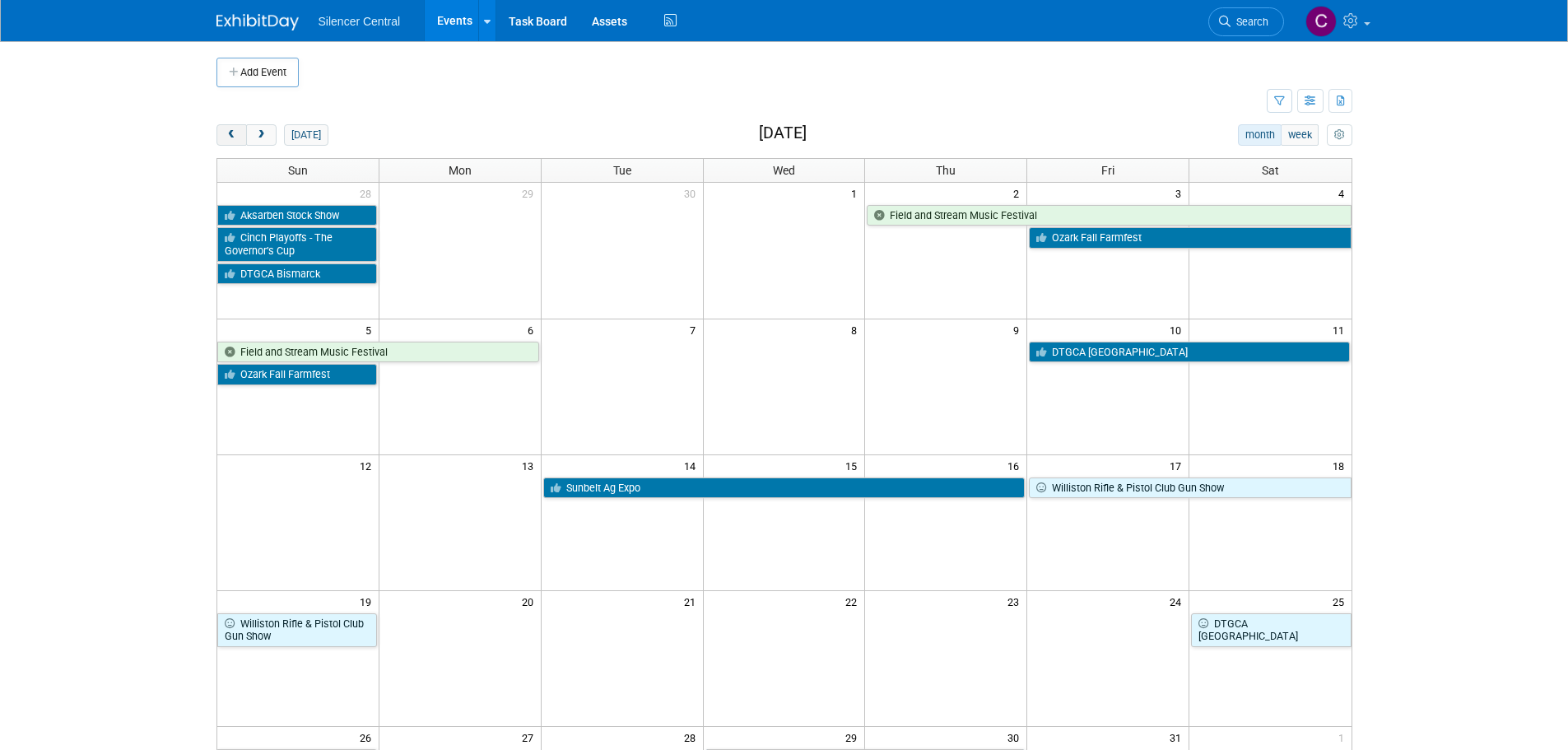
click at [223, 142] on button "prev" at bounding box center [232, 134] width 30 height 21
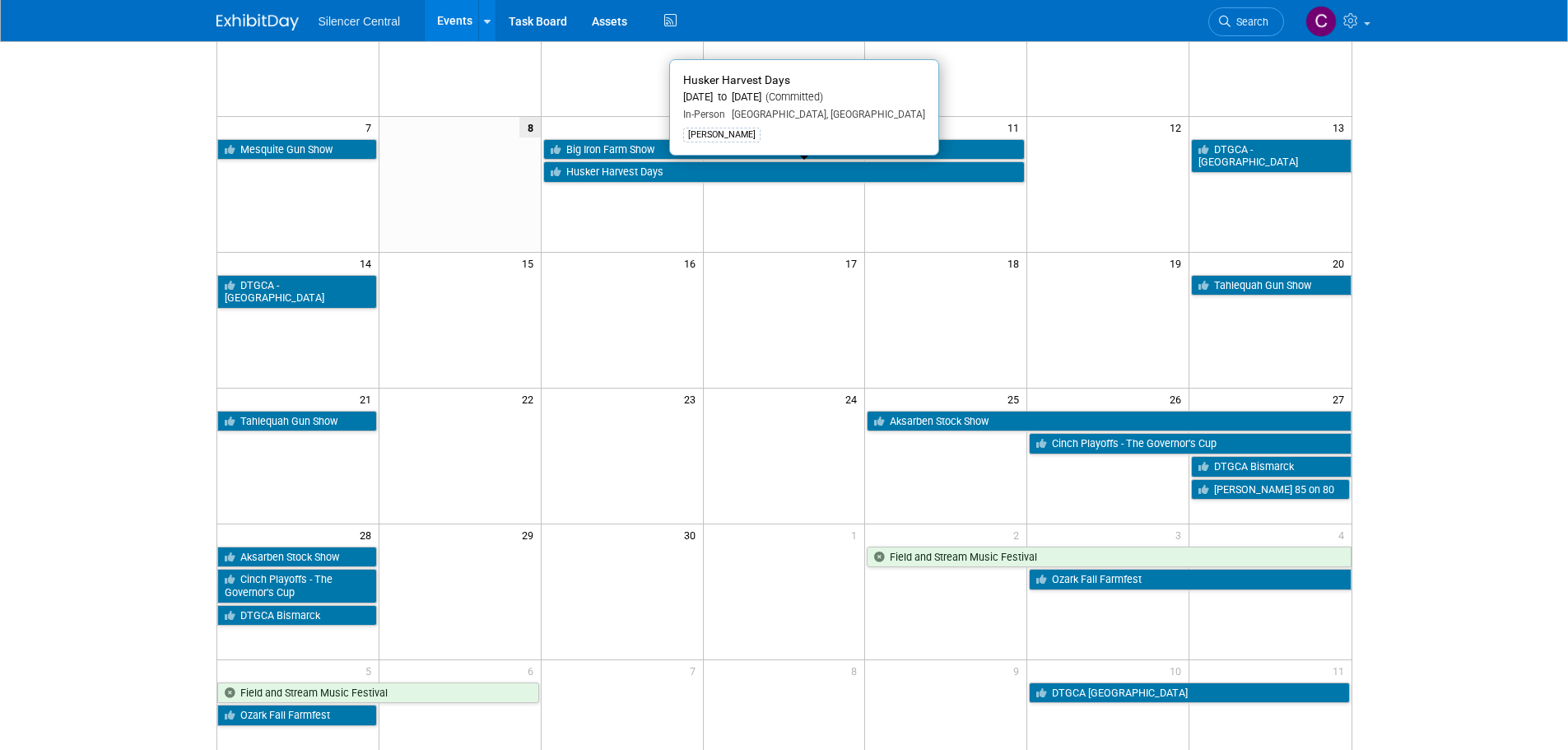
scroll to position [247, 0]
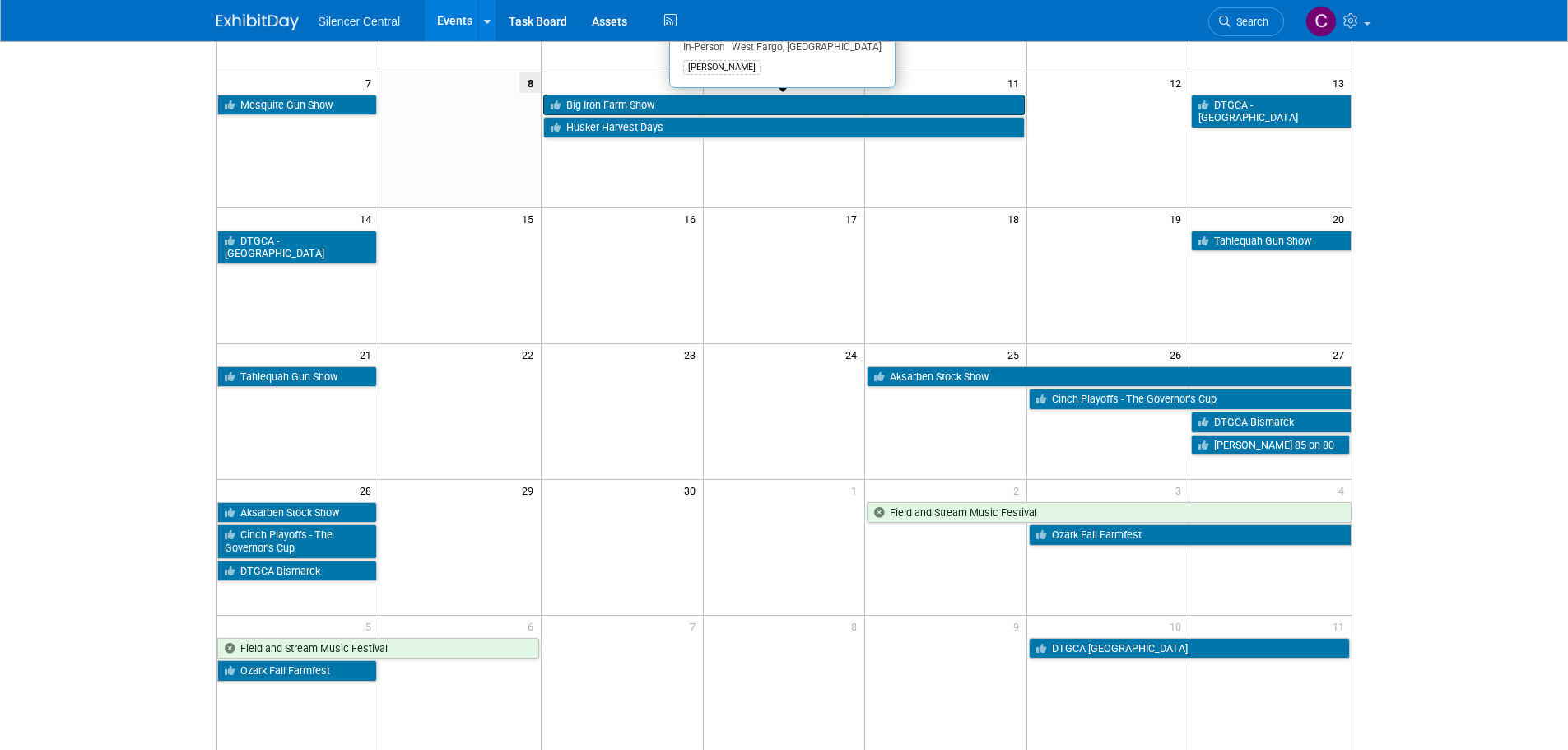
click at [641, 109] on link "Big Iron Farm Show" at bounding box center [784, 105] width 482 height 21
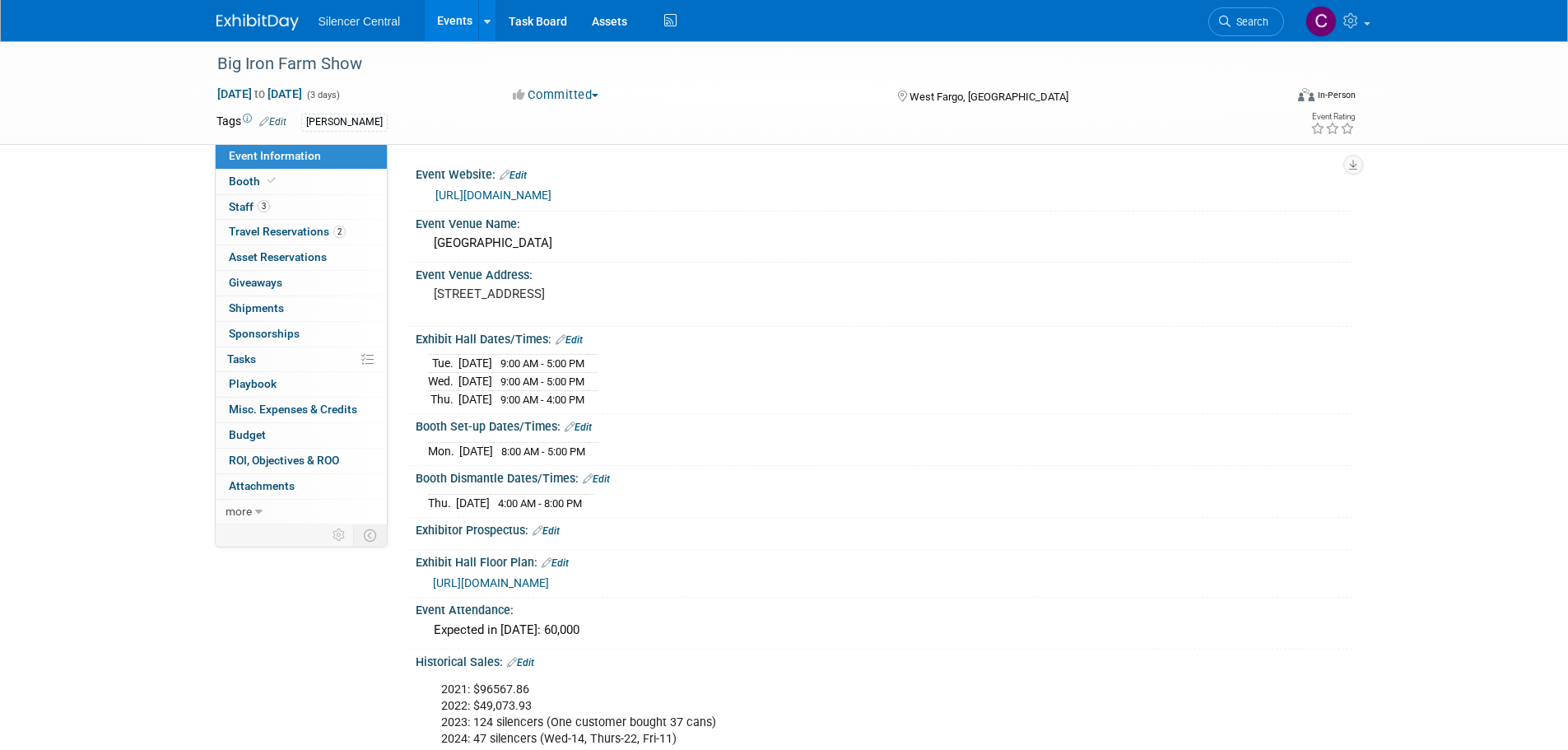
click at [251, 25] on img at bounding box center [257, 22] width 82 height 16
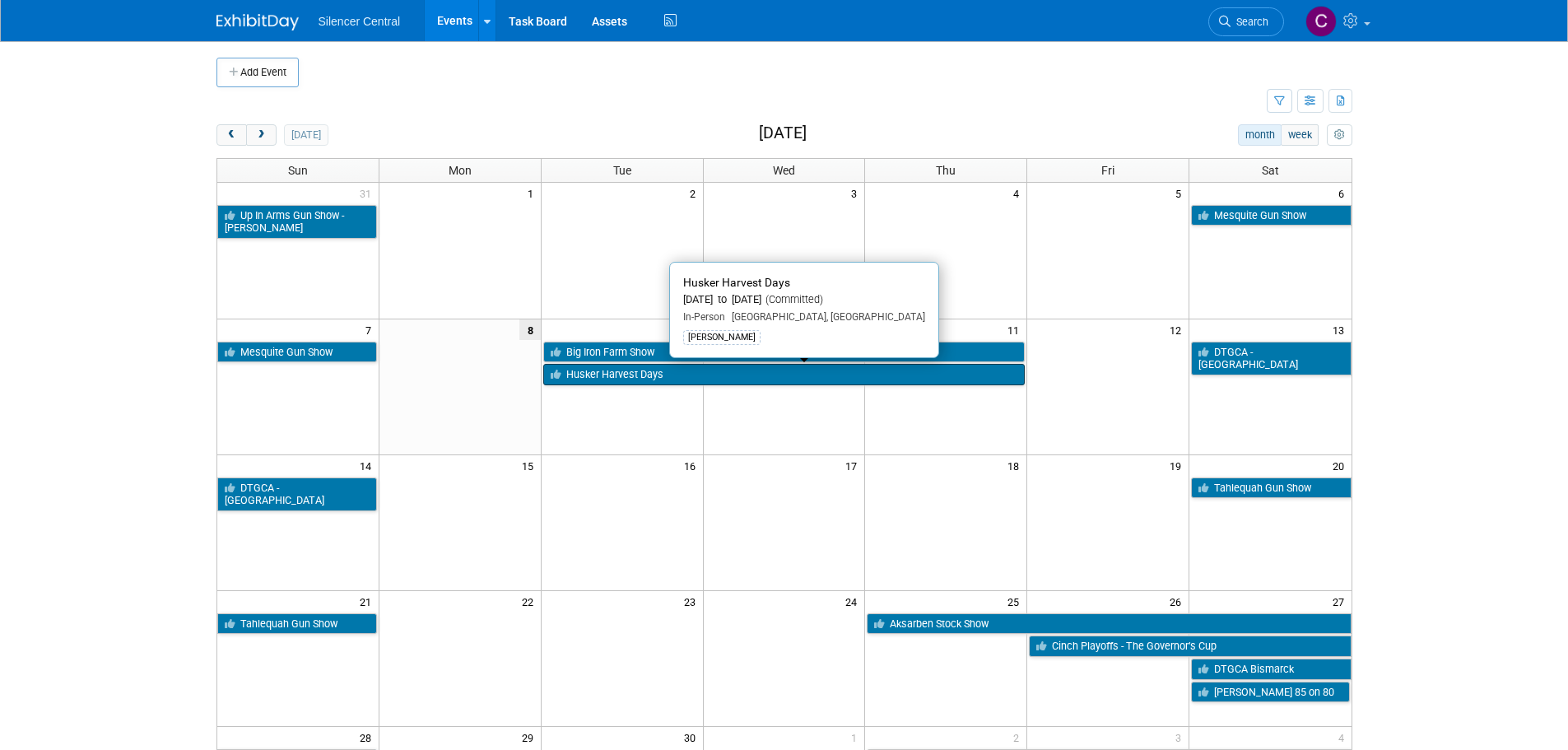
click at [681, 384] on link "Husker Harvest Days" at bounding box center [784, 374] width 482 height 21
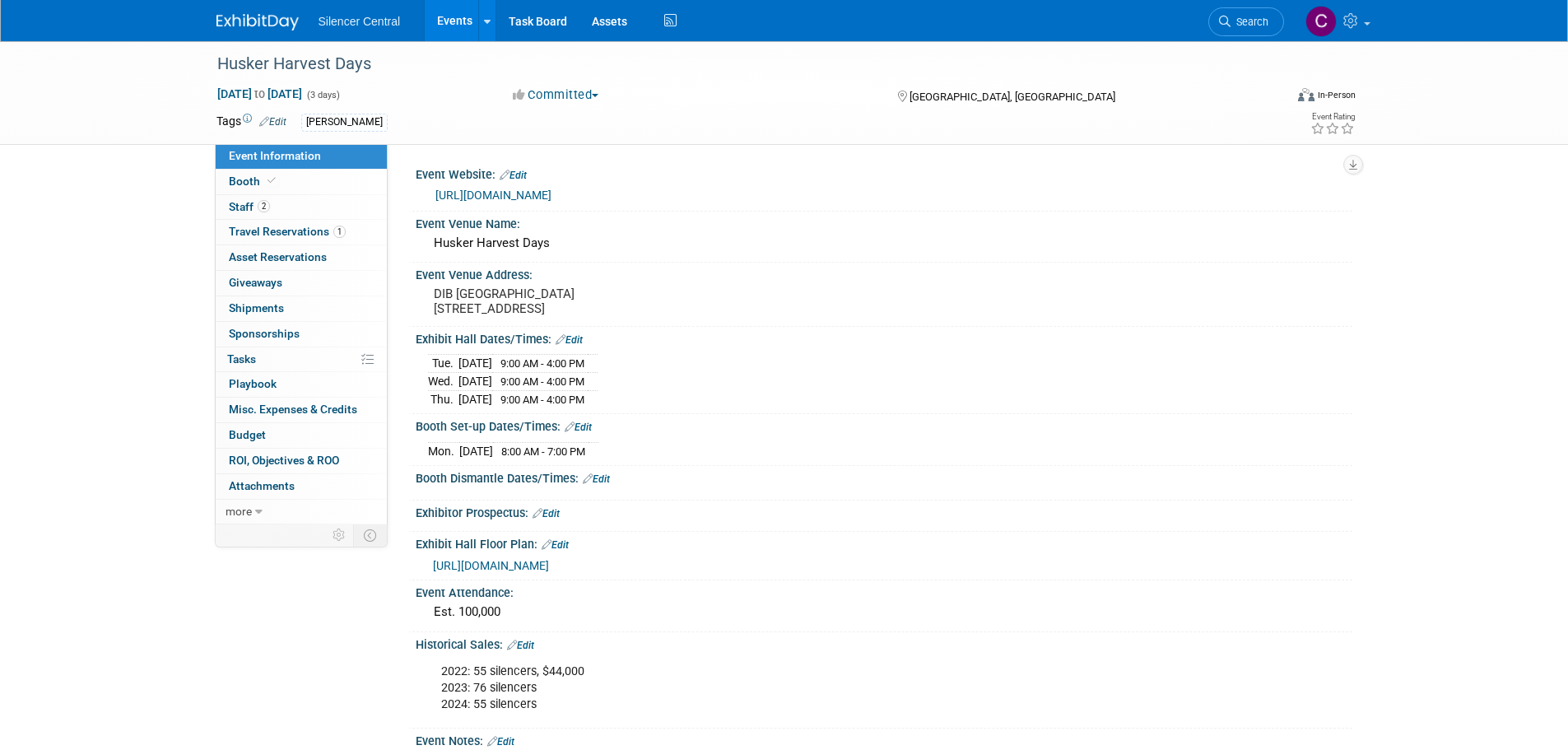
click at [220, 19] on img at bounding box center [257, 22] width 82 height 16
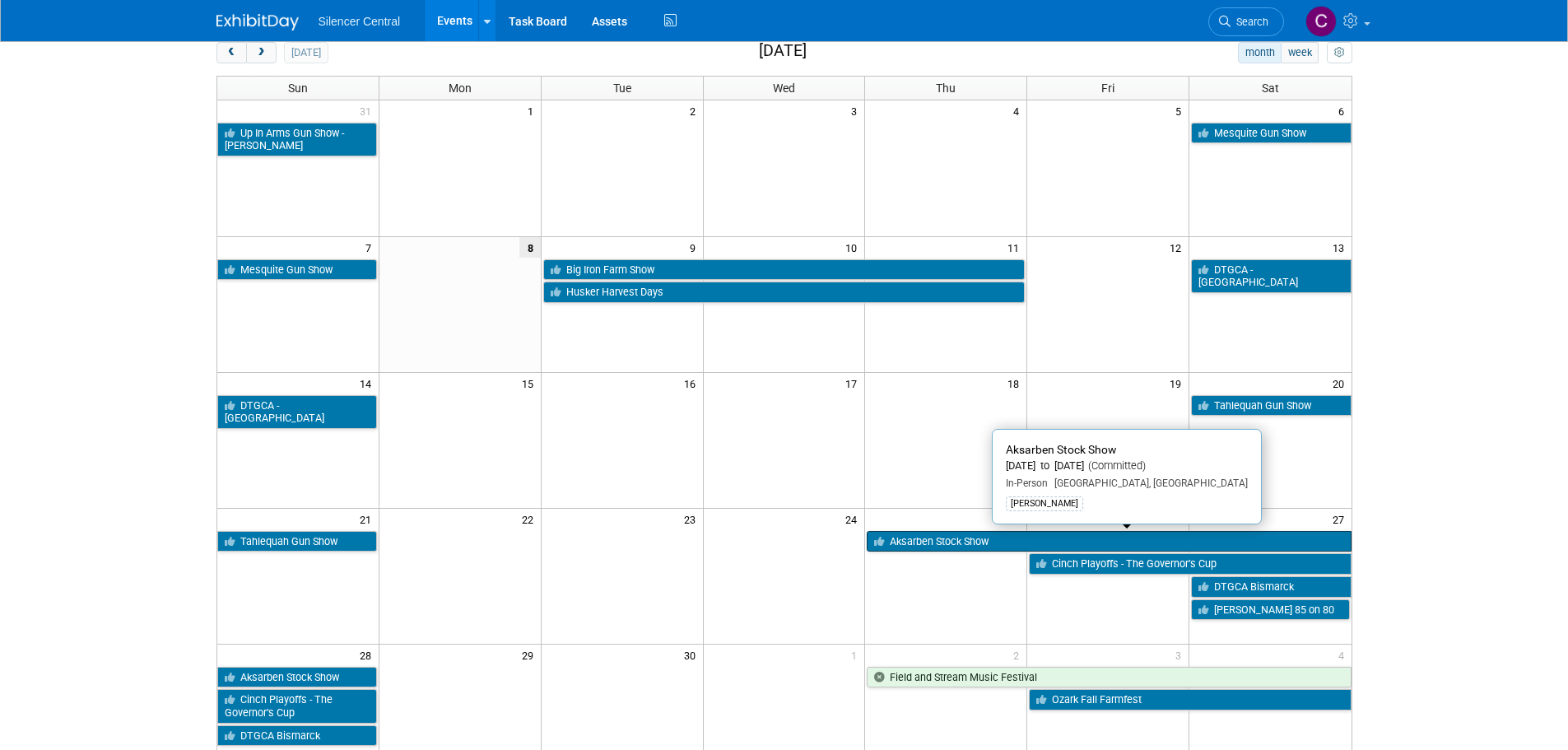
scroll to position [165, 0]
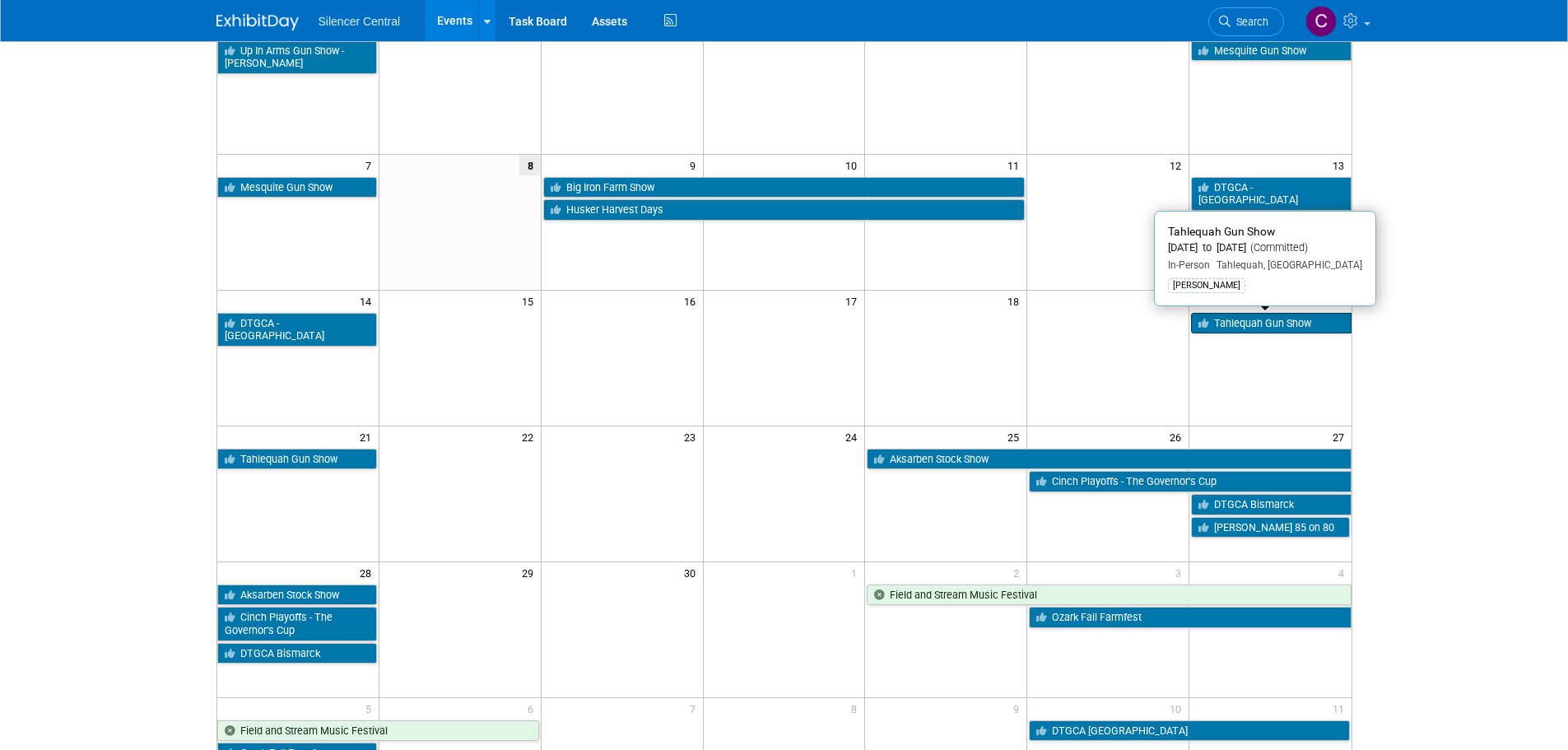
click at [1257, 330] on link "Tahlequah Gun Show" at bounding box center [1270, 323] width 160 height 21
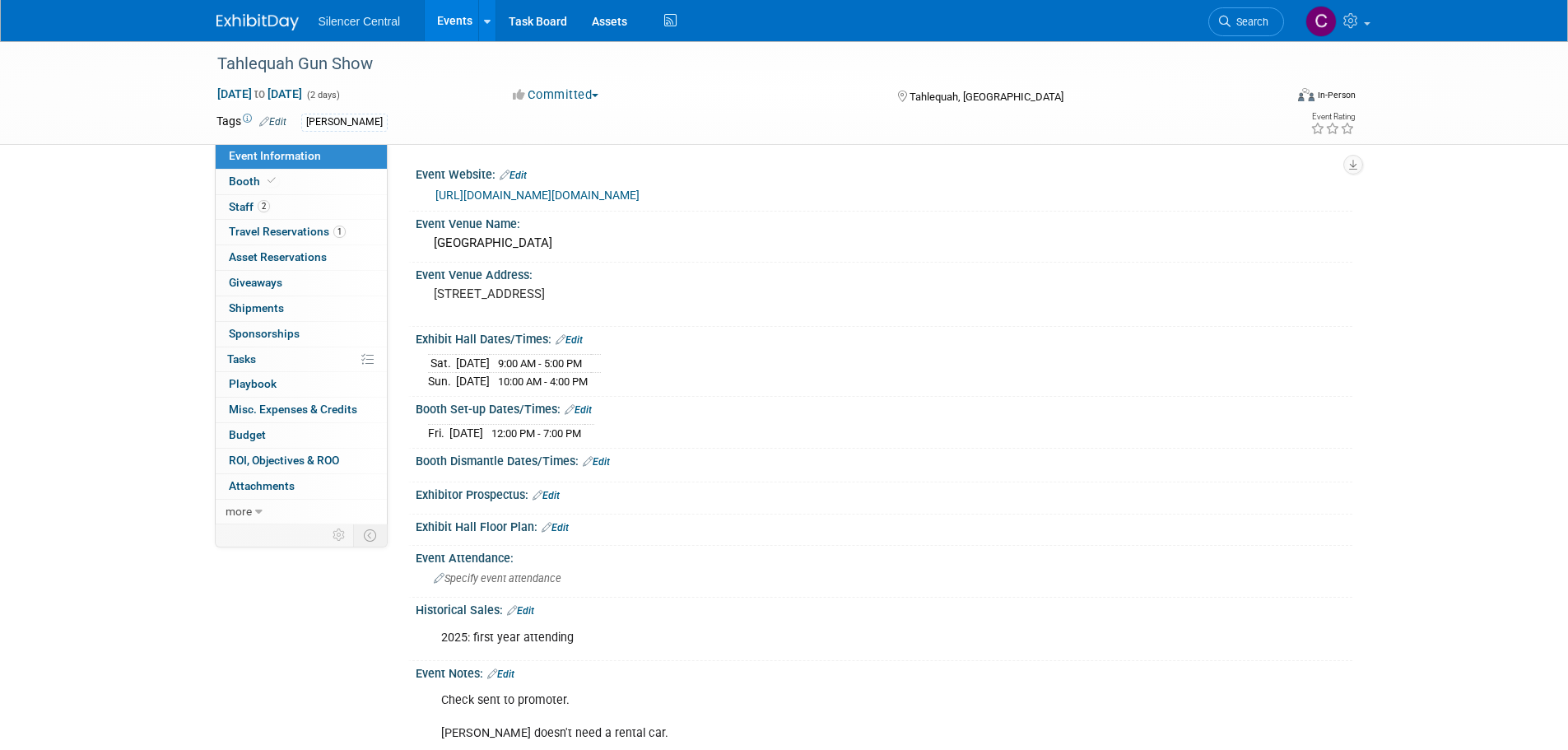
click at [270, 11] on link at bounding box center [267, 14] width 102 height 14
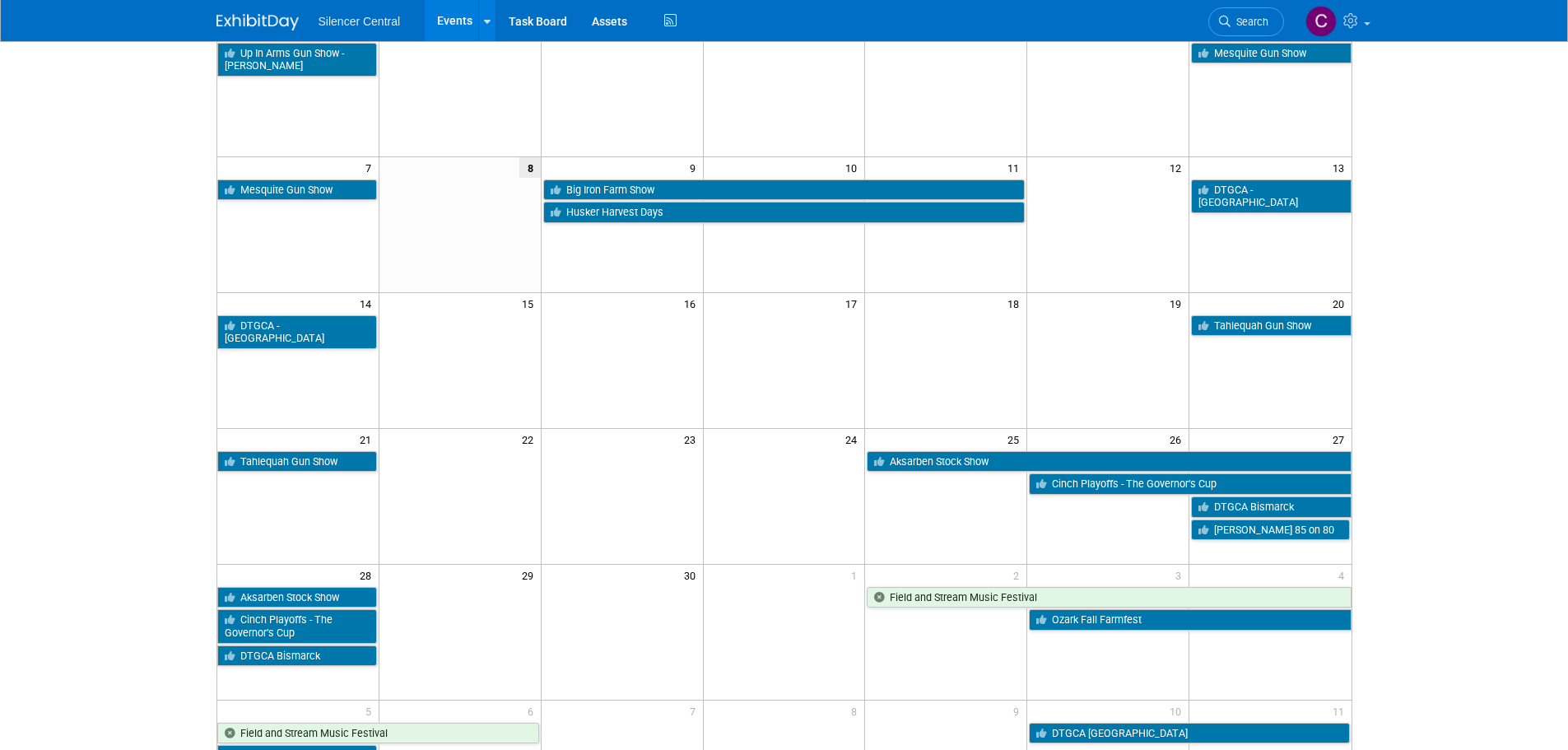
scroll to position [165, 0]
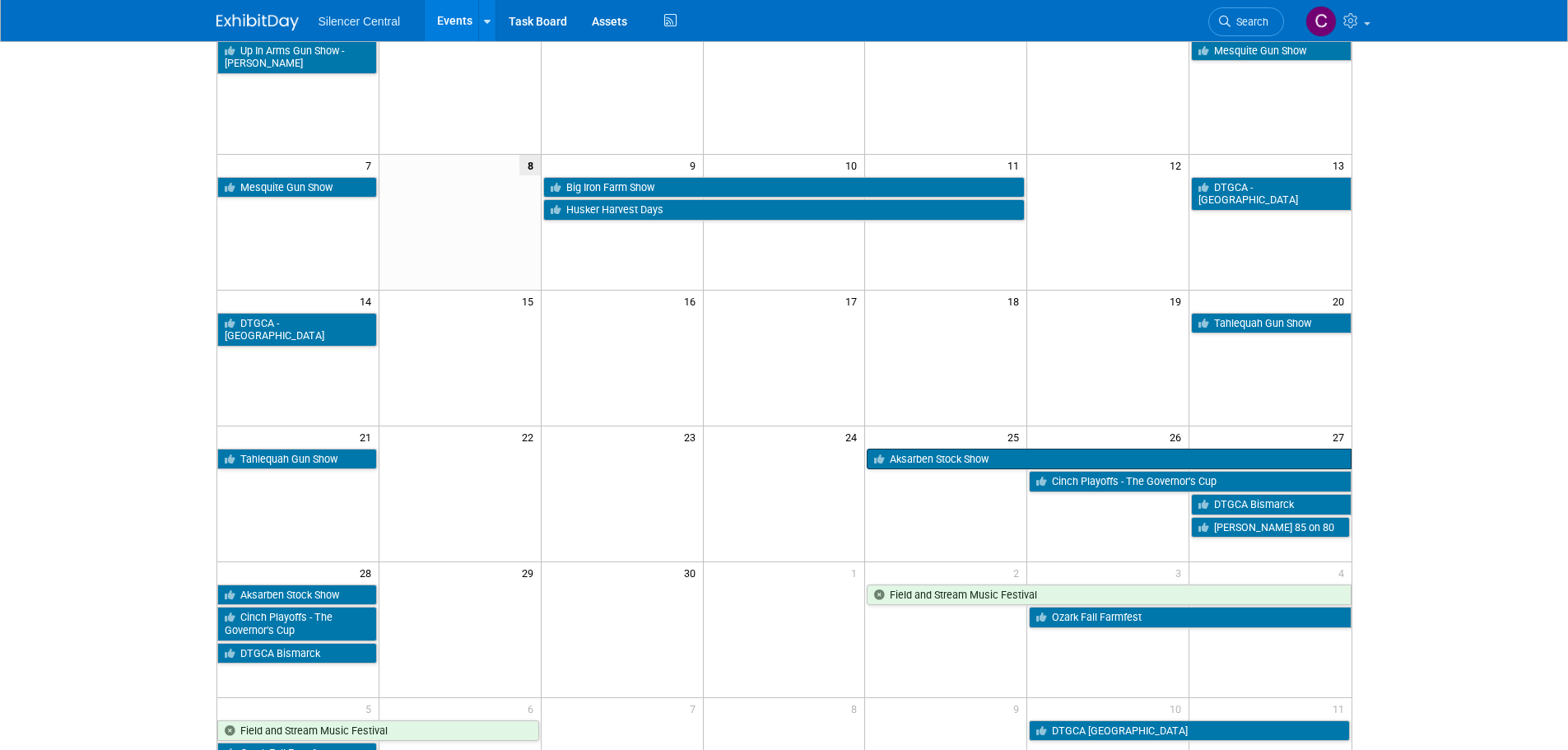
click at [924, 466] on link "Aksarben Stock Show" at bounding box center [1109, 458] width 484 height 21
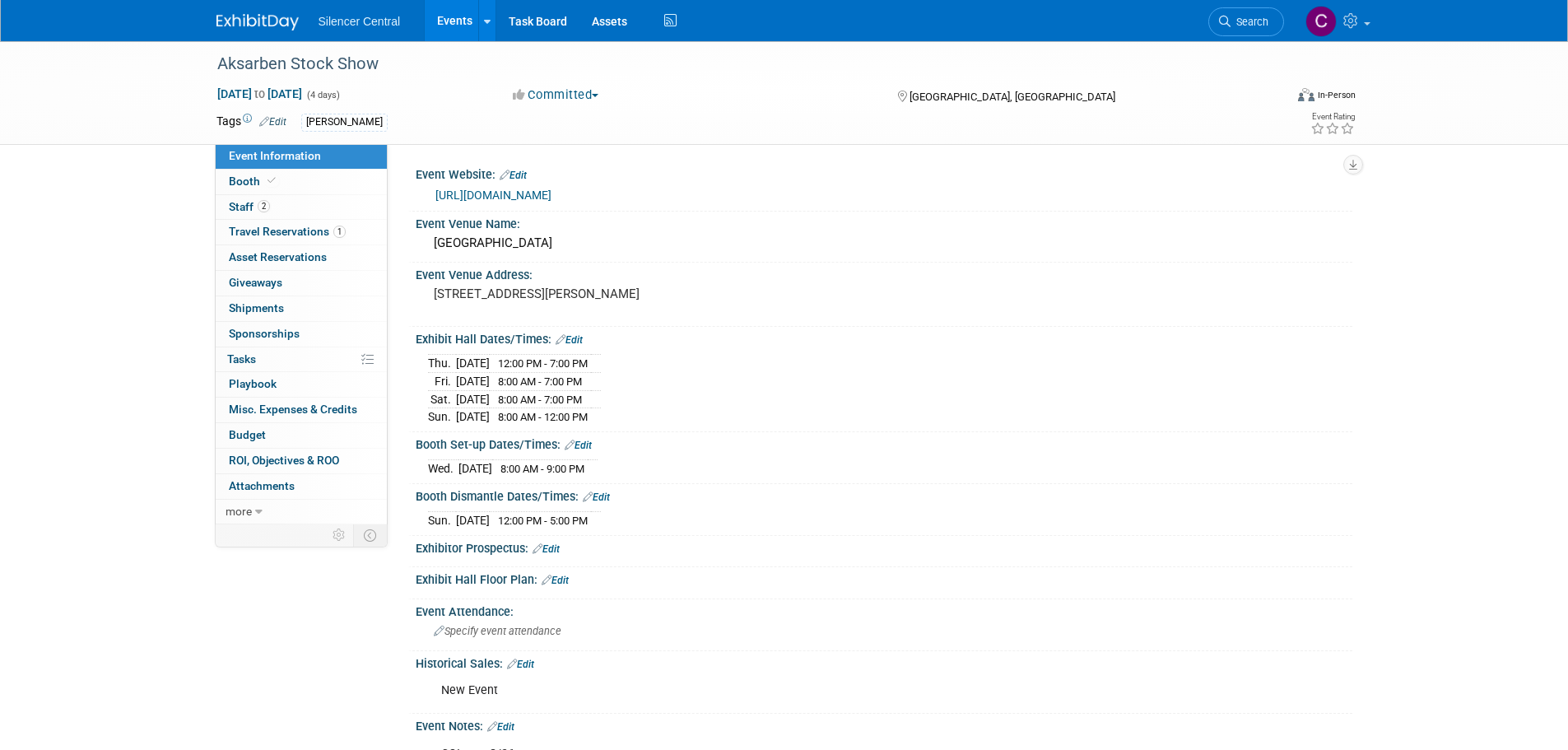
click at [232, 29] on img at bounding box center [257, 22] width 82 height 16
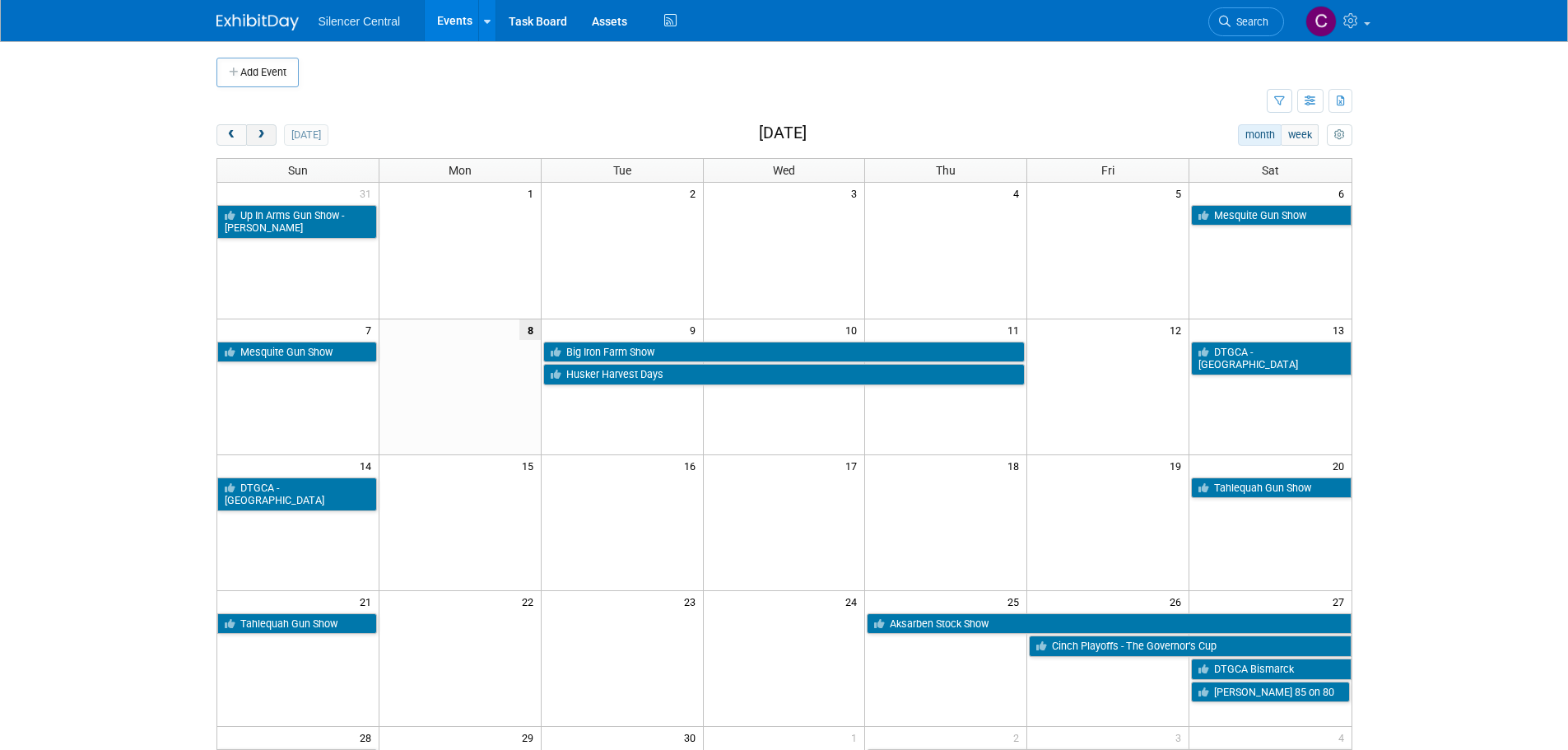
click at [253, 141] on button "next" at bounding box center [261, 134] width 30 height 21
